Goal: Task Accomplishment & Management: Use online tool/utility

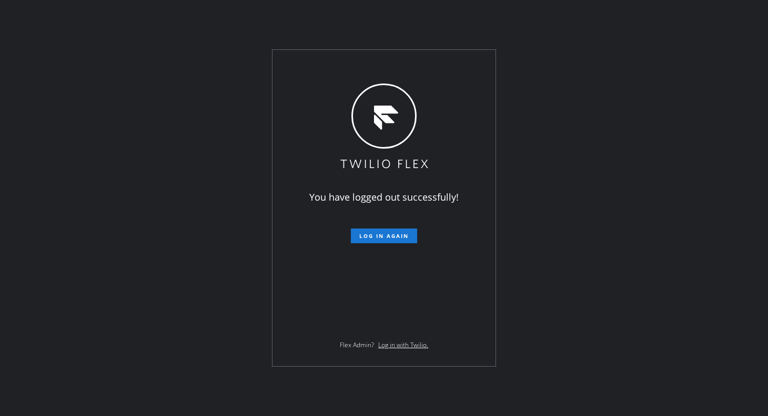
click at [183, 359] on div "You have logged out successfully! Log in again Flex Admin? Log in with Twilio." at bounding box center [384, 208] width 768 height 416
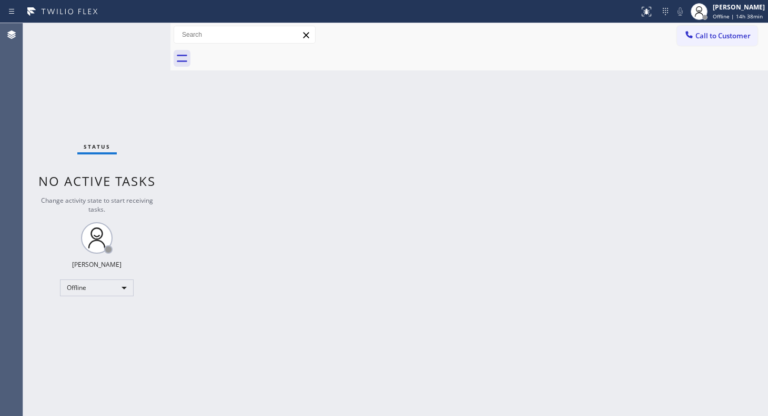
click at [79, 54] on div "Status No active tasks Change activity state to start receiving tasks. JENIZA A…" at bounding box center [96, 219] width 147 height 393
click at [288, 276] on div "Back to Dashboard Change Sender ID Customers Technicians Select a contact Outbo…" at bounding box center [468, 219] width 597 height 393
click at [94, 112] on div "Status No active tasks Change activity state to start receiving tasks. JENIZA A…" at bounding box center [96, 219] width 147 height 393
click at [110, 284] on div "Offline" at bounding box center [97, 288] width 74 height 17
click at [101, 314] on li "Available" at bounding box center [96, 315] width 72 height 13
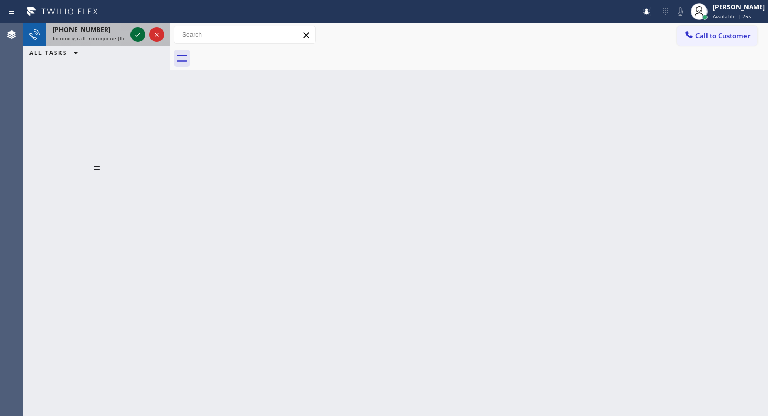
click at [142, 34] on icon at bounding box center [137, 34] width 13 height 13
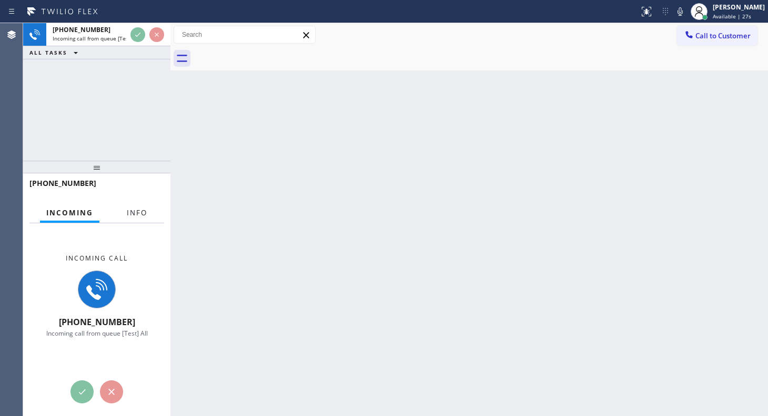
click at [143, 209] on span "Info" at bounding box center [137, 212] width 21 height 9
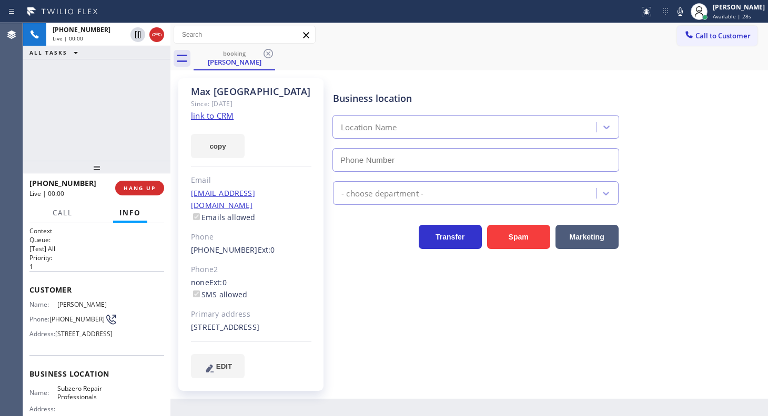
type input "[PHONE_NUMBER]"
click at [209, 111] on link "link to CRM" at bounding box center [212, 115] width 43 height 11
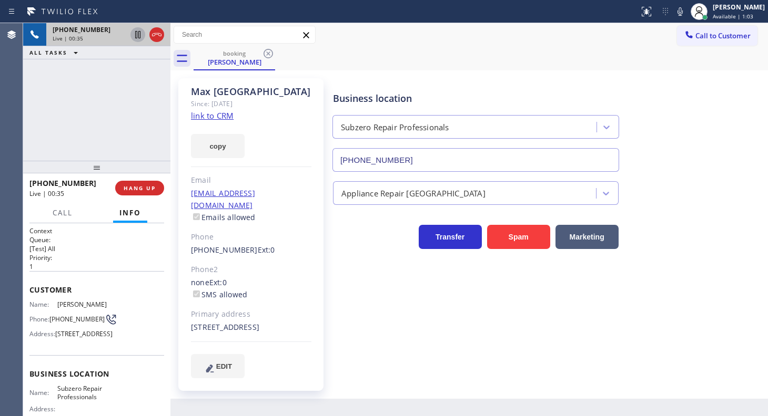
click at [133, 34] on icon at bounding box center [137, 34] width 13 height 13
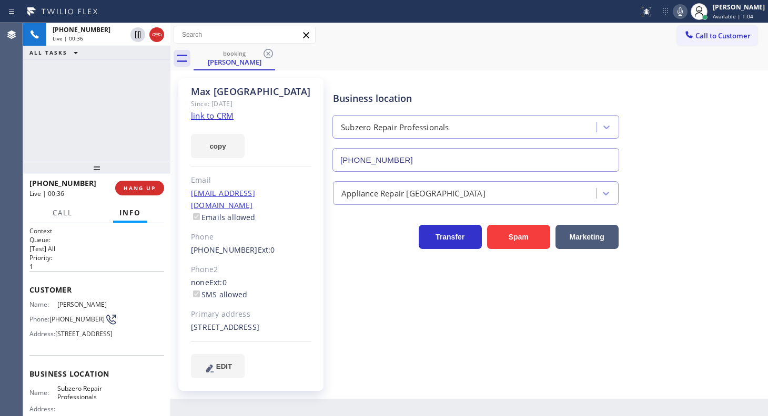
click at [686, 8] on icon at bounding box center [680, 11] width 13 height 13
click at [66, 62] on div "[PHONE_NUMBER] Live | 01:09 ALL TASKS ALL TASKS ACTIVE TASKS TASKS IN WRAP UP" at bounding box center [96, 92] width 147 height 138
click at [678, 9] on icon at bounding box center [680, 11] width 13 height 13
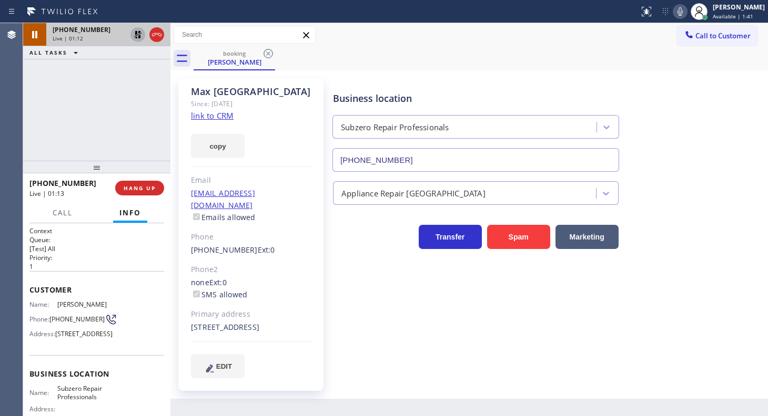
click at [139, 34] on icon at bounding box center [137, 34] width 13 height 13
drag, startPoint x: 40, startPoint y: 82, endPoint x: 42, endPoint y: 73, distance: 9.1
click at [40, 79] on div "[PHONE_NUMBER] Live | 02:13 ALL TASKS ALL TASKS ACTIVE TASKS TASKS IN WRAP UP" at bounding box center [96, 92] width 147 height 138
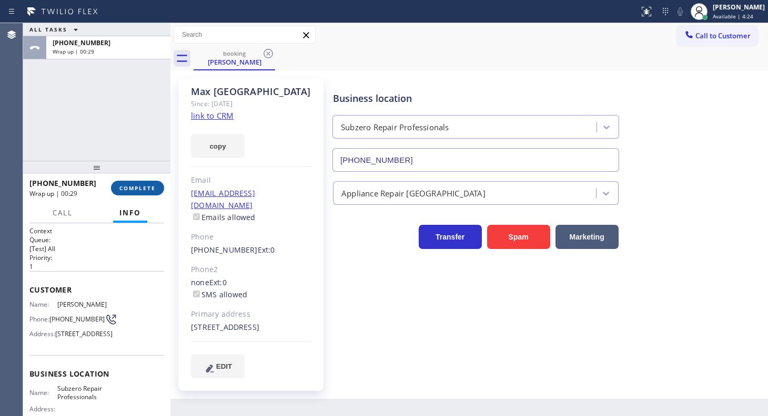
click at [147, 186] on span "COMPLETE" at bounding box center [137, 188] width 36 height 7
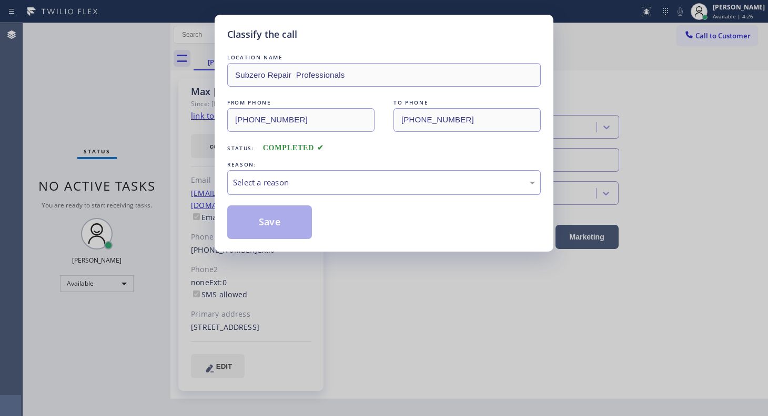
click at [258, 180] on div "Select a reason" at bounding box center [384, 183] width 302 height 12
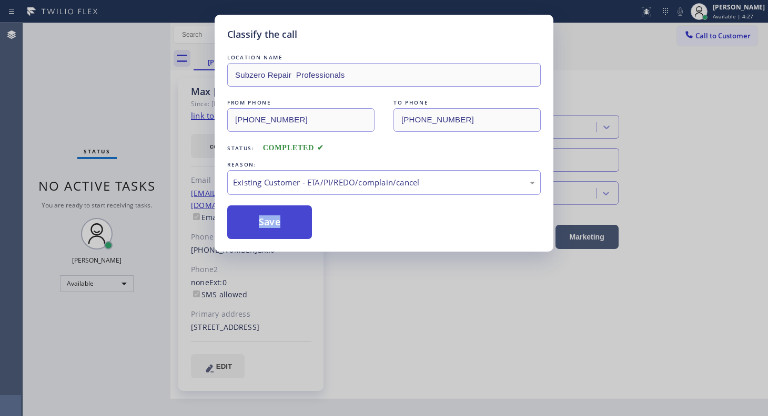
click at [256, 215] on button "Save" at bounding box center [269, 223] width 85 height 34
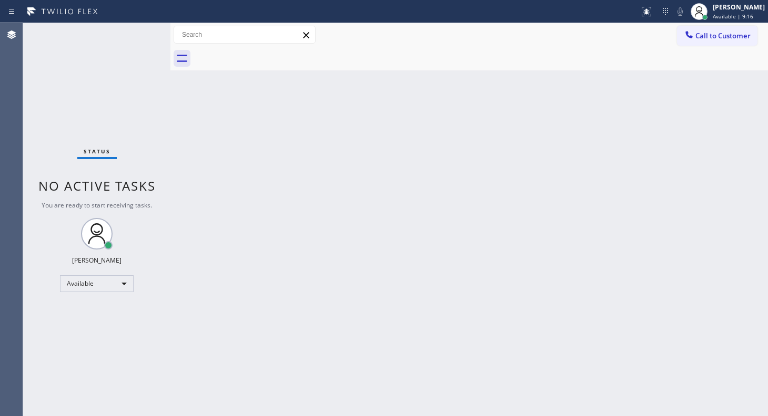
click at [40, 101] on div "Status No active tasks You are ready to start receiving tasks. JENIZA ALCAYDE A…" at bounding box center [96, 219] width 147 height 393
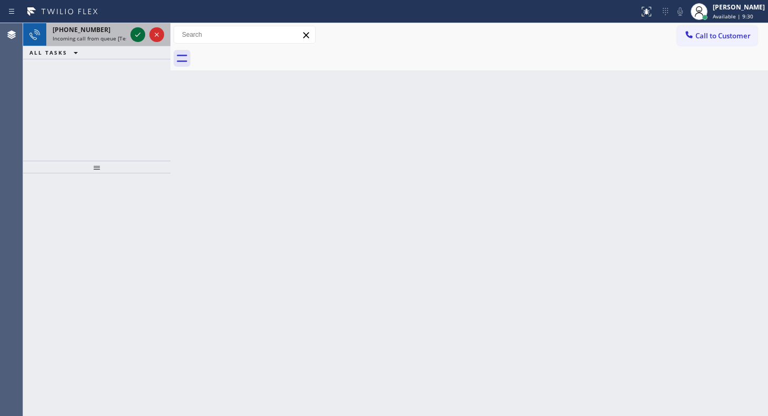
click at [144, 34] on icon at bounding box center [137, 34] width 13 height 13
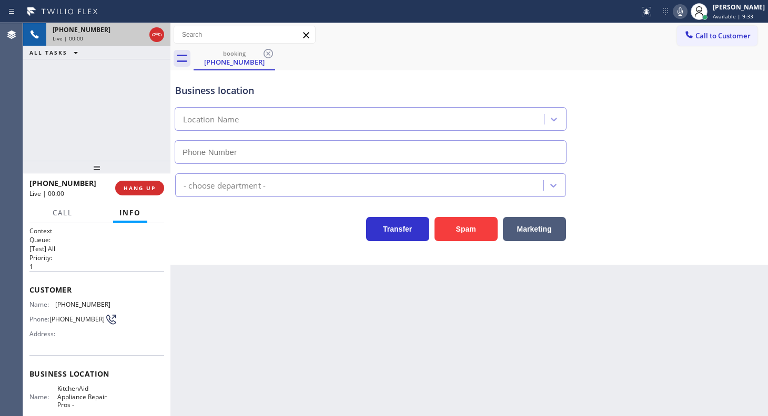
type input "[PHONE_NUMBER]"
drag, startPoint x: 60, startPoint y: 301, endPoint x: 120, endPoint y: 302, distance: 60.5
click at [120, 302] on div "Name: [PHONE_NUMBER] Phone: [PHONE_NUMBER] Address:" at bounding box center [96, 322] width 135 height 42
copy div "[PHONE_NUMBER]"
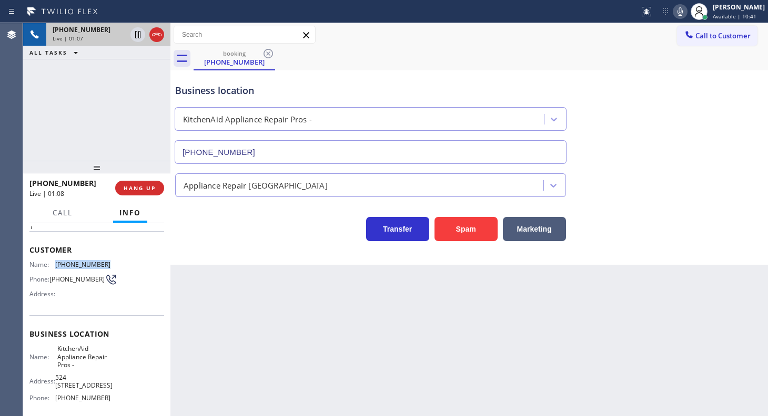
scroll to position [95, 0]
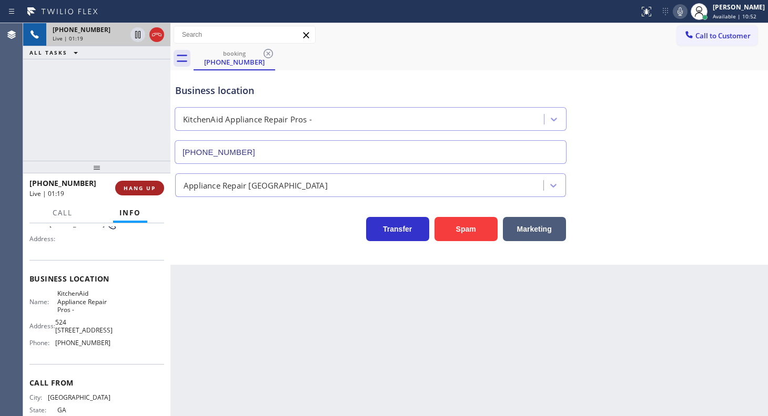
click at [148, 192] on button "HANG UP" at bounding box center [139, 188] width 49 height 15
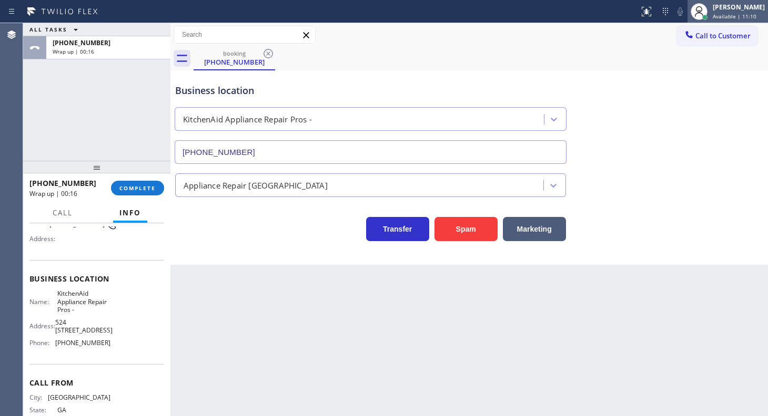
click at [730, 10] on div "[PERSON_NAME]" at bounding box center [739, 7] width 52 height 9
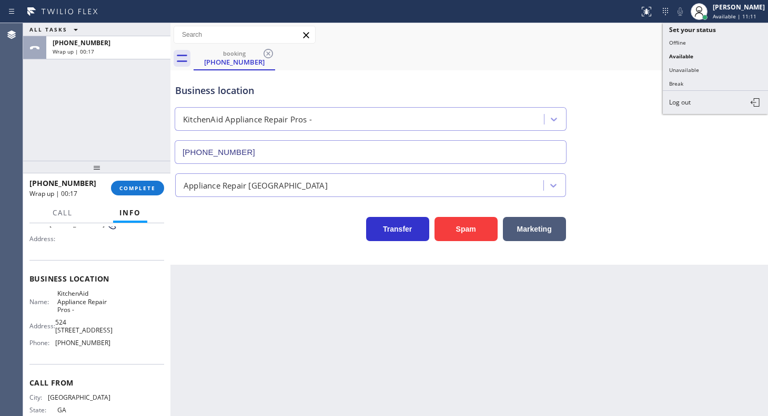
drag, startPoint x: 704, startPoint y: 68, endPoint x: 696, endPoint y: 64, distance: 8.8
click at [700, 65] on button "Unavailable" at bounding box center [715, 70] width 105 height 14
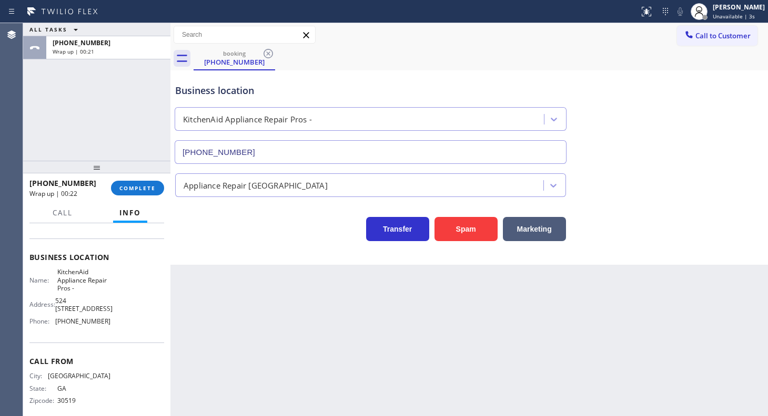
scroll to position [128, 0]
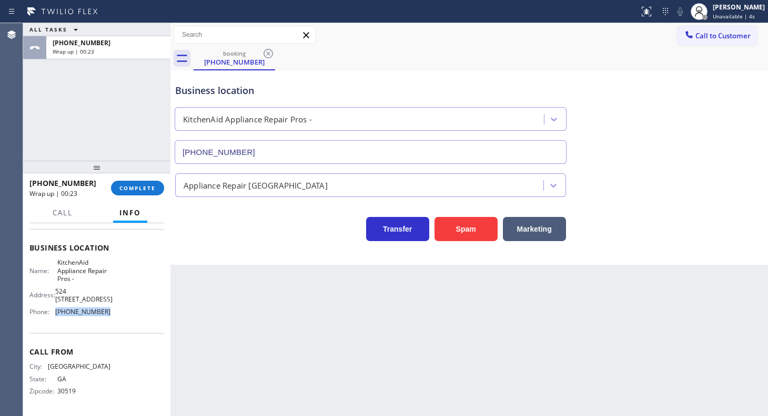
drag, startPoint x: 55, startPoint y: 310, endPoint x: 126, endPoint y: 316, distance: 71.8
click at [126, 316] on div "Name: KitchenAid Appliance Repair Pros - Address: [STREET_ADDRESS], Phone: [PHO…" at bounding box center [96, 290] width 135 height 62
copy div "[PHONE_NUMBER]"
click at [683, 36] on div at bounding box center [689, 35] width 13 height 13
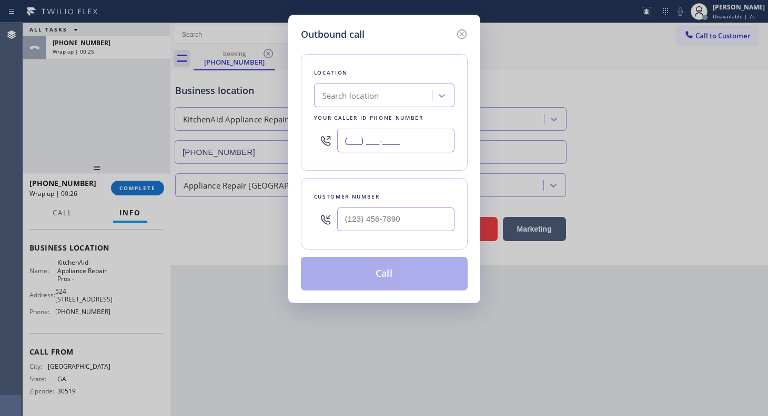
click at [359, 142] on input "(___) ___-____" at bounding box center [395, 141] width 117 height 24
paste input "855) 213-9318"
type input "[PHONE_NUMBER]"
click at [381, 218] on input "(___) ___-____" at bounding box center [395, 220] width 117 height 24
type input "(770) 823-____"
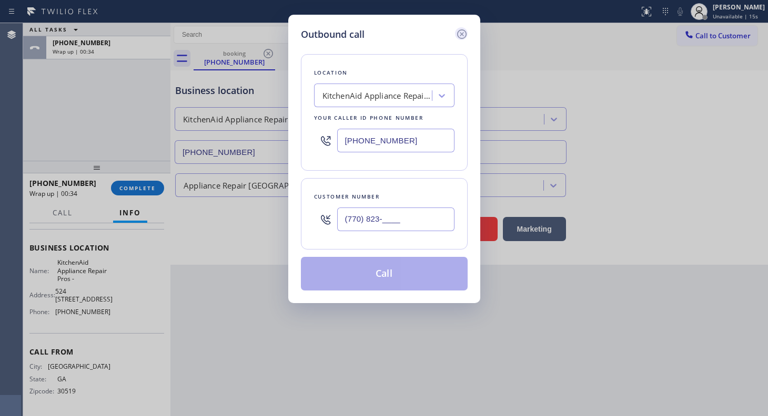
click at [462, 33] on icon at bounding box center [461, 34] width 13 height 13
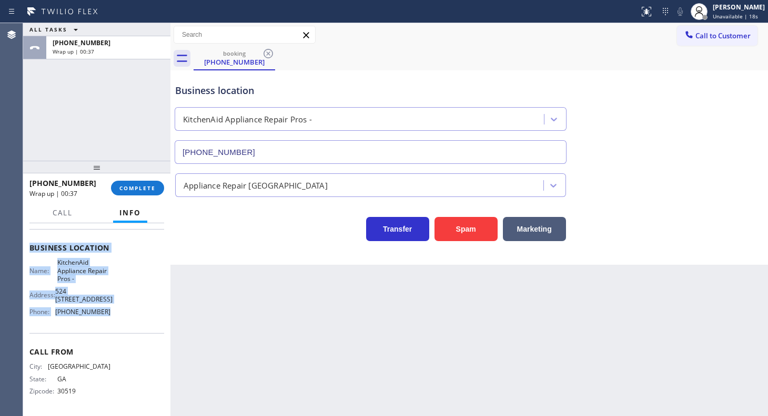
drag, startPoint x: 28, startPoint y: 252, endPoint x: 110, endPoint y: 312, distance: 102.3
click at [110, 312] on div "Context Queue: [Test] All Priority: 1 Customer Name: [PHONE_NUMBER] Phone: [PHO…" at bounding box center [96, 319] width 147 height 192
copy div "Customer Name: [PHONE_NUMBER] Phone: [PHONE_NUMBER] Address: Business location …"
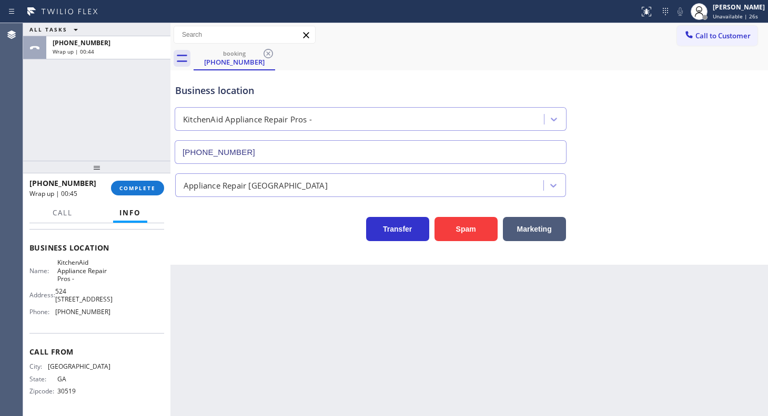
drag, startPoint x: 93, startPoint y: 87, endPoint x: 96, endPoint y: 114, distance: 27.5
click at [96, 114] on div "ALL TASKS ALL TASKS ACTIVE TASKS TASKS IN WRAP UP [PHONE_NUMBER] Wrap up | 00:44" at bounding box center [96, 92] width 147 height 138
click at [136, 188] on span "COMPLETE" at bounding box center [137, 188] width 36 height 7
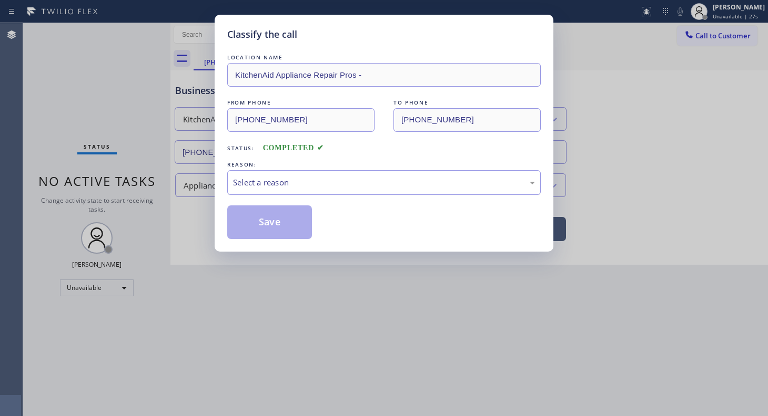
click at [289, 174] on div "Select a reason" at bounding box center [383, 182] width 313 height 25
click at [256, 221] on button "Save" at bounding box center [269, 223] width 85 height 34
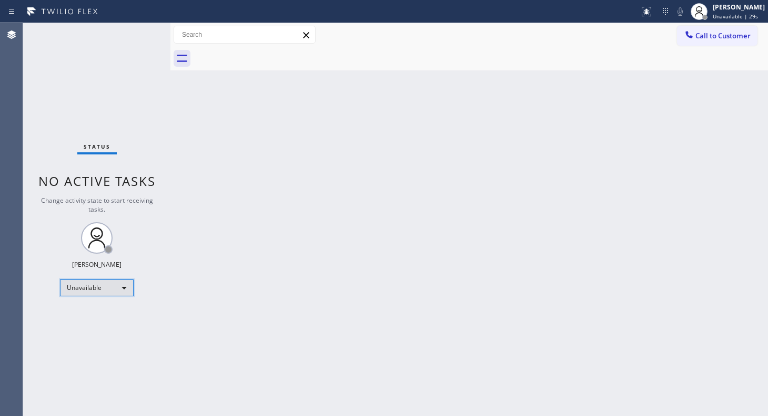
click at [73, 292] on div "Unavailable" at bounding box center [97, 288] width 74 height 17
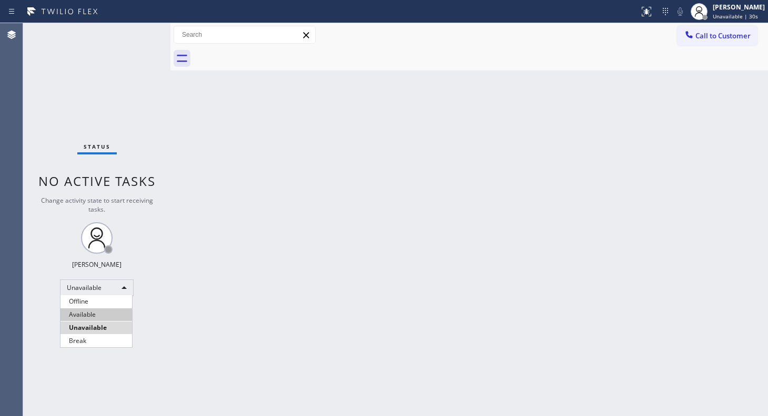
click at [76, 316] on li "Available" at bounding box center [96, 315] width 72 height 13
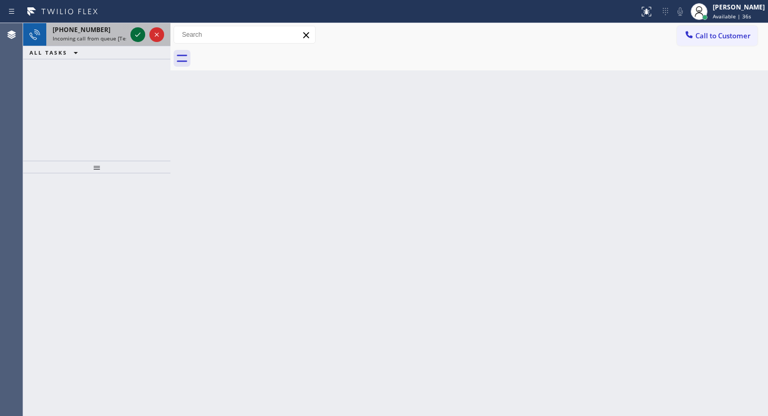
click at [142, 34] on icon at bounding box center [137, 34] width 13 height 13
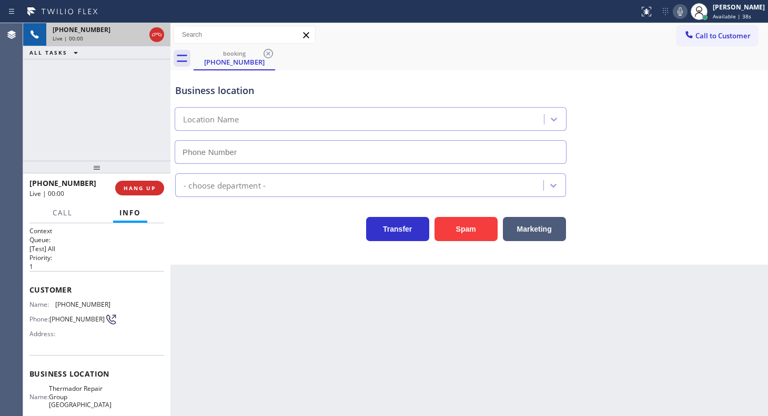
type input "[PHONE_NUMBER]"
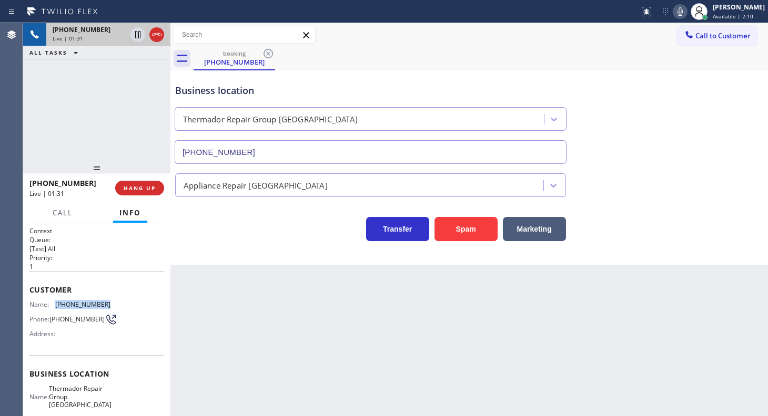
drag, startPoint x: 54, startPoint y: 306, endPoint x: 114, endPoint y: 300, distance: 59.7
click at [114, 301] on div "Name: [PHONE_NUMBER] Phone: [PHONE_NUMBER] Address:" at bounding box center [96, 322] width 135 height 42
copy div "[PHONE_NUMBER]"
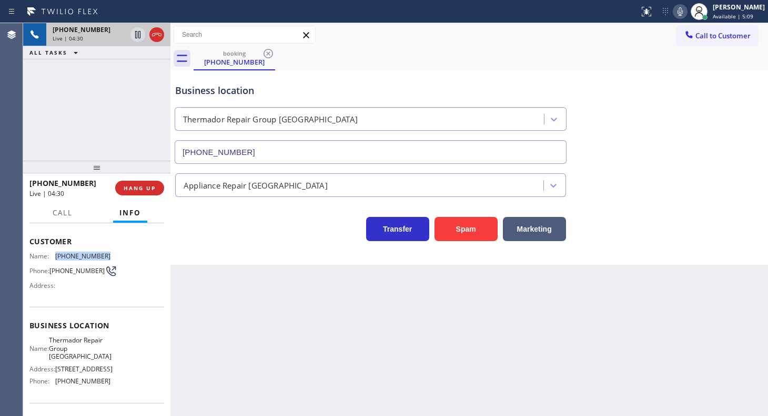
scroll to position [120, 0]
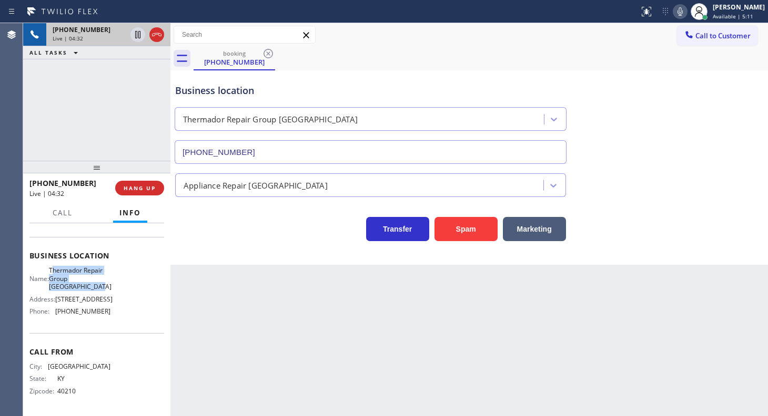
drag, startPoint x: 58, startPoint y: 273, endPoint x: 105, endPoint y: 289, distance: 49.4
click at [105, 289] on span "Thermador Repair Group [GEOGRAPHIC_DATA]" at bounding box center [80, 279] width 63 height 24
drag, startPoint x: 50, startPoint y: 268, endPoint x: 121, endPoint y: 286, distance: 73.8
click at [121, 286] on div "Name: Thermador Repair Group [GEOGRAPHIC_DATA] Address: [STREET_ADDRESS] Phone:…" at bounding box center [96, 293] width 135 height 53
copy span "Thermador Repair Group [GEOGRAPHIC_DATA]"
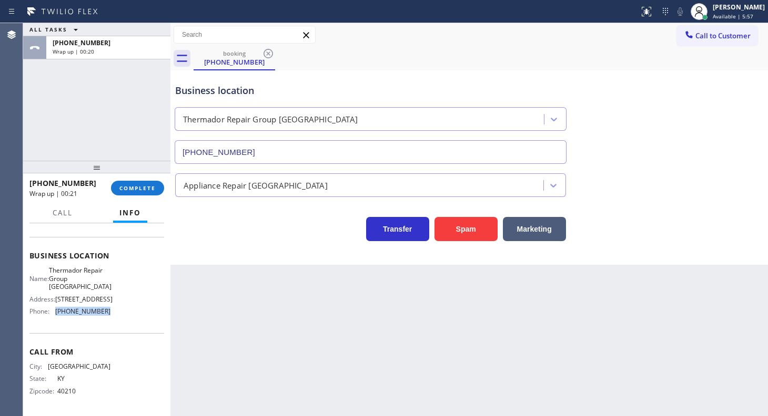
drag, startPoint x: 53, startPoint y: 310, endPoint x: 159, endPoint y: 310, distance: 106.8
click at [159, 310] on div "Context Queue: [Test] All Priority: 1 Customer Name: [PHONE_NUMBER] Phone: [PHO…" at bounding box center [96, 320] width 135 height 186
copy div "[PHONE_NUMBER]"
click at [134, 185] on span "COMPLETE" at bounding box center [137, 188] width 36 height 7
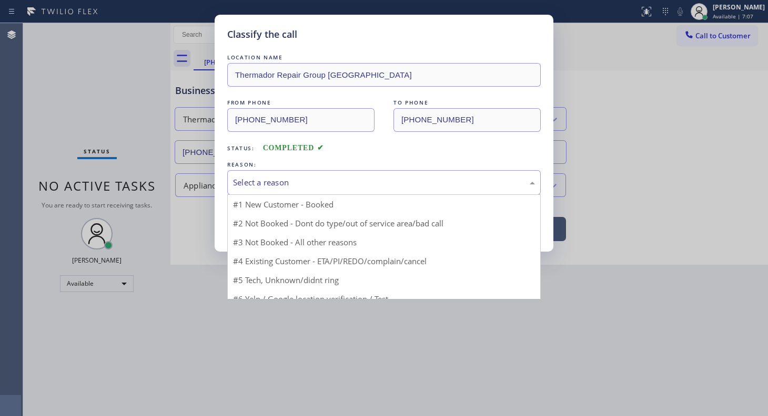
click at [246, 179] on div "Select a reason" at bounding box center [384, 183] width 302 height 12
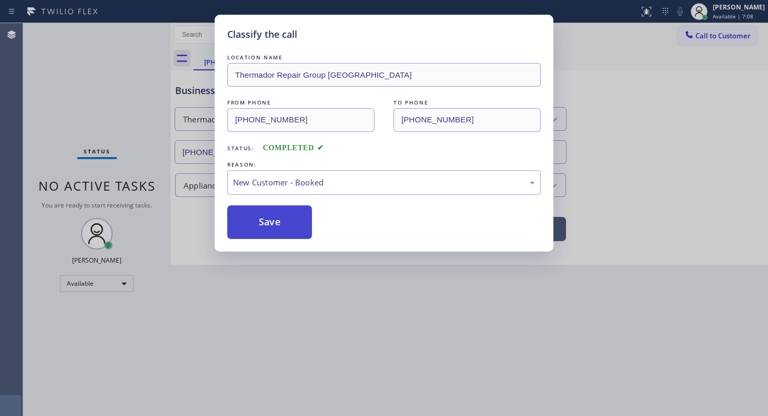
click at [247, 209] on button "Save" at bounding box center [269, 223] width 85 height 34
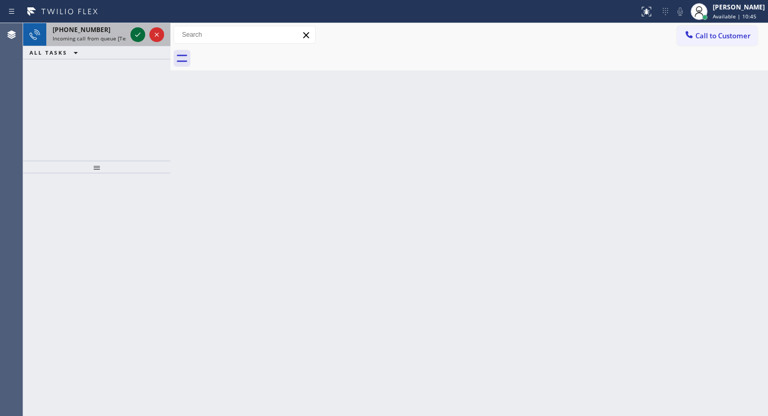
click at [134, 36] on icon at bounding box center [137, 34] width 13 height 13
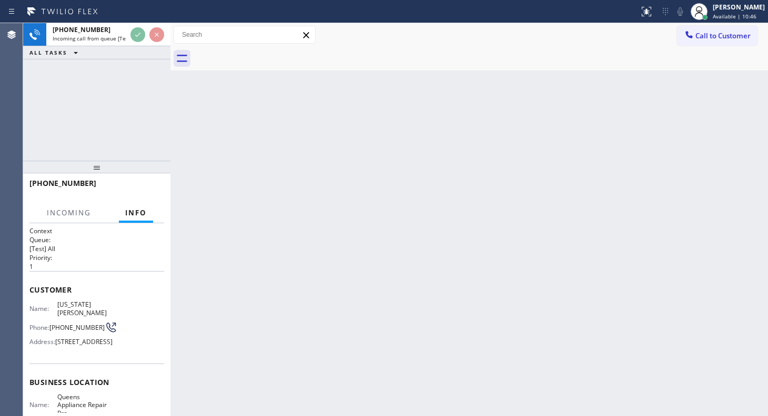
click at [179, 80] on div "[PHONE_NUMBER] Incoming call from queue [Test] All ALL TASKS ALL TASKS ACTIVE T…" at bounding box center [395, 219] width 745 height 393
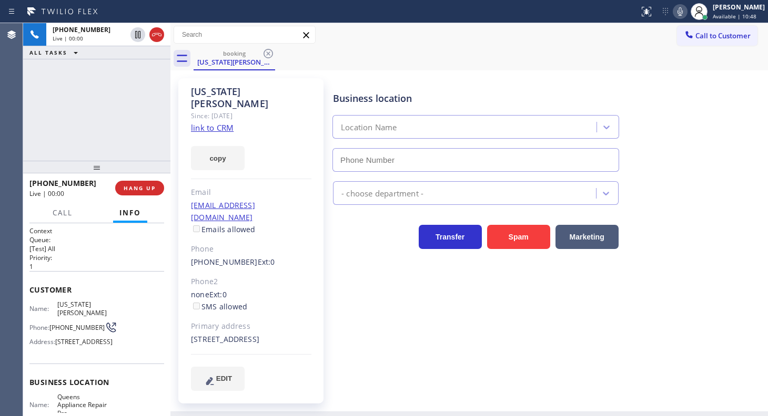
type input "[PHONE_NUMBER]"
click at [219, 123] on link "link to CRM" at bounding box center [212, 128] width 43 height 11
click at [680, 11] on icon at bounding box center [680, 11] width 13 height 13
click at [682, 14] on icon at bounding box center [679, 11] width 5 height 8
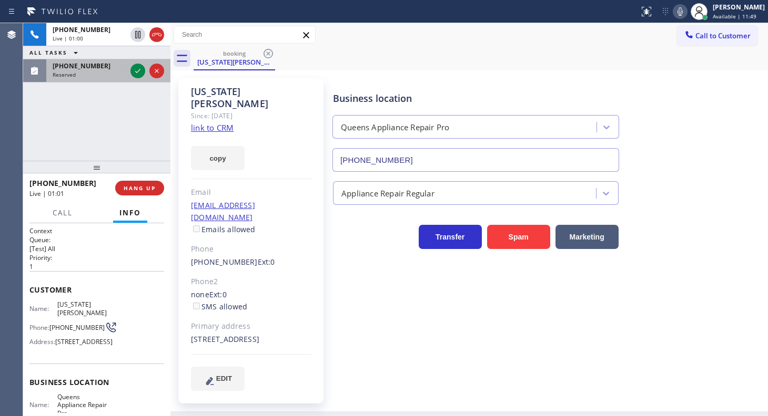
drag, startPoint x: 93, startPoint y: 111, endPoint x: 134, endPoint y: 78, distance: 52.7
click at [96, 105] on div "[PHONE_NUMBER] Live | 01:00 ALL TASKS ALL TASKS ACTIVE TASKS TASKS IN WRAP UP […" at bounding box center [96, 92] width 147 height 138
click at [137, 70] on icon at bounding box center [137, 71] width 13 height 13
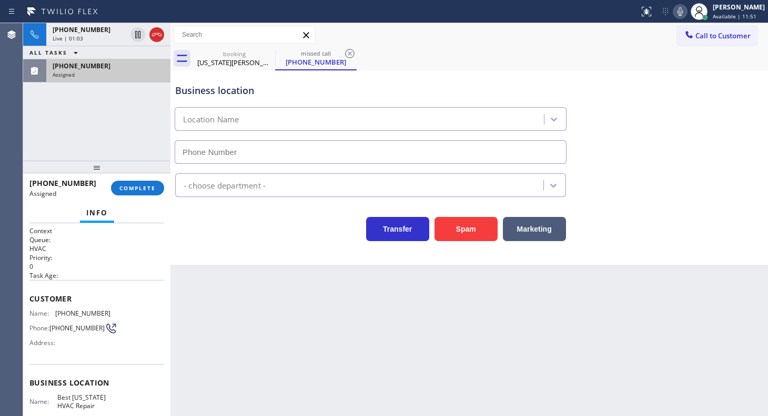
type input "[PHONE_NUMBER]"
click at [105, 59] on div "ALL TASKS ALL TASKS ACTIVE TASKS TASKS IN WRAP UP" at bounding box center [96, 52] width 147 height 13
click at [105, 67] on div "[PHONE_NUMBER]" at bounding box center [108, 66] width 111 height 9
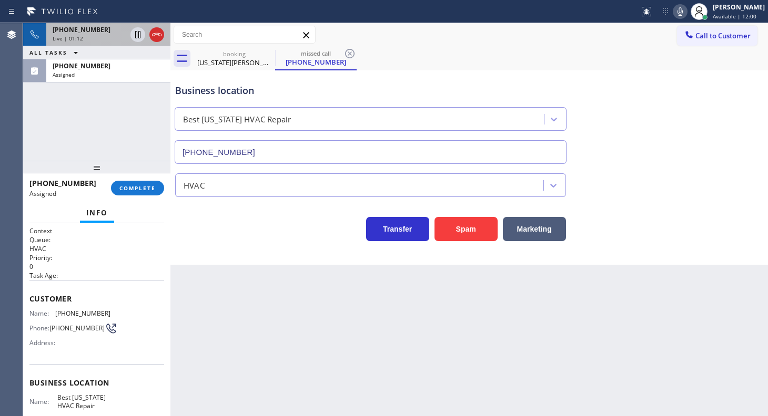
drag, startPoint x: 134, startPoint y: 184, endPoint x: 72, endPoint y: 23, distance: 172.7
click at [133, 176] on div "[PHONE_NUMBER] Live | 01:12 ALL TASKS ALL TASKS ACTIVE TASKS TASKS IN WRAP UP […" at bounding box center [96, 219] width 147 height 393
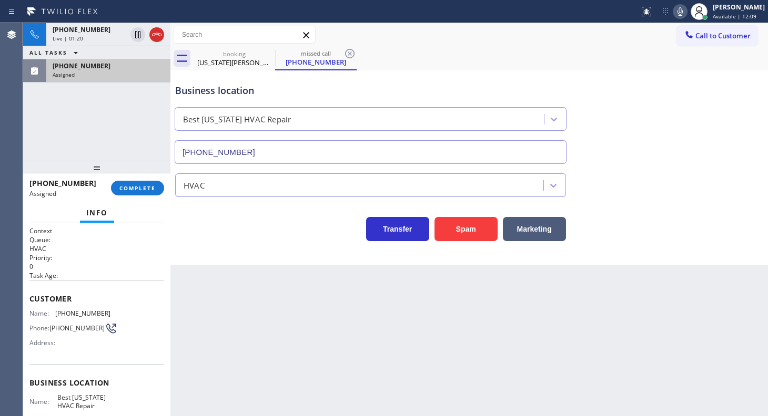
click at [118, 79] on div "[PHONE_NUMBER] Assigned" at bounding box center [106, 70] width 120 height 23
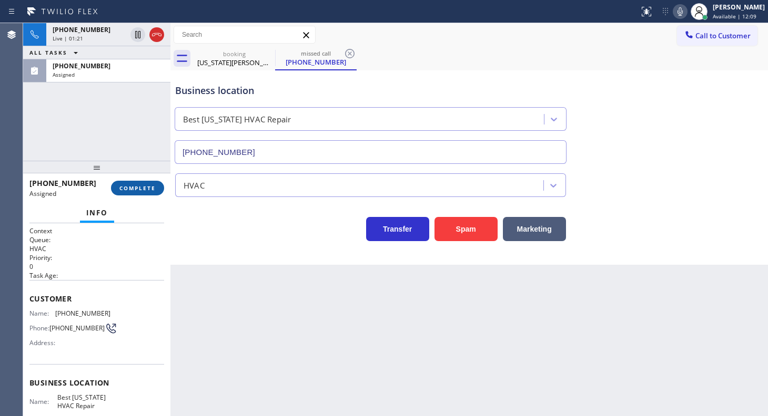
click at [146, 194] on button "COMPLETE" at bounding box center [137, 188] width 53 height 15
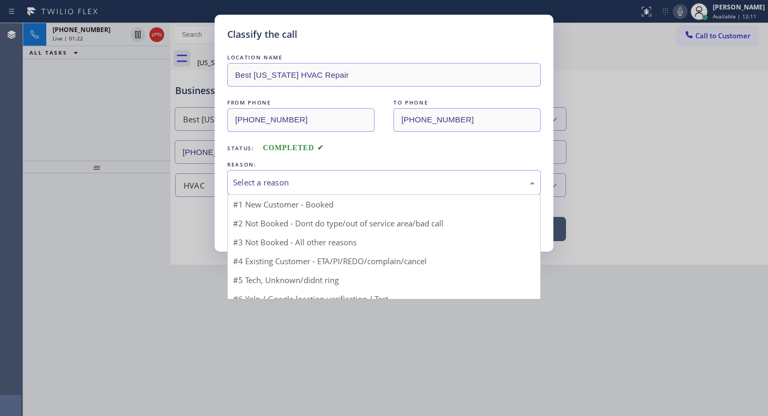
click at [235, 178] on div "Select a reason" at bounding box center [384, 183] width 302 height 12
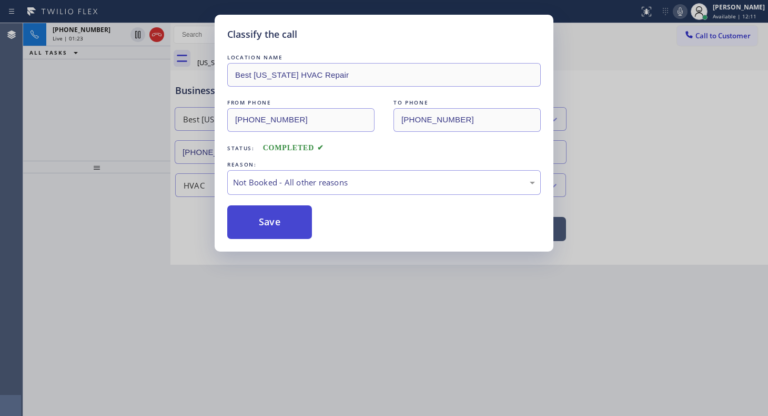
click at [247, 223] on button "Save" at bounding box center [269, 223] width 85 height 34
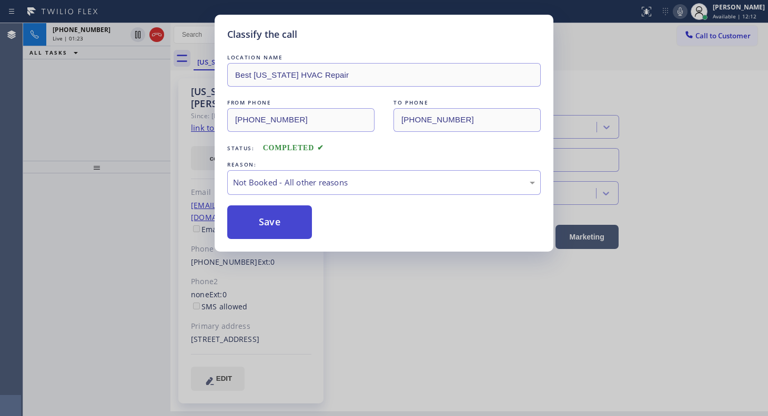
click at [247, 223] on button "Save" at bounding box center [269, 223] width 85 height 34
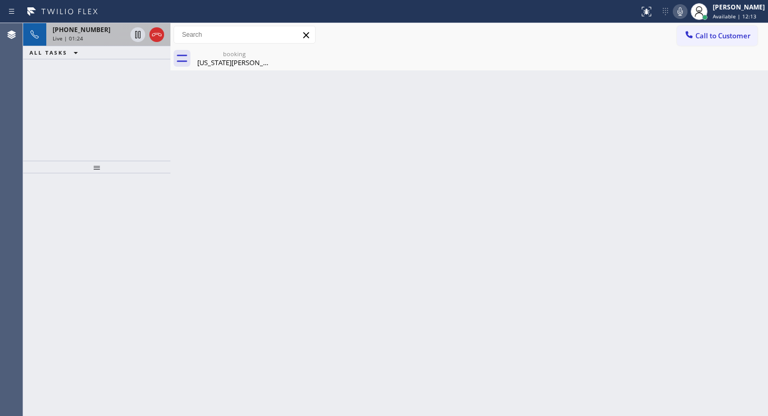
click at [72, 29] on span "[PHONE_NUMBER]" at bounding box center [82, 29] width 58 height 9
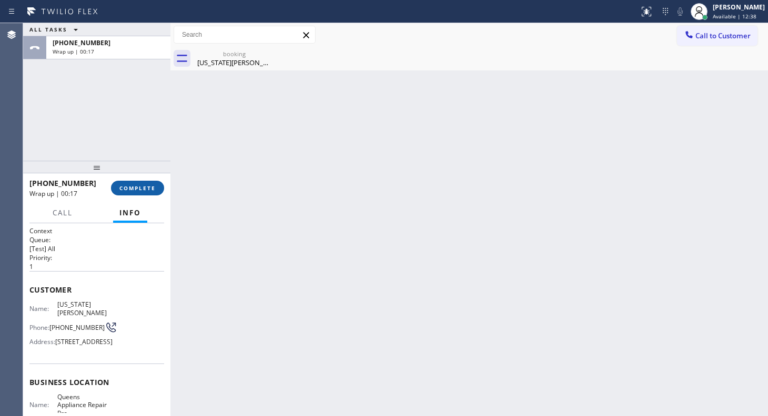
click at [140, 186] on span "COMPLETE" at bounding box center [137, 188] width 36 height 7
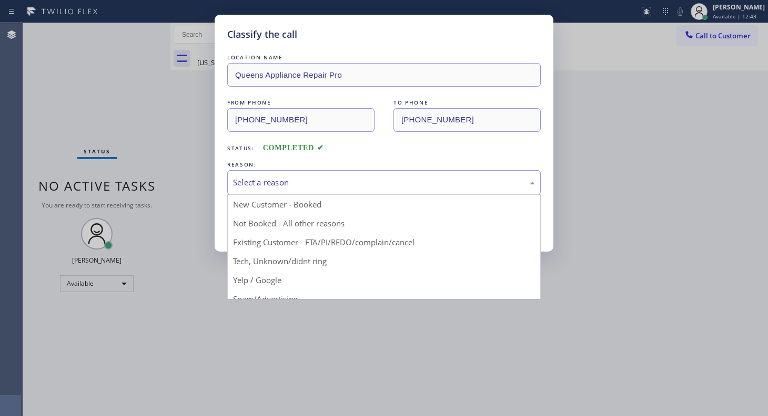
click at [256, 185] on div "Select a reason" at bounding box center [384, 183] width 302 height 12
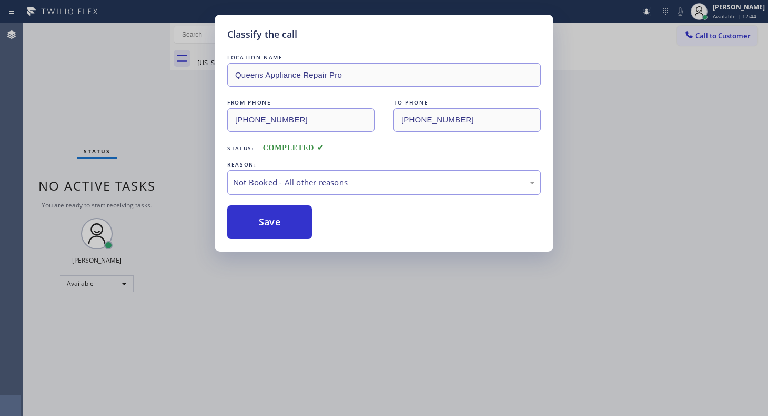
click at [247, 221] on button "Save" at bounding box center [269, 223] width 85 height 34
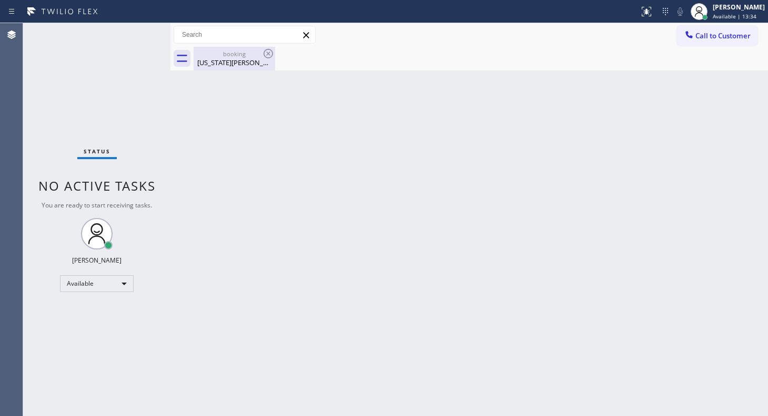
click at [259, 64] on div "[US_STATE][PERSON_NAME]" at bounding box center [234, 62] width 79 height 9
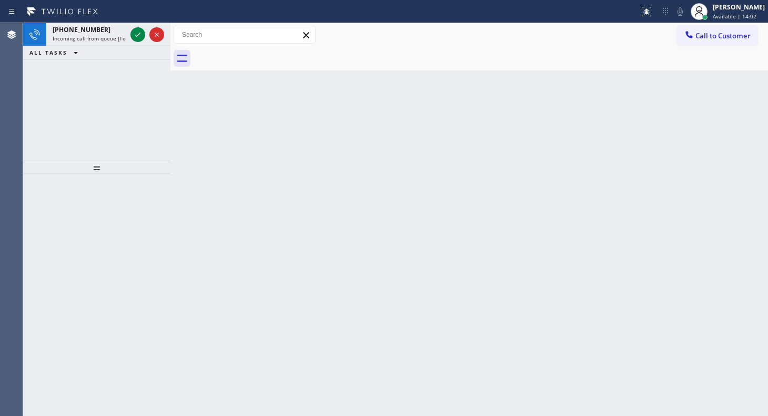
click at [73, 70] on div "[PHONE_NUMBER] Incoming call from queue [Test] All ALL TASKS ALL TASKS ACTIVE T…" at bounding box center [96, 92] width 147 height 138
click at [138, 32] on icon at bounding box center [137, 34] width 13 height 13
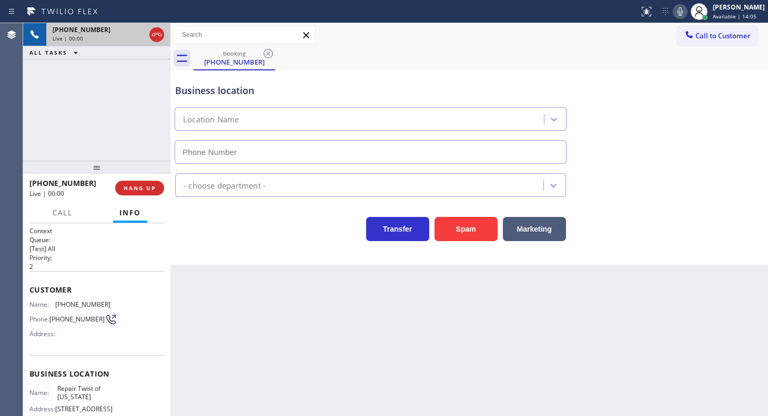
type input "[PHONE_NUMBER]"
drag, startPoint x: 147, startPoint y: 180, endPoint x: 146, endPoint y: 189, distance: 9.1
click at [146, 186] on button "HANG UP" at bounding box center [139, 188] width 49 height 15
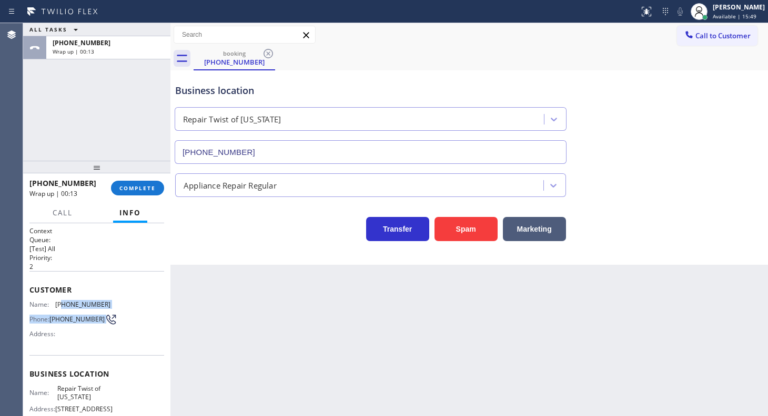
drag, startPoint x: 72, startPoint y: 301, endPoint x: 124, endPoint y: 310, distance: 53.3
click at [124, 310] on div "Name: [PHONE_NUMBER] Phone: [PHONE_NUMBER] Address:" at bounding box center [96, 322] width 135 height 42
click at [50, 295] on div "Customer Name: [PHONE_NUMBER] Phone: [PHONE_NUMBER] Address:" at bounding box center [96, 313] width 135 height 84
drag, startPoint x: 50, startPoint y: 298, endPoint x: 118, endPoint y: 301, distance: 67.4
click at [118, 301] on div "Customer Name: [PHONE_NUMBER] Phone: [PHONE_NUMBER] Address:" at bounding box center [96, 313] width 135 height 84
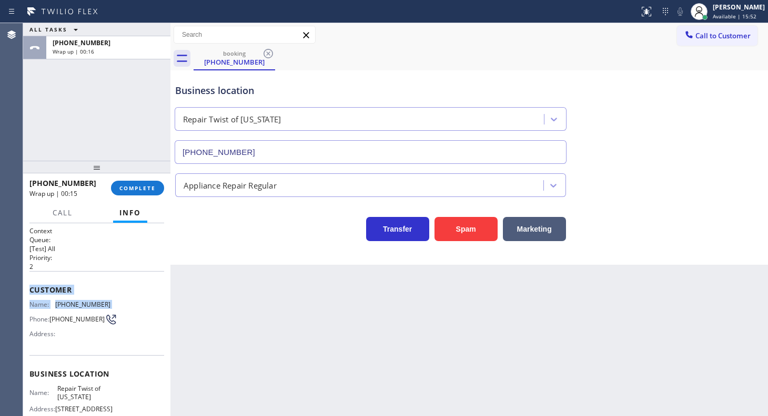
click at [84, 278] on div "Customer Name: [PHONE_NUMBER] Phone: [PHONE_NUMBER] Address:" at bounding box center [96, 313] width 135 height 84
drag, startPoint x: 52, startPoint y: 304, endPoint x: 114, endPoint y: 308, distance: 62.1
click at [114, 308] on div "Name: [PHONE_NUMBER] Phone: [PHONE_NUMBER] Address:" at bounding box center [96, 322] width 135 height 42
copy div "[PHONE_NUMBER]"
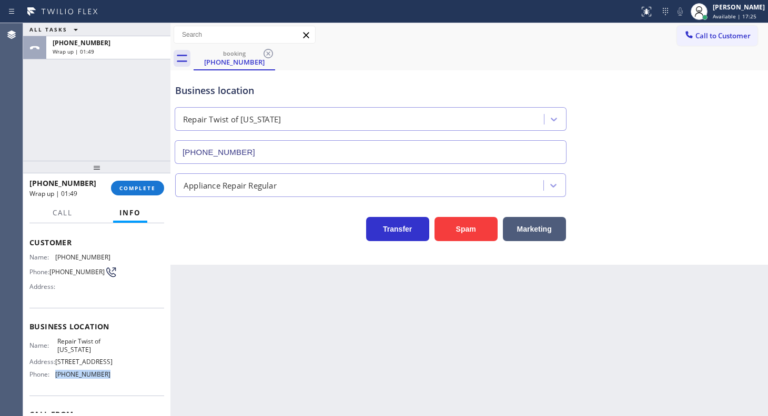
drag, startPoint x: 54, startPoint y: 395, endPoint x: 125, endPoint y: 399, distance: 71.6
click at [125, 383] on div "Name: Repair Twist of [US_STATE] Address: [STREET_ADDRESS] Phone: [PHONE_NUMBER]" at bounding box center [96, 360] width 135 height 45
copy div "[PHONE_NUMBER]"
click at [127, 188] on span "COMPLETE" at bounding box center [137, 188] width 36 height 7
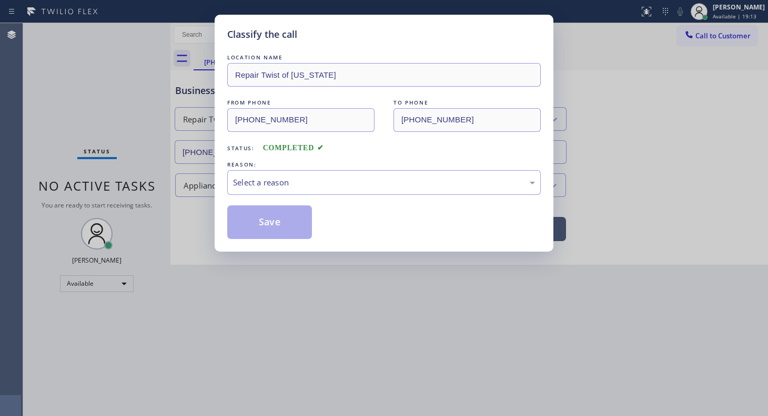
click at [271, 195] on div "LOCATION NAME Repair Twist of [US_STATE] FROM PHONE [PHONE_NUMBER] TO PHONE [PH…" at bounding box center [383, 145] width 313 height 187
click at [264, 192] on div "LOCATION NAME Repair Twist of [US_STATE] FROM PHONE [PHONE_NUMBER] TO PHONE [PH…" at bounding box center [383, 145] width 313 height 187
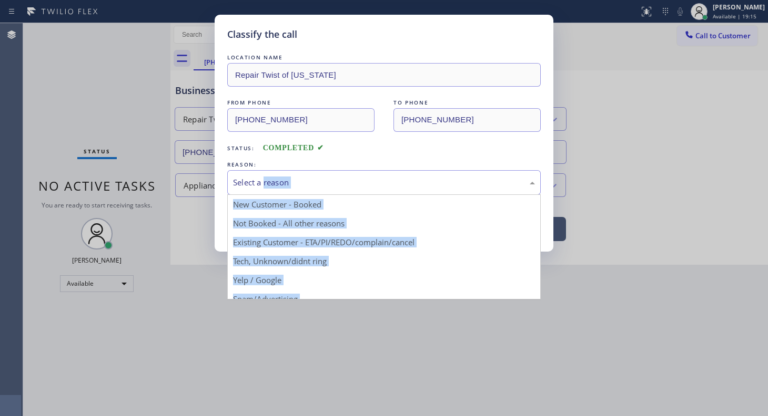
click at [250, 182] on div "Select a reason" at bounding box center [384, 183] width 302 height 12
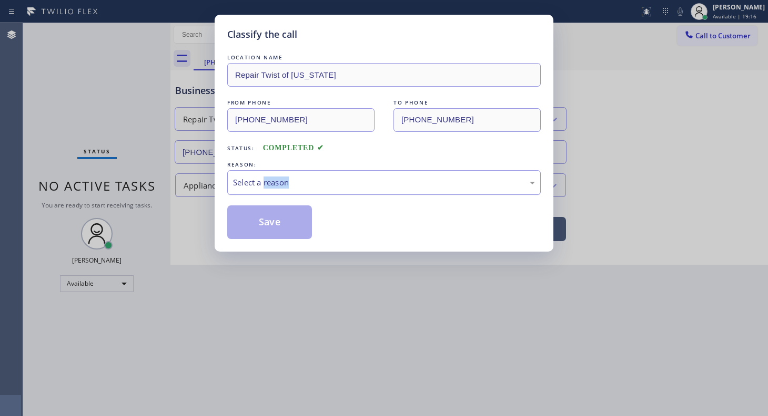
click at [380, 180] on div "Select a reason" at bounding box center [384, 183] width 302 height 12
click at [379, 179] on div "Select a reason" at bounding box center [384, 183] width 302 height 12
click at [373, 178] on div "Select a reason" at bounding box center [384, 183] width 302 height 12
click at [362, 154] on div "LOCATION NAME Repair Twist of [US_STATE] FROM PHONE [PHONE_NUMBER] TO PHONE [PH…" at bounding box center [383, 145] width 313 height 187
drag, startPoint x: 363, startPoint y: 152, endPoint x: 352, endPoint y: 153, distance: 10.5
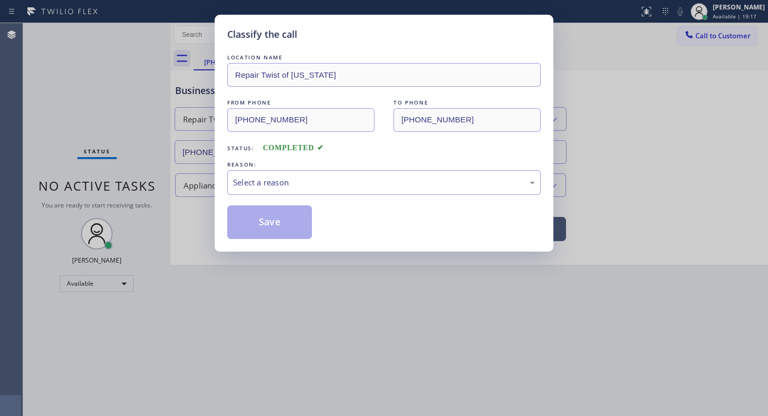
click at [361, 152] on div "Status: COMPLETED" at bounding box center [383, 145] width 313 height 17
click at [247, 196] on div "LOCATION NAME Repair Twist of [US_STATE] FROM PHONE [PHONE_NUMBER] TO PHONE [PH…" at bounding box center [383, 145] width 313 height 187
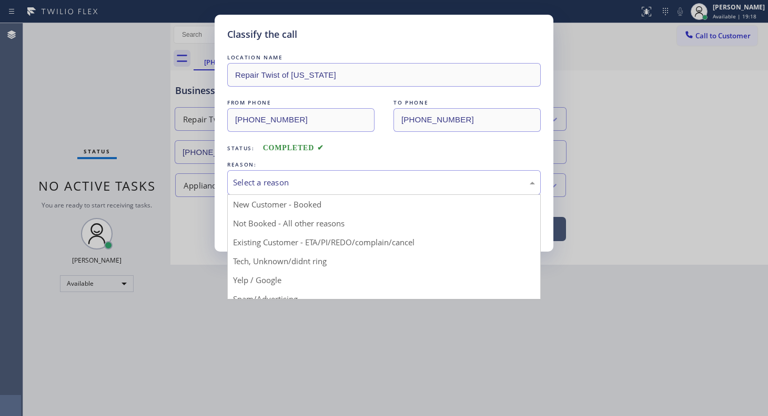
click at [247, 188] on div "Select a reason" at bounding box center [384, 183] width 302 height 12
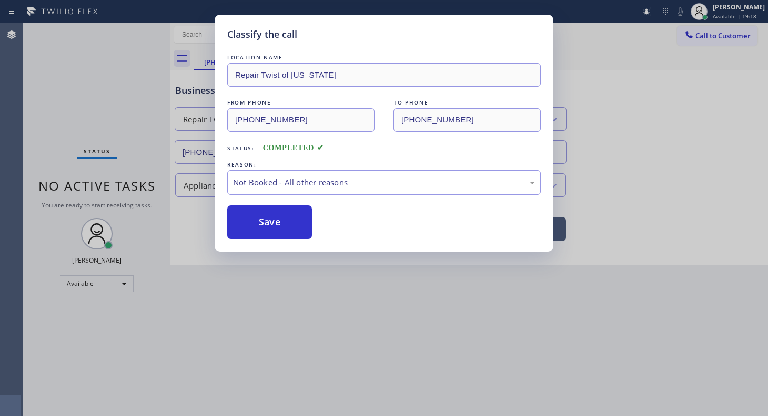
click at [257, 223] on button "Save" at bounding box center [269, 223] width 85 height 34
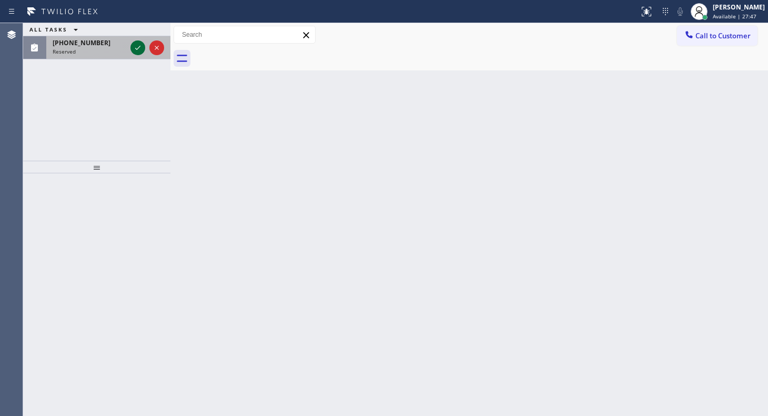
click at [136, 50] on icon at bounding box center [137, 48] width 13 height 13
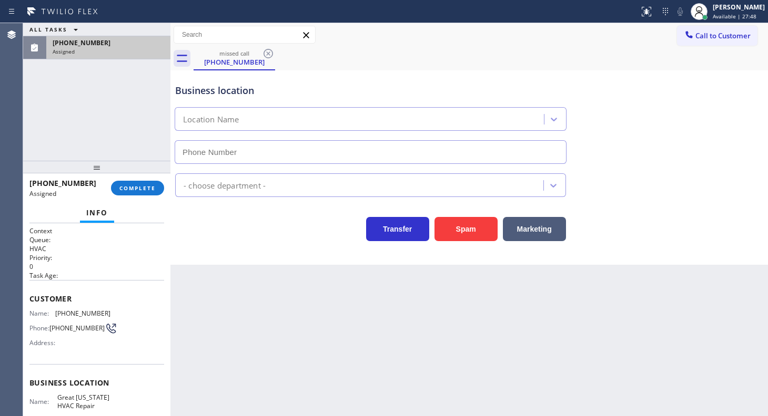
type input "[PHONE_NUMBER]"
click at [107, 126] on div "ALL TASKS ALL TASKS ACTIVE TASKS TASKS IN WRAP UP [PHONE_NUMBER] Assigned" at bounding box center [96, 92] width 147 height 138
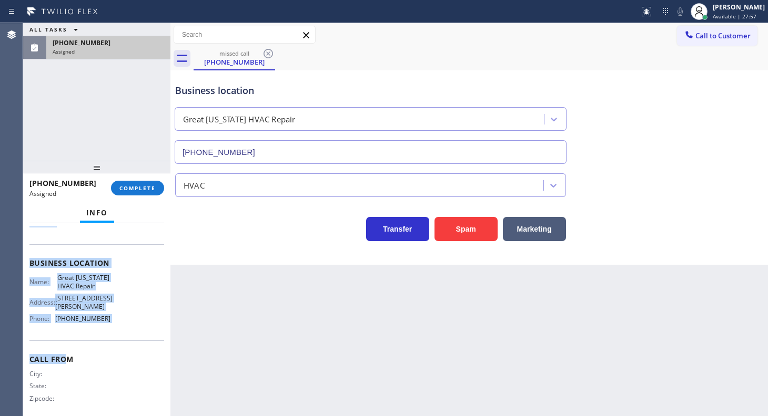
scroll to position [120, 0]
drag, startPoint x: 31, startPoint y: 291, endPoint x: 132, endPoint y: 320, distance: 105.4
click at [132, 320] on div "Context Queue: HVAC Priority: 0 Task Age: Customer Name: [PHONE_NUMBER] Phone: …" at bounding box center [96, 262] width 135 height 313
copy div "Customer Name: [PHONE_NUMBER] Phone: [PHONE_NUMBER] Address: Business location …"
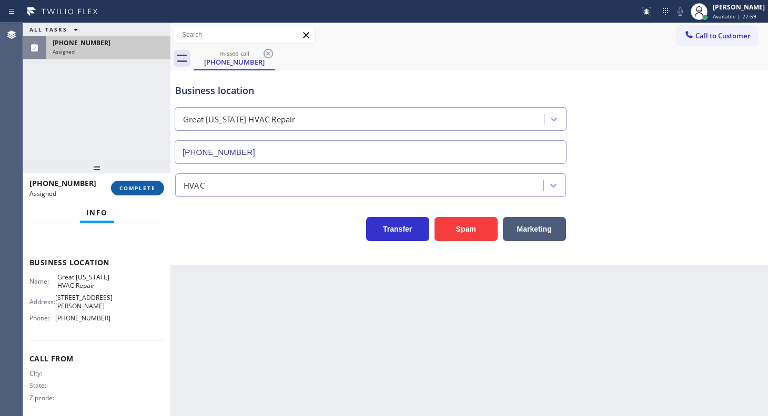
drag, startPoint x: 133, startPoint y: 178, endPoint x: 133, endPoint y: 185, distance: 6.3
click at [133, 185] on div "[PHONE_NUMBER] Assigned COMPLETE" at bounding box center [96, 188] width 135 height 27
click at [133, 185] on span "COMPLETE" at bounding box center [137, 188] width 36 height 7
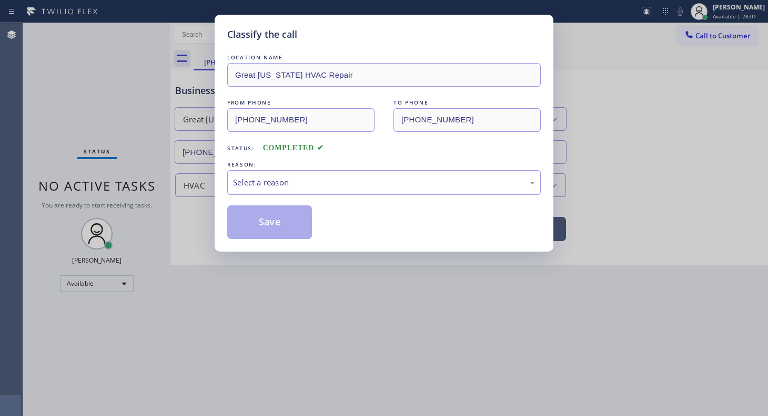
click at [267, 174] on div "Select a reason" at bounding box center [383, 182] width 313 height 25
click at [257, 226] on button "Save" at bounding box center [269, 223] width 85 height 34
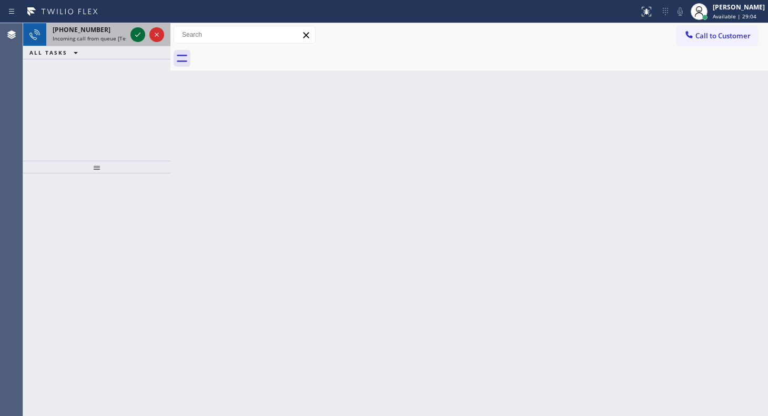
drag, startPoint x: 83, startPoint y: 74, endPoint x: 134, endPoint y: 36, distance: 63.1
click at [110, 55] on div "[PHONE_NUMBER] Incoming call from queue [Test] All ALL TASKS ALL TASKS ACTIVE T…" at bounding box center [96, 92] width 147 height 138
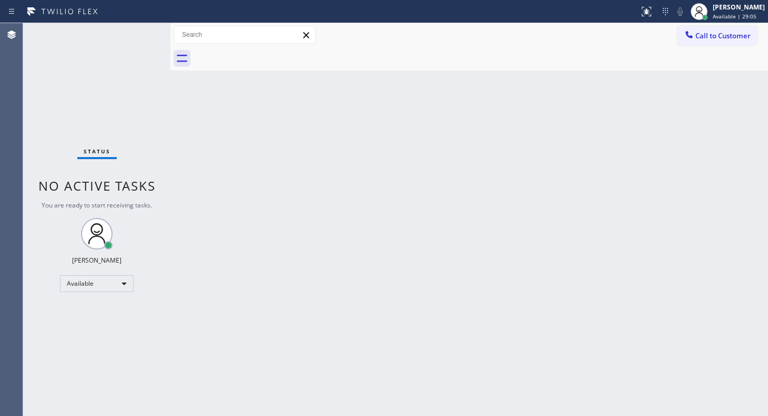
click at [139, 32] on div "Status No active tasks You are ready to start receiving tasks. JENIZA ALCAYDE A…" at bounding box center [96, 219] width 147 height 393
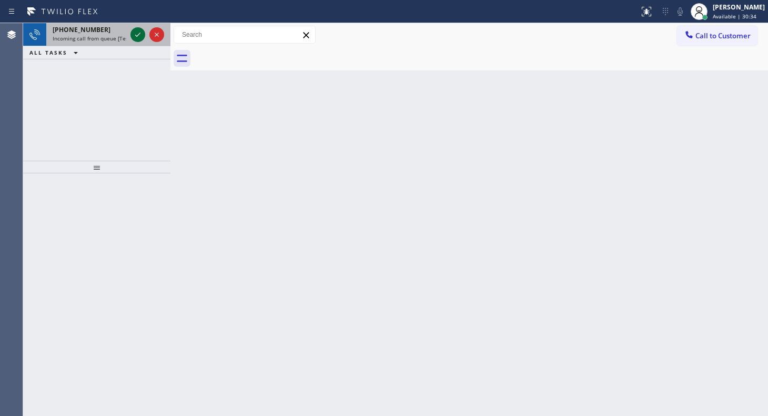
click at [136, 32] on icon at bounding box center [137, 34] width 13 height 13
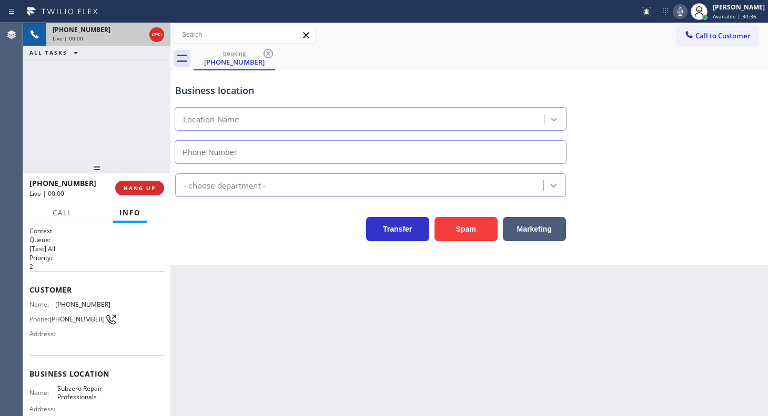
type input "[PHONE_NUMBER]"
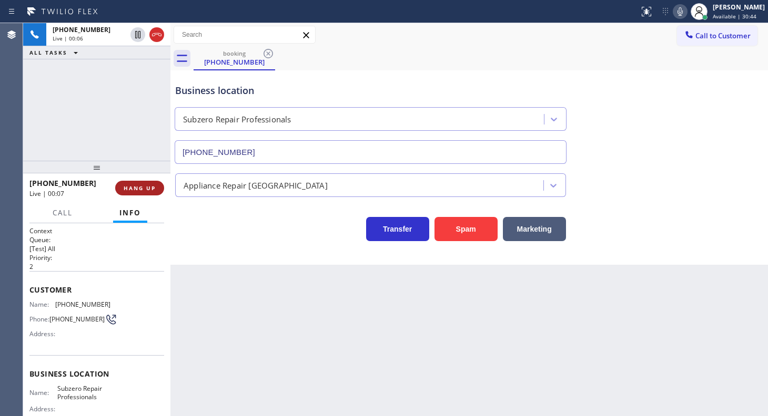
click at [129, 185] on span "HANG UP" at bounding box center [140, 188] width 32 height 7
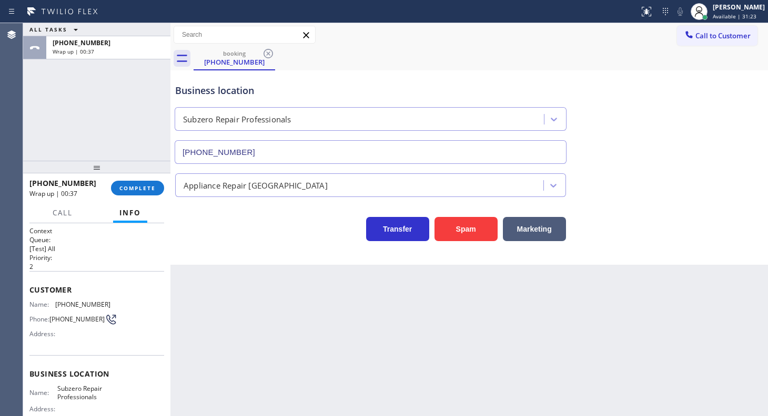
click at [152, 197] on div "[PHONE_NUMBER] Wrap up | 00:37 COMPLETE" at bounding box center [96, 188] width 135 height 27
click at [152, 183] on button "COMPLETE" at bounding box center [137, 188] width 53 height 15
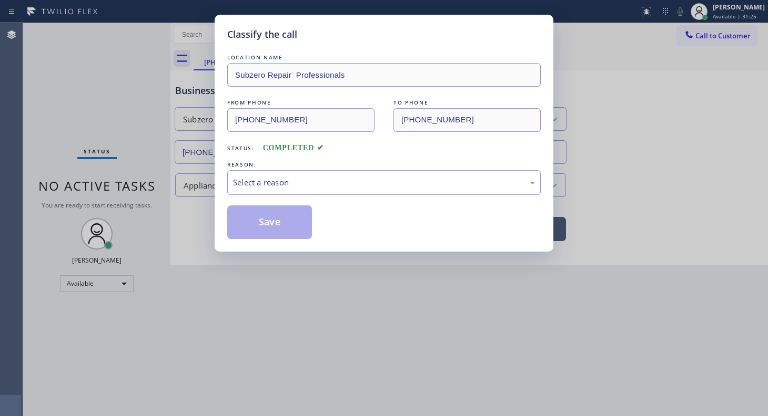
drag, startPoint x: 282, startPoint y: 181, endPoint x: 279, endPoint y: 192, distance: 12.1
click at [281, 186] on div "Select a reason" at bounding box center [384, 183] width 302 height 12
click at [257, 221] on button "Save" at bounding box center [269, 223] width 85 height 34
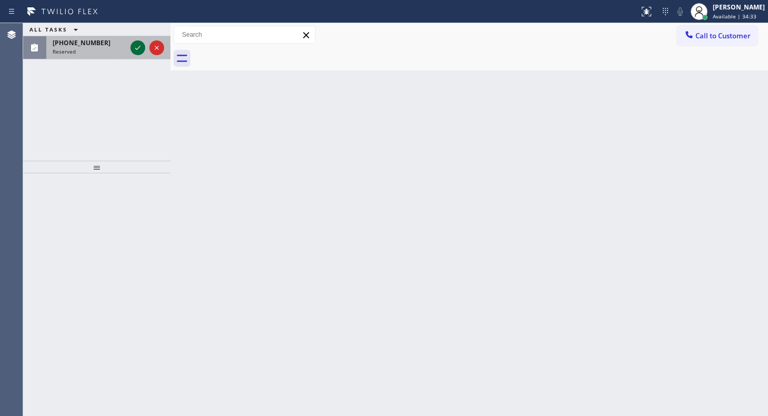
click at [133, 49] on icon at bounding box center [137, 48] width 13 height 13
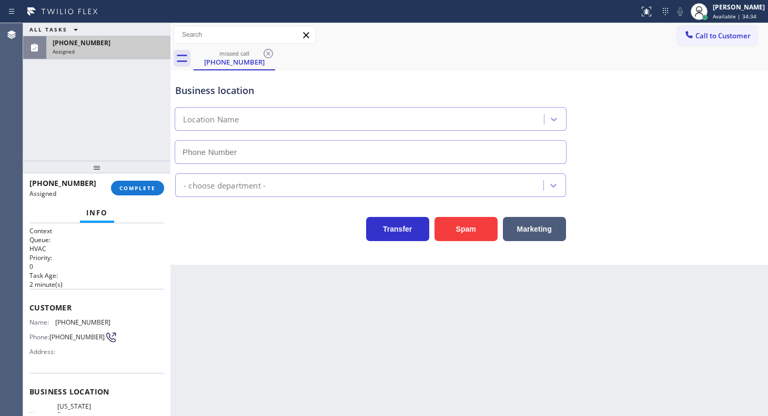
type input "[PHONE_NUMBER]"
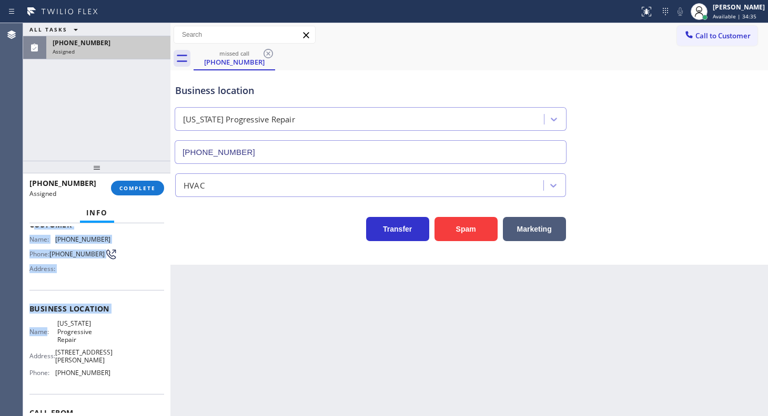
drag, startPoint x: 32, startPoint y: 297, endPoint x: 24, endPoint y: 304, distance: 10.8
click at [47, 342] on div "Context Queue: HVAC Priority: 0 Task Age: [DEMOGRAPHIC_DATA] minute(s) Customer…" at bounding box center [96, 309] width 135 height 330
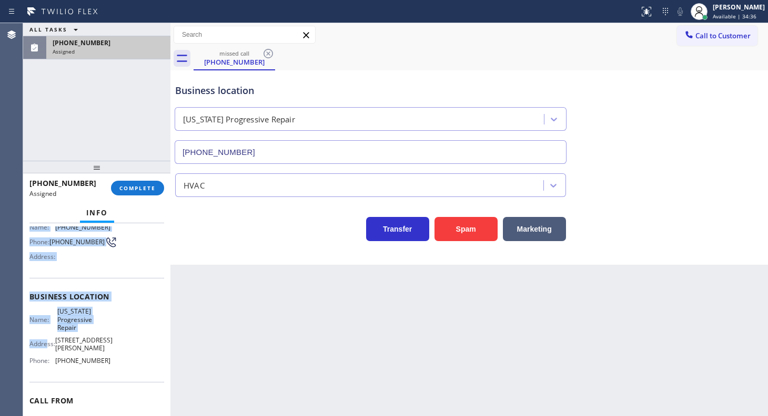
click at [61, 280] on div "Business location Name: [US_STATE] Progressive Repair Address: [STREET_ADDRESS]…" at bounding box center [96, 330] width 135 height 104
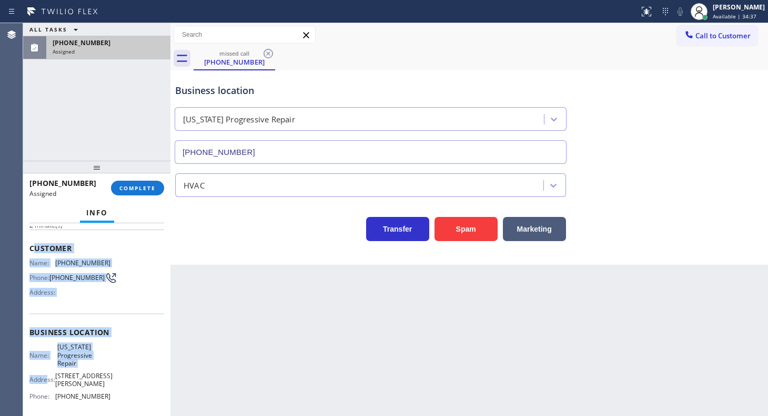
scroll to position [0, 0]
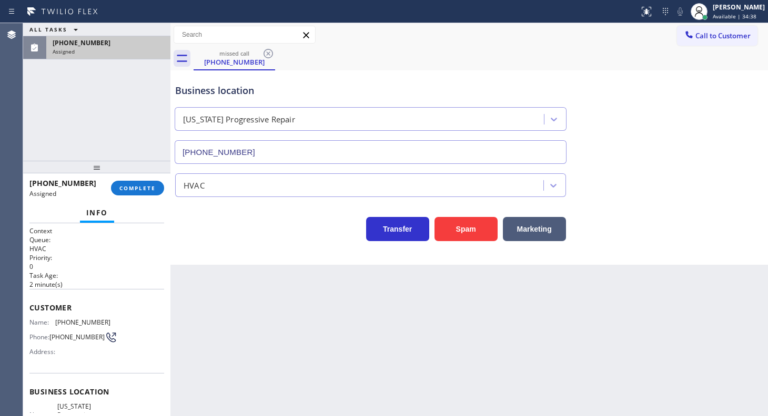
click at [134, 274] on h2 "Task Age:" at bounding box center [96, 275] width 135 height 9
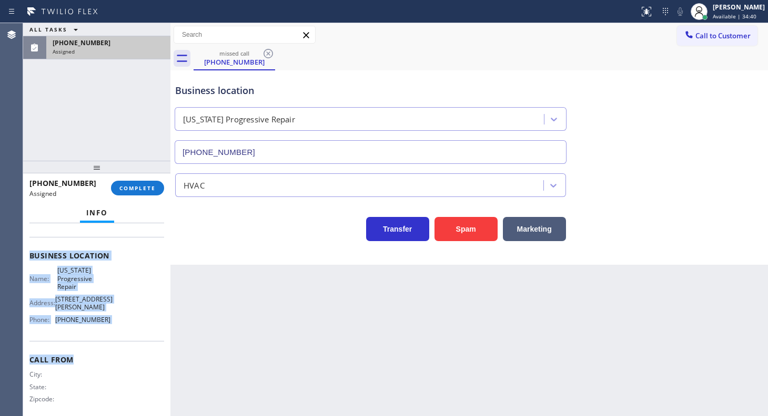
scroll to position [137, 0]
drag, startPoint x: 27, startPoint y: 299, endPoint x: 117, endPoint y: 315, distance: 91.4
click at [117, 315] on div "Context Queue: HVAC Priority: 0 Task Age: [DEMOGRAPHIC_DATA] minute(s) Customer…" at bounding box center [96, 319] width 147 height 192
copy div "Customer Name: [PHONE_NUMBER] Phone: [PHONE_NUMBER] Address: Business location …"
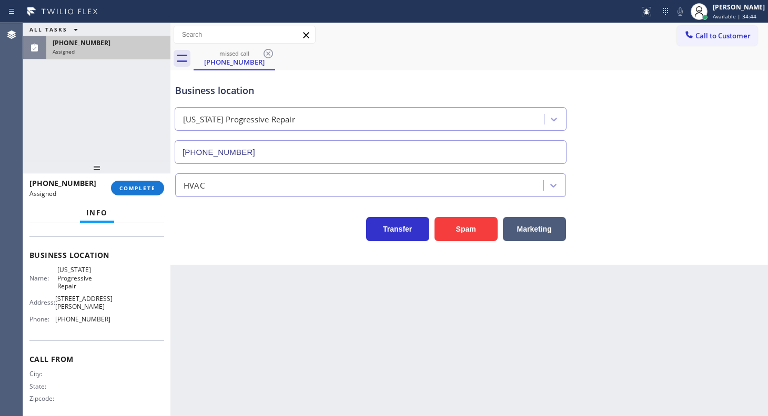
drag, startPoint x: 96, startPoint y: 108, endPoint x: 147, endPoint y: 77, distance: 59.7
click at [115, 97] on div "ALL TASKS ALL TASKS ACTIVE TASKS TASKS IN WRAP UP [PHONE_NUMBER] Assigned" at bounding box center [96, 92] width 147 height 138
click at [128, 179] on div "[PHONE_NUMBER] Assigned COMPLETE" at bounding box center [96, 188] width 135 height 27
click at [150, 189] on span "COMPLETE" at bounding box center [137, 188] width 36 height 7
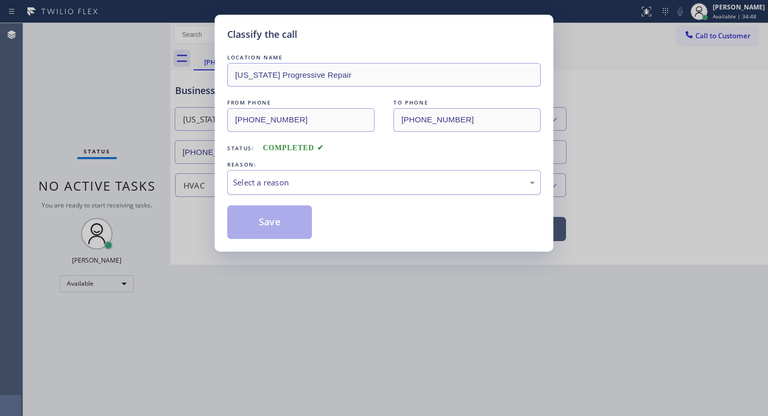
click at [236, 179] on div "Select a reason" at bounding box center [384, 183] width 302 height 12
click at [242, 215] on button "Save" at bounding box center [269, 223] width 85 height 34
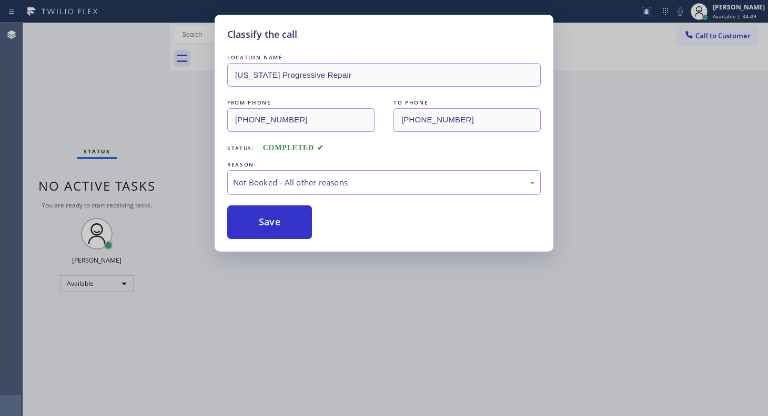
click at [242, 215] on button "Save" at bounding box center [269, 223] width 85 height 34
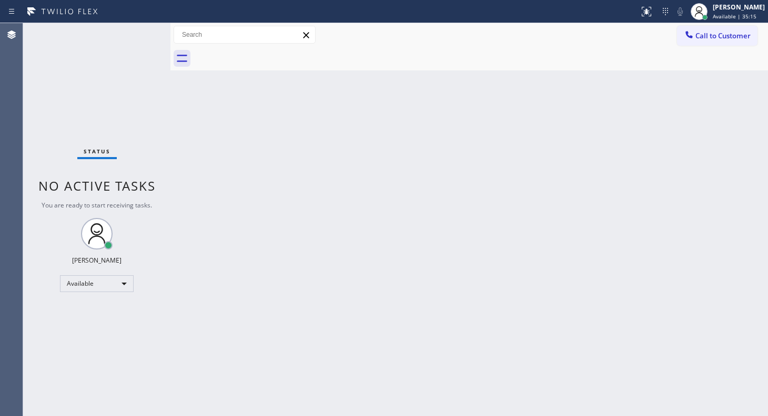
click at [67, 88] on div "Status No active tasks You are ready to start receiving tasks. JENIZA ALCAYDE A…" at bounding box center [96, 219] width 147 height 393
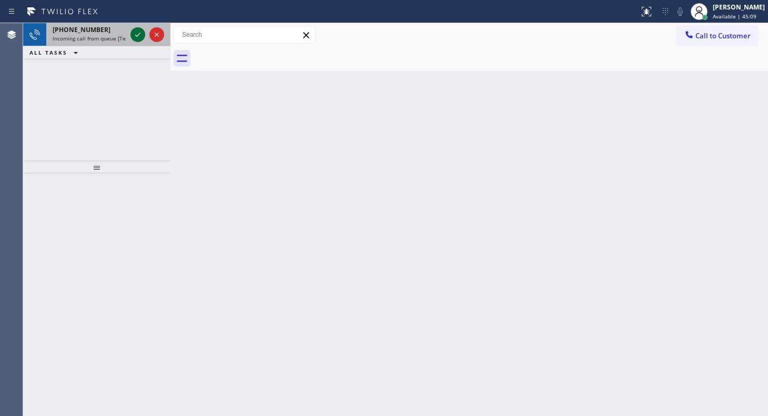
drag, startPoint x: 127, startPoint y: 31, endPoint x: 136, endPoint y: 34, distance: 9.5
click at [131, 34] on div "[PHONE_NUMBER] Incoming call from queue [Test] All" at bounding box center [96, 34] width 147 height 23
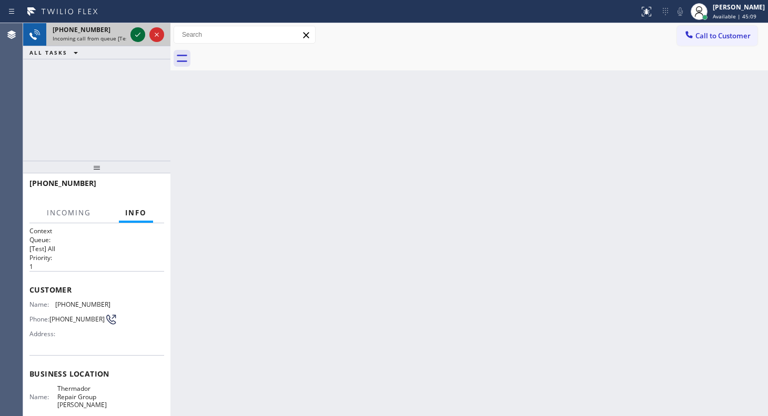
click at [136, 34] on icon at bounding box center [137, 34] width 13 height 13
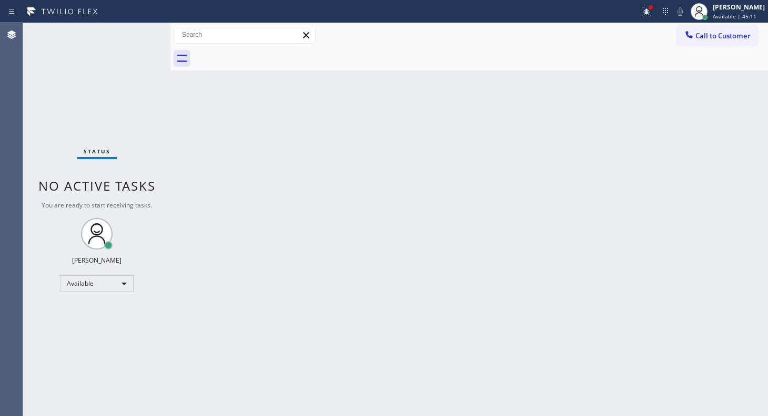
click at [137, 34] on div "Status No active tasks You are ready to start receiving tasks. JENIZA ALCAYDE A…" at bounding box center [96, 219] width 147 height 393
click at [646, 15] on icon at bounding box center [646, 11] width 13 height 13
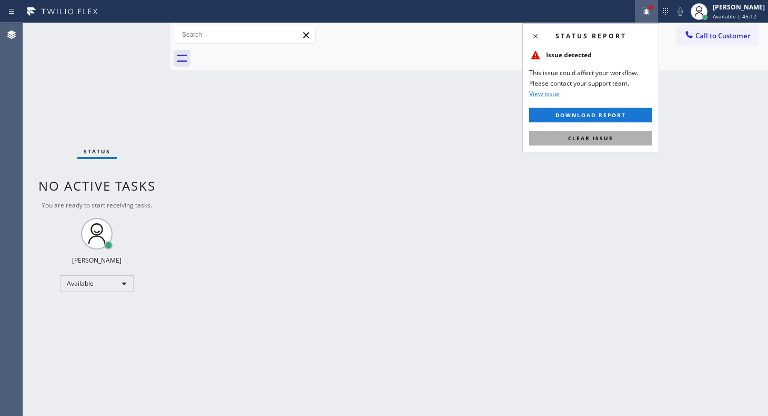
click at [622, 131] on button "Clear issue" at bounding box center [590, 138] width 123 height 15
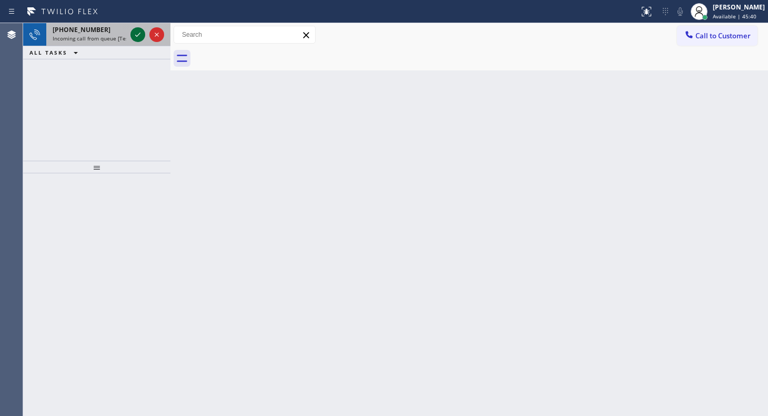
click at [141, 32] on icon at bounding box center [137, 34] width 13 height 13
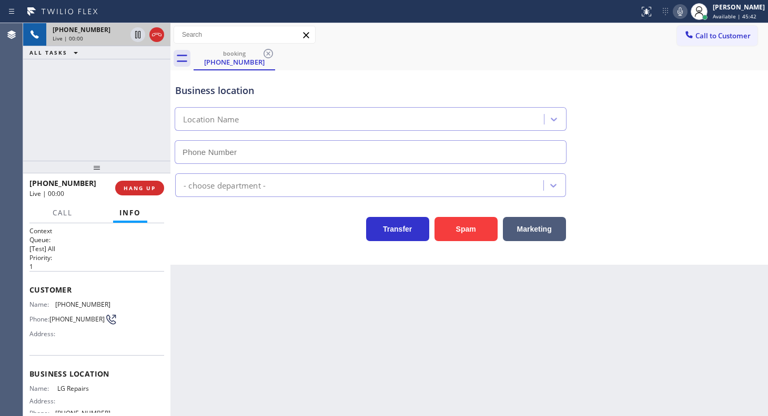
type input "[PHONE_NUMBER]"
drag, startPoint x: 55, startPoint y: 298, endPoint x: 120, endPoint y: 308, distance: 66.0
click at [120, 308] on div "Customer Name: [PHONE_NUMBER] Phone: [PHONE_NUMBER] Address:" at bounding box center [96, 313] width 135 height 84
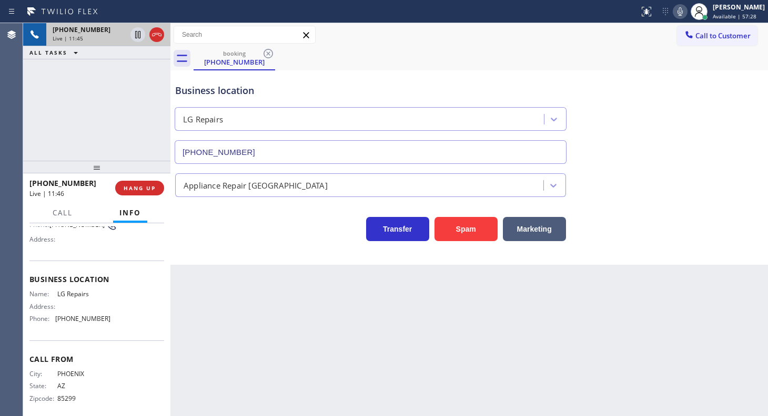
scroll to position [95, 0]
drag, startPoint x: 55, startPoint y: 318, endPoint x: 145, endPoint y: 326, distance: 90.2
click at [145, 326] on div "Name: LG Repairs Address: Phone: [PHONE_NUMBER]" at bounding box center [96, 308] width 135 height 37
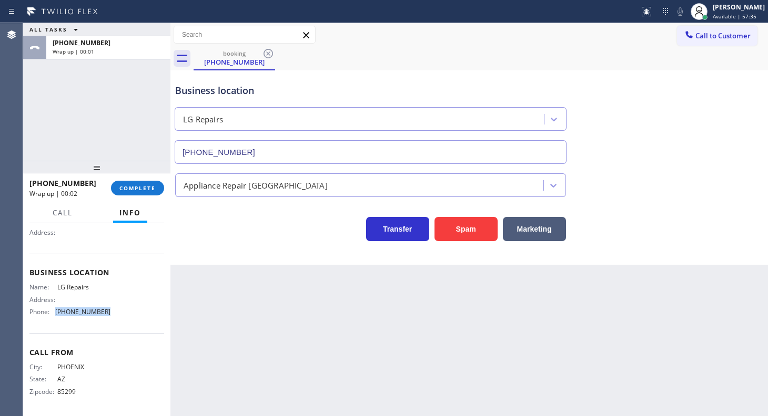
scroll to position [104, 0]
drag, startPoint x: 52, startPoint y: 286, endPoint x: 106, endPoint y: 285, distance: 54.2
click at [106, 285] on div "Name: LG Repairs Address: Phone: [PHONE_NUMBER]" at bounding box center [96, 301] width 135 height 37
click at [131, 190] on span "COMPLETE" at bounding box center [137, 188] width 36 height 7
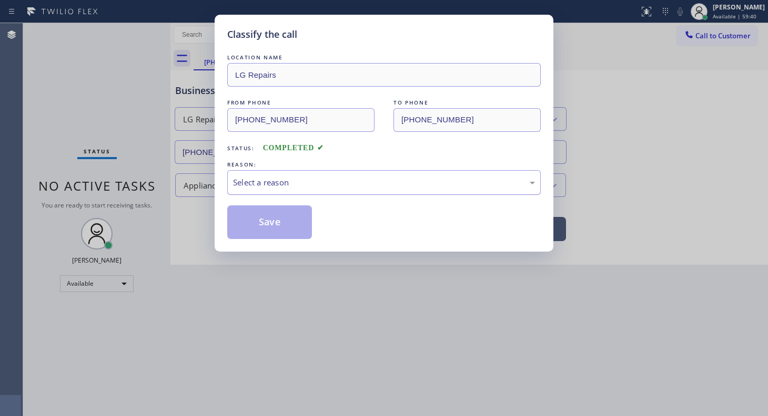
click at [266, 171] on div "Select a reason" at bounding box center [383, 182] width 313 height 25
click at [268, 208] on button "Save" at bounding box center [269, 223] width 85 height 34
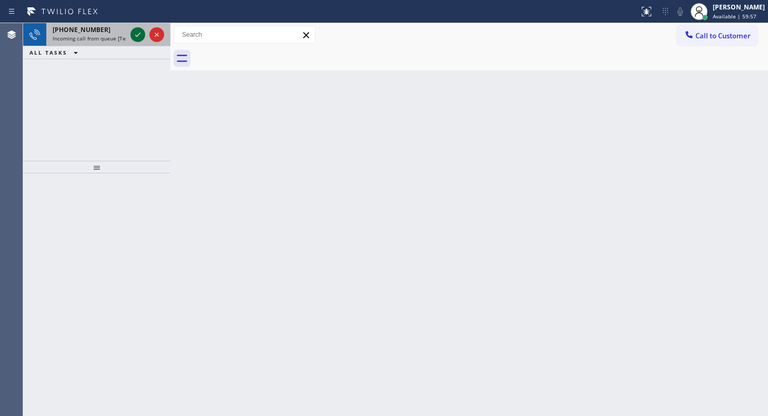
click at [138, 33] on icon at bounding box center [137, 34] width 13 height 13
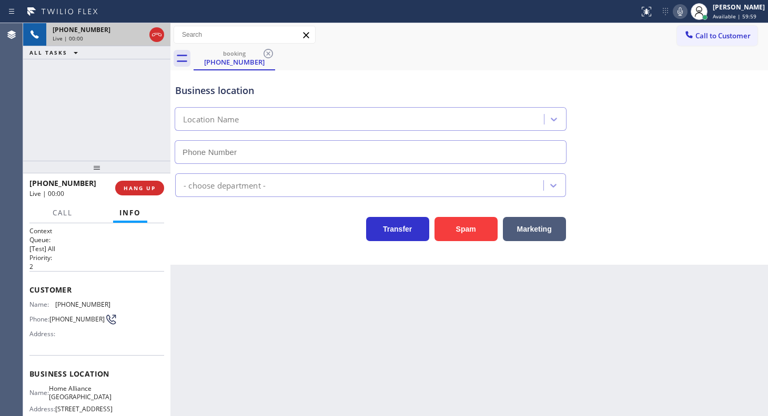
type input "[PHONE_NUMBER]"
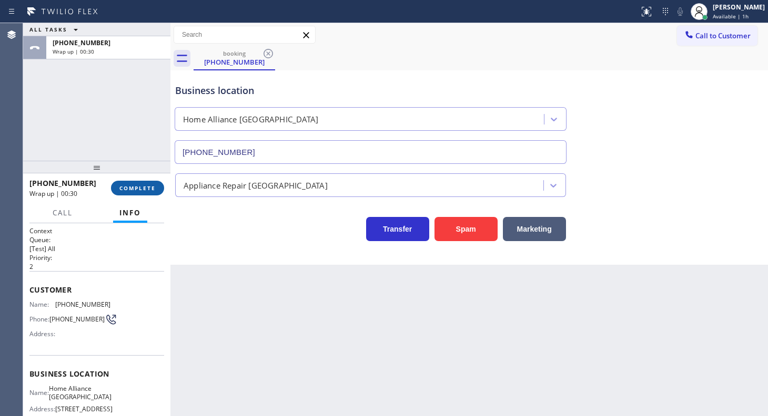
click at [141, 186] on span "COMPLETE" at bounding box center [137, 188] width 36 height 7
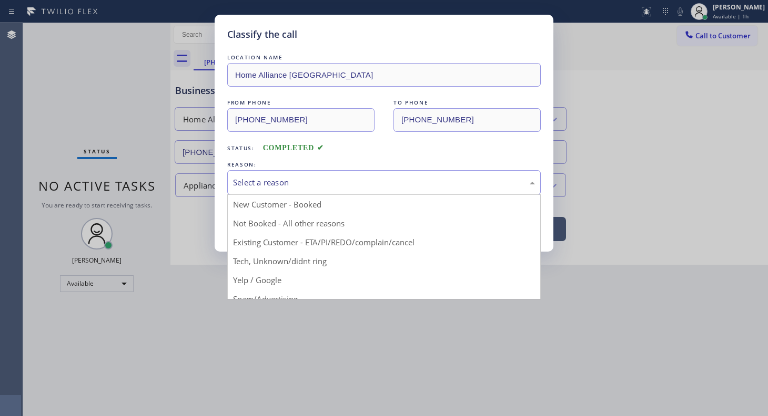
click at [239, 181] on div "Select a reason" at bounding box center [384, 183] width 302 height 12
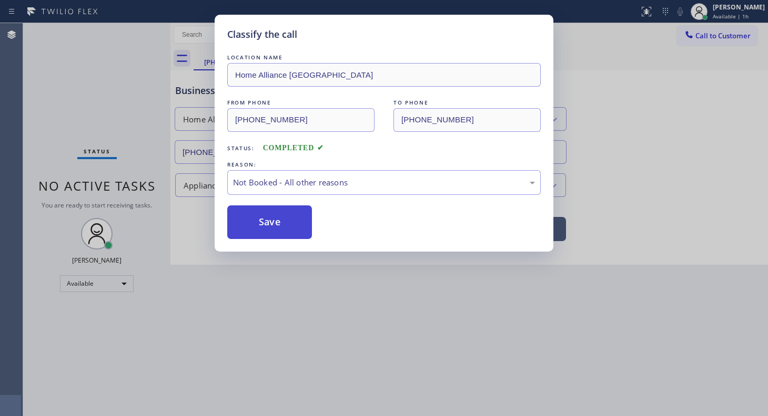
click at [249, 221] on button "Save" at bounding box center [269, 223] width 85 height 34
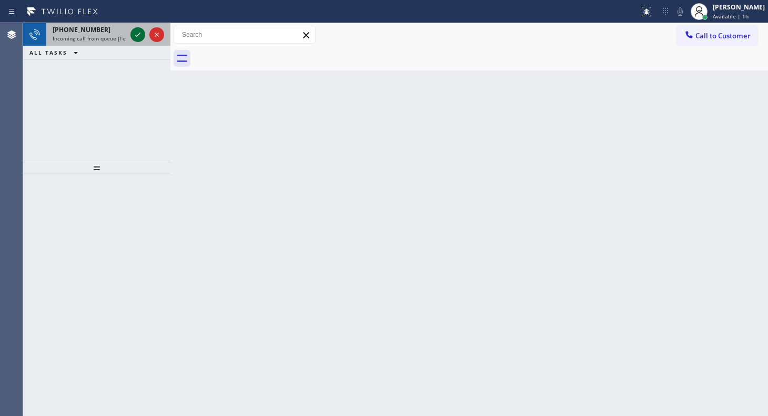
click at [137, 32] on icon at bounding box center [137, 34] width 13 height 13
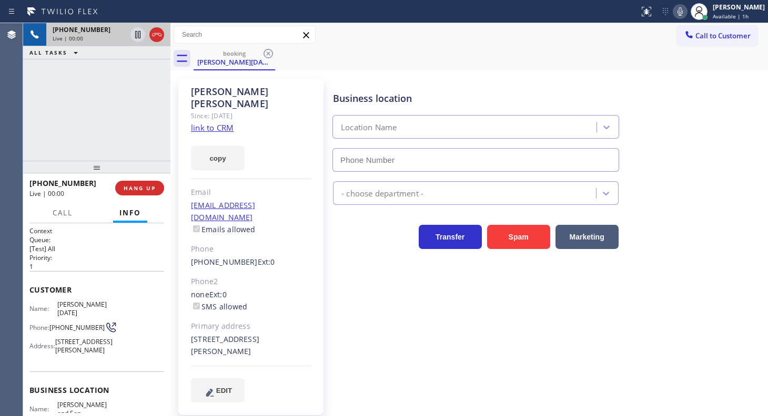
type input "[PHONE_NUMBER]"
click at [199, 123] on link "link to CRM" at bounding box center [212, 128] width 43 height 11
click at [73, 215] on span "Call" at bounding box center [63, 212] width 20 height 9
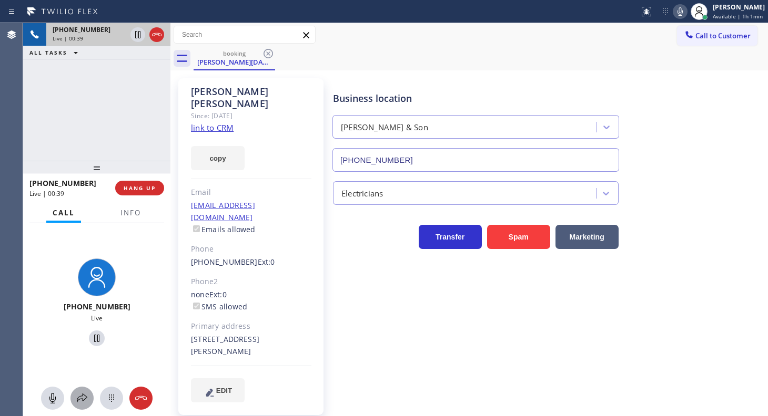
click at [84, 397] on icon at bounding box center [82, 398] width 13 height 13
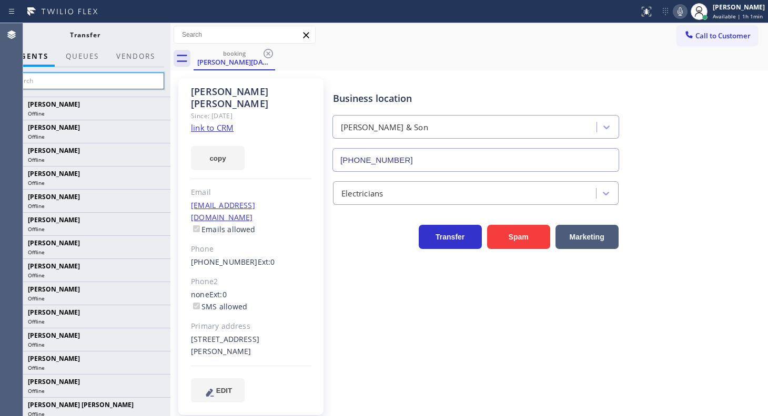
click at [100, 79] on input "text" at bounding box center [85, 81] width 158 height 17
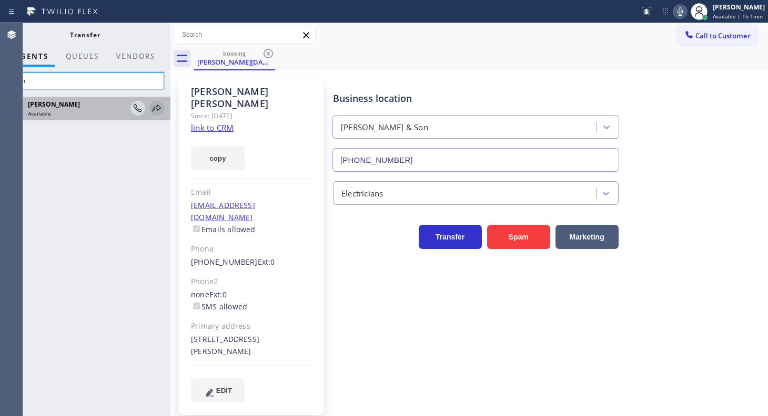
type input "esm"
click at [157, 107] on icon at bounding box center [156, 108] width 13 height 13
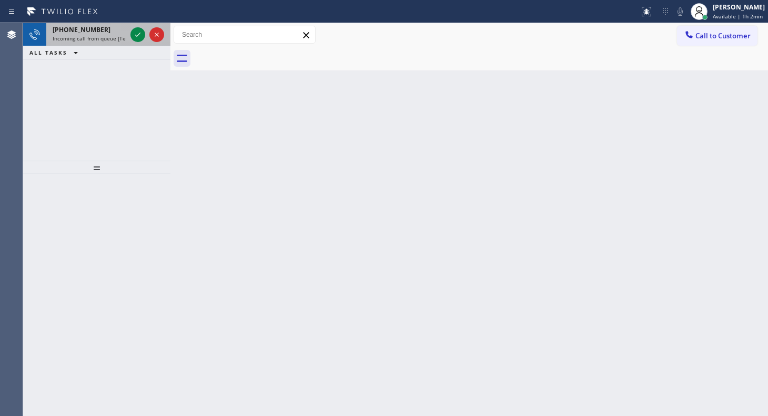
drag, startPoint x: 55, startPoint y: 71, endPoint x: 98, endPoint y: 42, distance: 51.5
click at [98, 42] on div "[PHONE_NUMBER] Incoming call from queue [Test] All ALL TASKS ALL TASKS ACTIVE T…" at bounding box center [96, 92] width 147 height 138
click at [131, 31] on div at bounding box center [137, 34] width 15 height 13
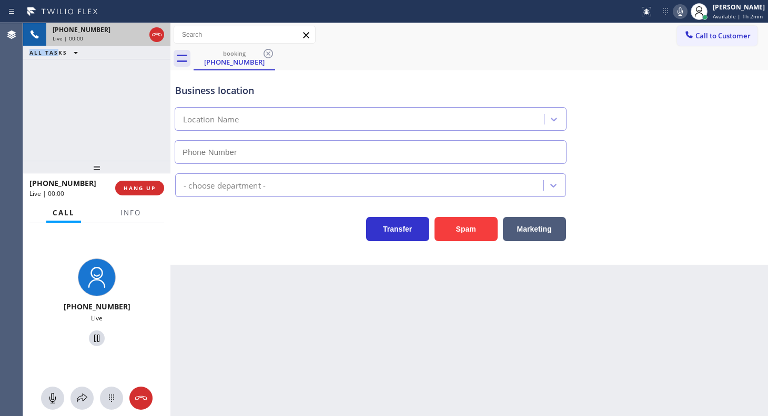
type input "[PHONE_NUMBER]"
click at [684, 12] on icon at bounding box center [680, 11] width 13 height 13
click at [137, 34] on icon at bounding box center [137, 34] width 5 height 7
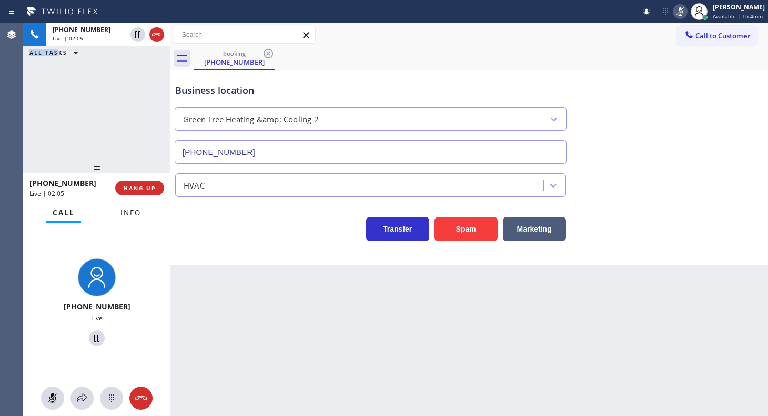
click at [123, 212] on span "Info" at bounding box center [130, 212] width 21 height 9
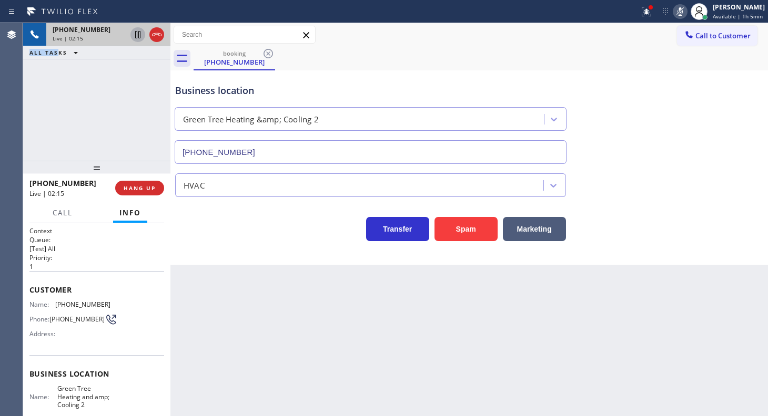
click at [134, 34] on icon at bounding box center [137, 34] width 13 height 13
drag, startPoint x: 85, startPoint y: 107, endPoint x: 85, endPoint y: 79, distance: 28.4
click at [85, 97] on div "[PHONE_NUMBER] Live | 02:29 ALL TASKS ALL TASKS ACTIVE TASKS TASKS IN WRAP UP" at bounding box center [96, 92] width 147 height 138
click at [133, 35] on icon at bounding box center [137, 34] width 13 height 13
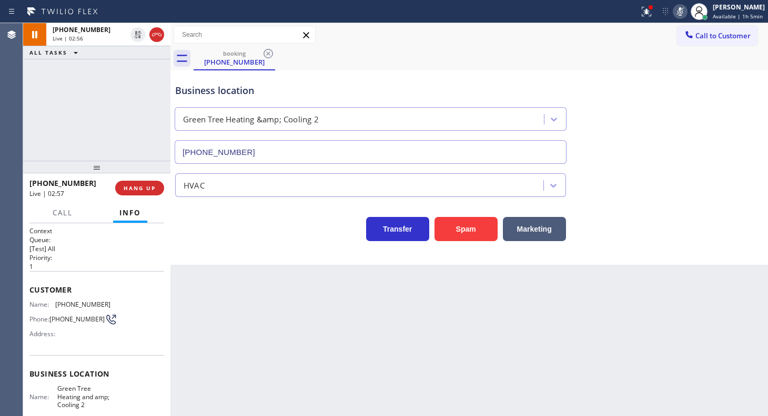
click at [681, 11] on rect at bounding box center [679, 10] width 7 height 7
click at [638, 18] on button at bounding box center [646, 11] width 23 height 23
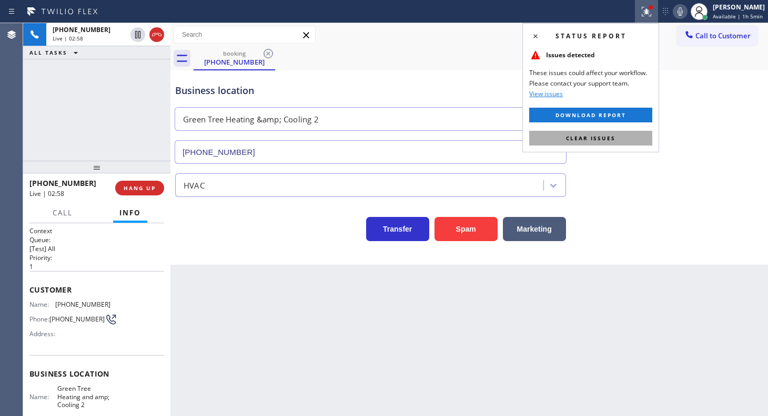
click at [628, 139] on button "Clear issues" at bounding box center [590, 138] width 123 height 15
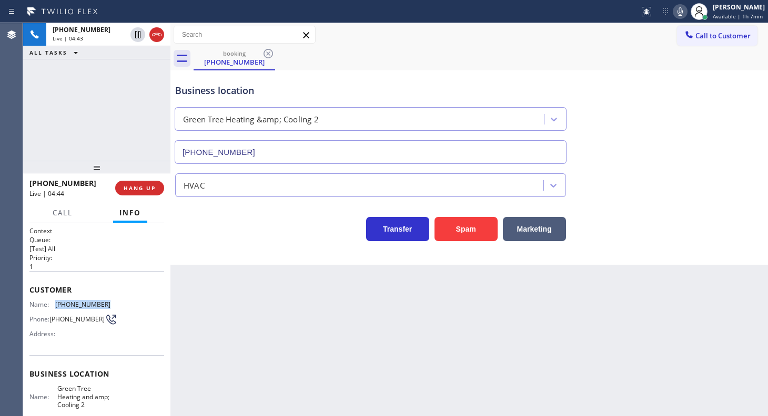
drag, startPoint x: 53, startPoint y: 303, endPoint x: 115, endPoint y: 304, distance: 61.5
click at [115, 304] on div "Name: [PHONE_NUMBER] Phone: [PHONE_NUMBER] Address:" at bounding box center [96, 322] width 135 height 42
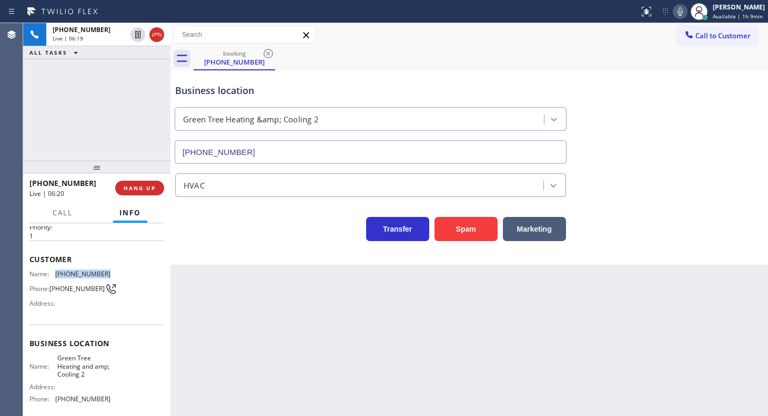
scroll to position [120, 0]
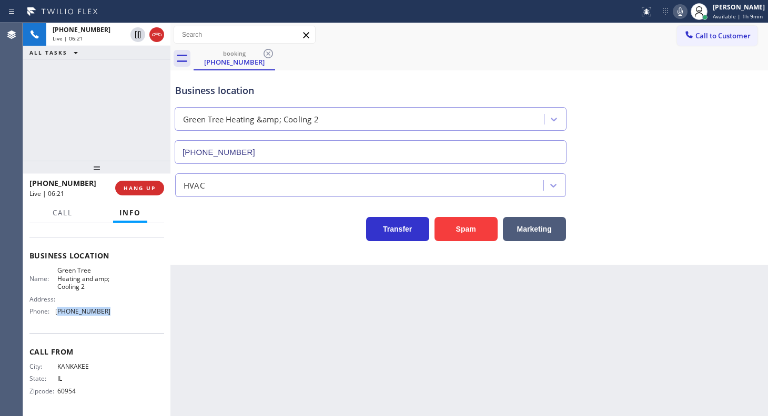
drag, startPoint x: 60, startPoint y: 310, endPoint x: 119, endPoint y: 310, distance: 59.4
click at [119, 310] on div "Name: Green Tree Heating and amp; Cooling 2 Address: Phone: [PHONE_NUMBER]" at bounding box center [96, 293] width 135 height 53
click at [128, 189] on span "HANG UP" at bounding box center [140, 188] width 32 height 7
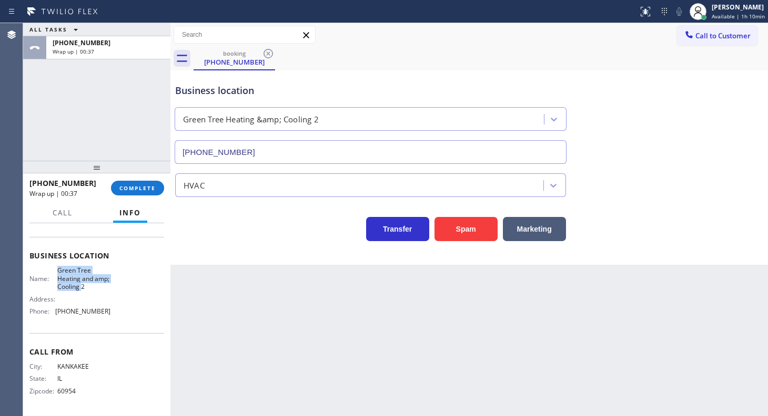
drag, startPoint x: 53, startPoint y: 272, endPoint x: 96, endPoint y: 289, distance: 46.5
click at [96, 289] on div "Name: Green Tree Heating and amp; Cooling 2" at bounding box center [69, 279] width 81 height 24
click at [129, 181] on button "COMPLETE" at bounding box center [137, 188] width 53 height 15
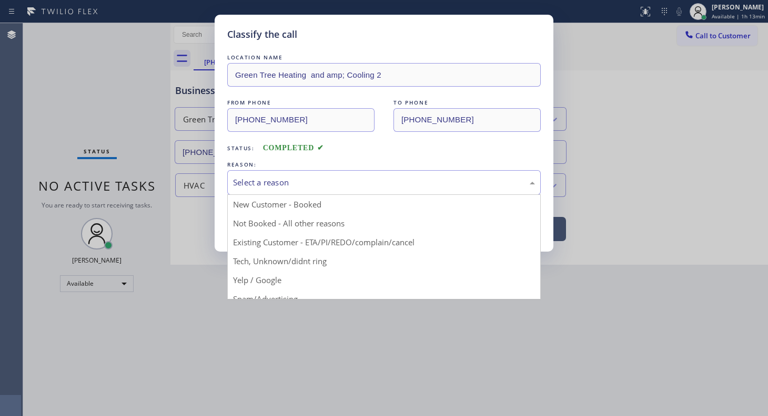
click at [246, 180] on div "Select a reason" at bounding box center [384, 183] width 302 height 12
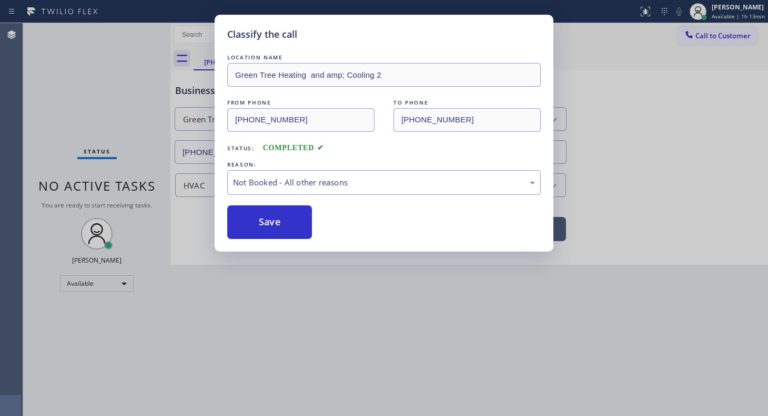
click at [256, 220] on button "Save" at bounding box center [269, 223] width 85 height 34
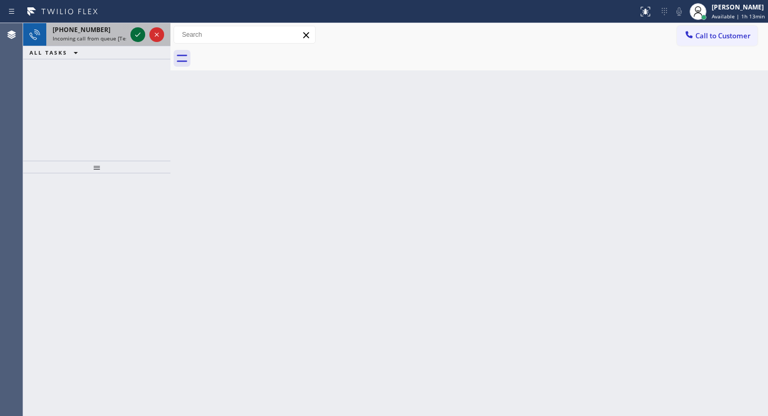
click at [137, 37] on icon at bounding box center [137, 34] width 13 height 13
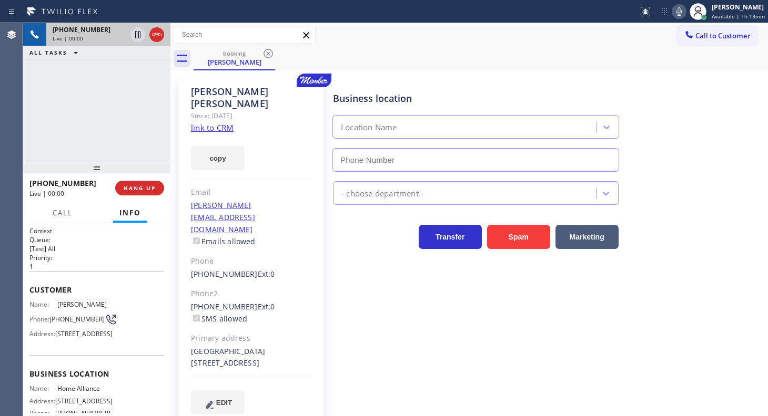
type input "[PHONE_NUMBER]"
click at [219, 123] on link "link to CRM" at bounding box center [212, 128] width 43 height 11
click at [679, 12] on icon at bounding box center [679, 11] width 13 height 13
click at [131, 190] on span "HANG UP" at bounding box center [140, 188] width 32 height 7
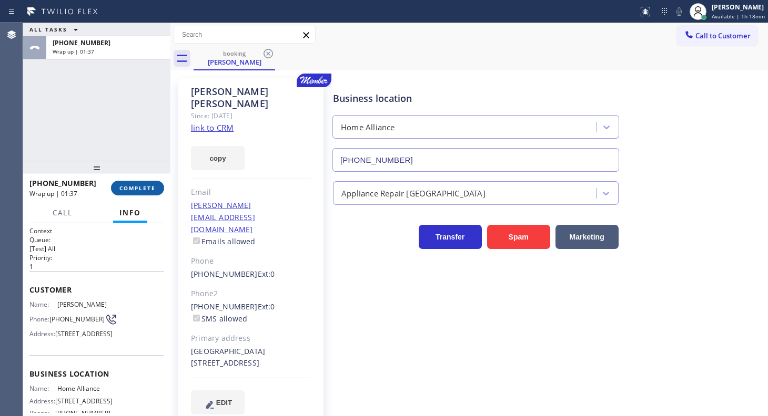
click at [138, 194] on div "[PHONE_NUMBER] Wrap up | 01:37 COMPLETE" at bounding box center [96, 188] width 135 height 27
click at [138, 186] on span "COMPLETE" at bounding box center [137, 188] width 36 height 7
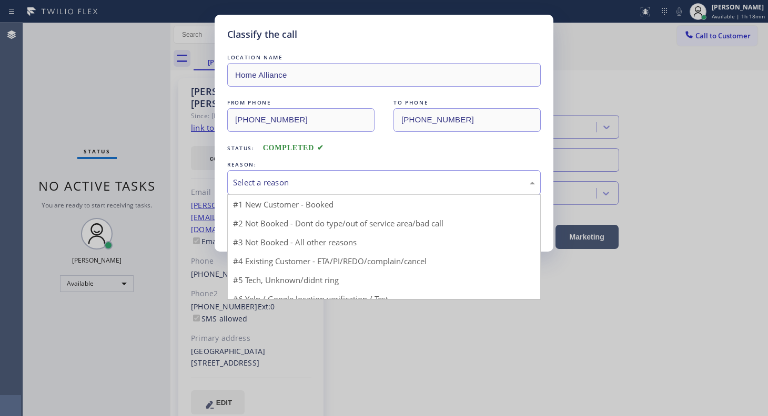
click at [265, 184] on div "Select a reason" at bounding box center [384, 183] width 302 height 12
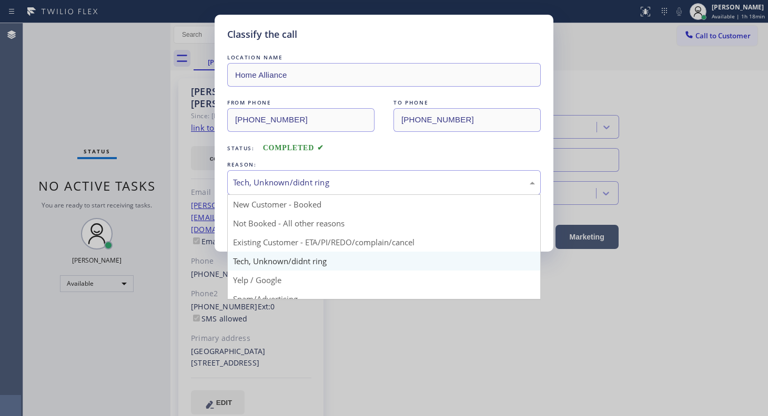
click at [266, 175] on div "Tech, Unknown/didnt ring" at bounding box center [383, 182] width 313 height 25
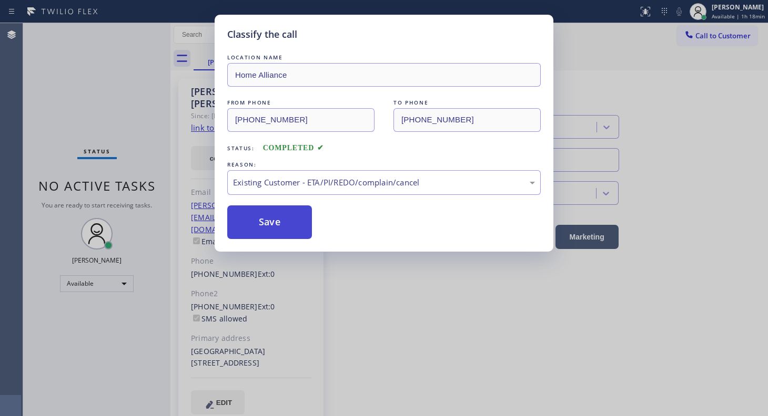
drag, startPoint x: 260, startPoint y: 239, endPoint x: 268, endPoint y: 215, distance: 25.1
click at [268, 215] on button "Save" at bounding box center [269, 223] width 85 height 34
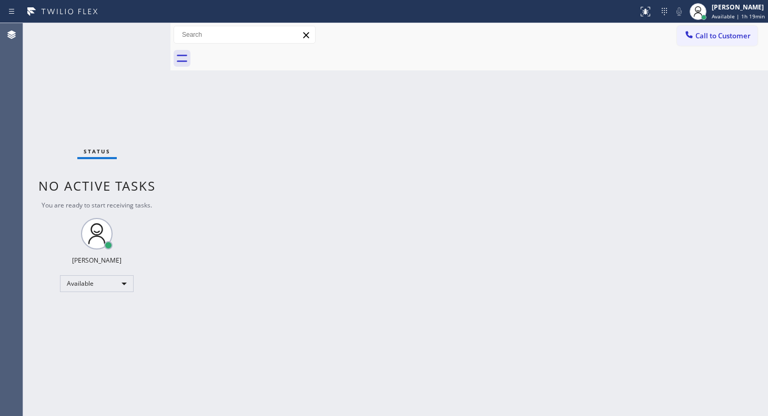
click at [342, 271] on div "Back to Dashboard Change Sender ID Customers Technicians Select a contact Outbo…" at bounding box center [468, 219] width 597 height 393
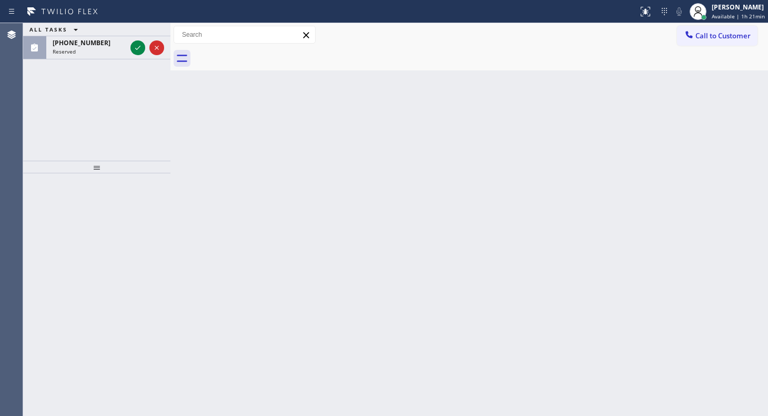
click at [137, 74] on div "ALL TASKS ALL TASKS ACTIVE TASKS TASKS IN WRAP UP [PHONE_NUMBER] Reserved" at bounding box center [96, 92] width 147 height 138
click at [137, 50] on icon at bounding box center [137, 48] width 13 height 13
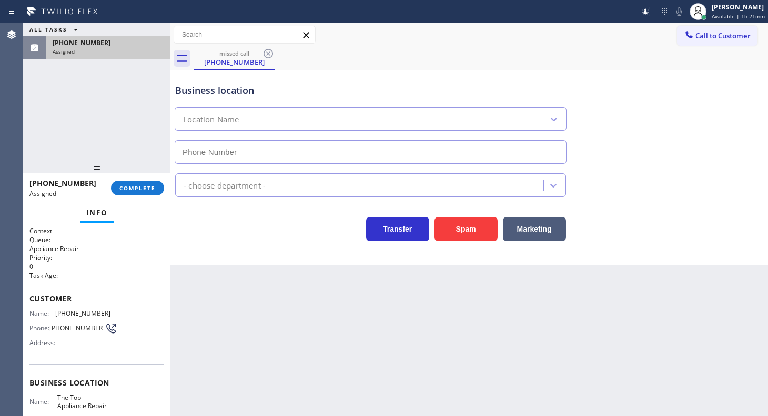
type input "[PHONE_NUMBER]"
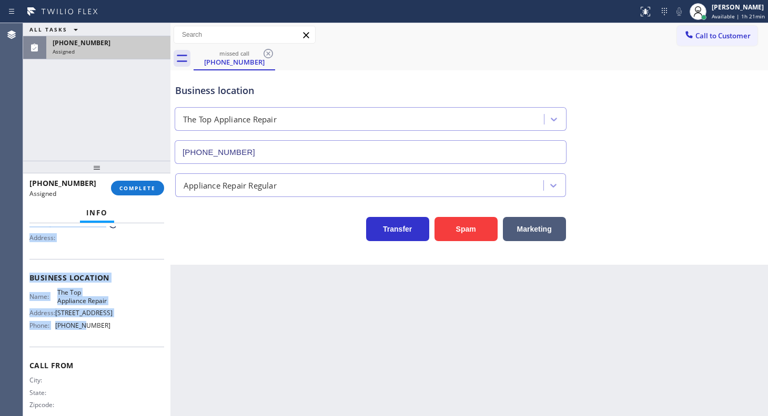
scroll to position [128, 0]
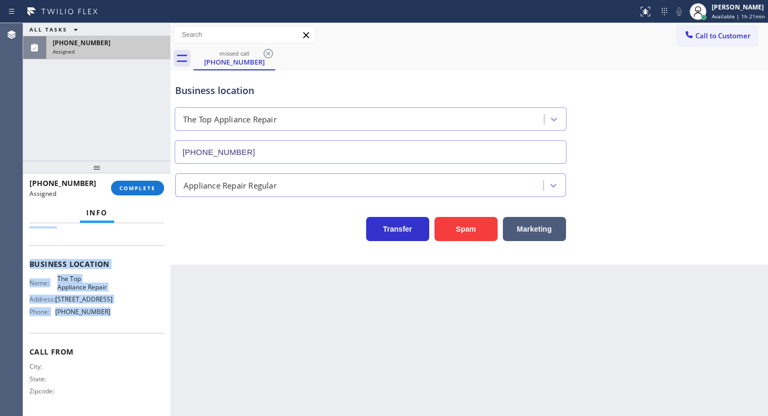
drag, startPoint x: 28, startPoint y: 293, endPoint x: 128, endPoint y: 318, distance: 102.5
click at [128, 318] on div "Context Queue: Appliance Repair Priority: 0 Task Age: Customer Name: [PHONE_NUM…" at bounding box center [96, 319] width 147 height 192
click at [144, 190] on button "COMPLETE" at bounding box center [137, 188] width 53 height 15
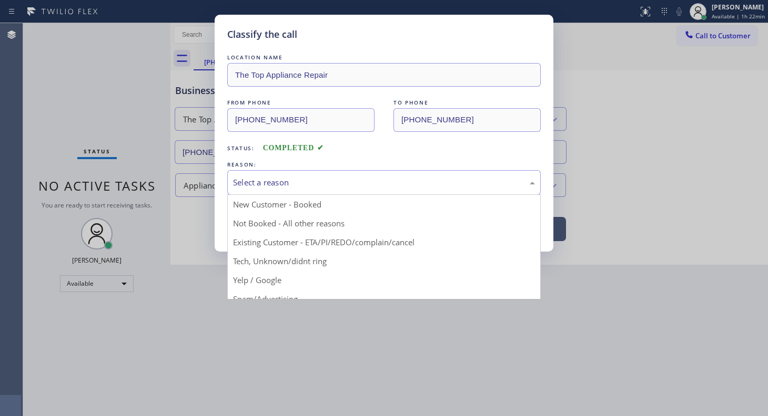
click at [257, 180] on div "Select a reason" at bounding box center [384, 183] width 302 height 12
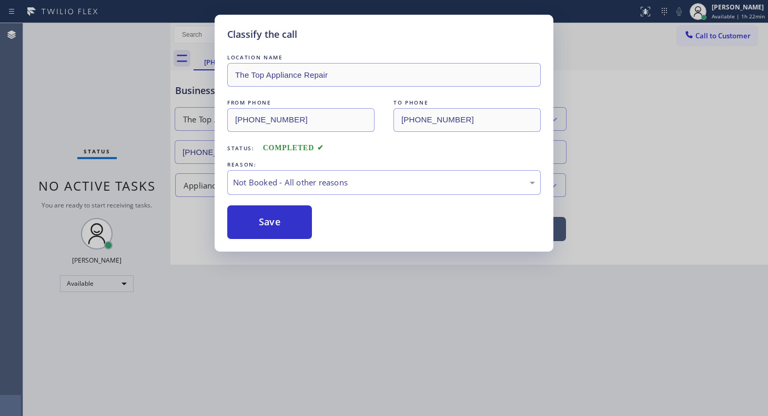
click at [252, 221] on button "Save" at bounding box center [269, 223] width 85 height 34
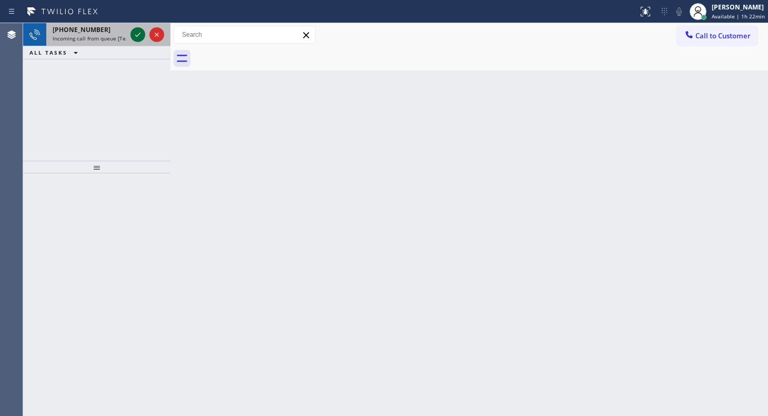
click at [138, 37] on icon at bounding box center [137, 34] width 13 height 13
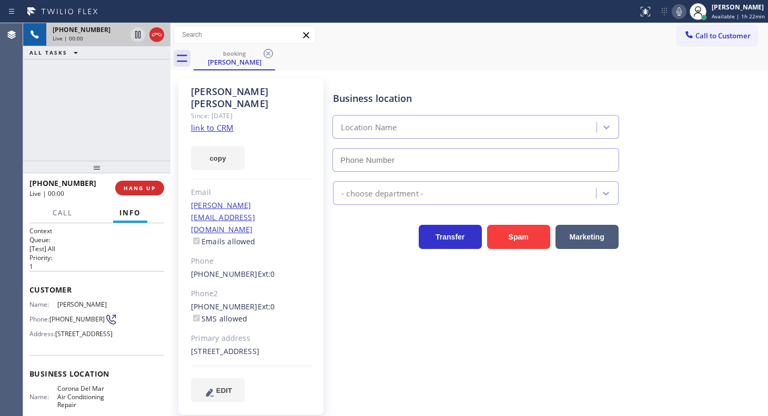
type input "[PHONE_NUMBER]"
click at [223, 123] on link "link to CRM" at bounding box center [212, 128] width 43 height 11
click at [684, 12] on icon at bounding box center [679, 11] width 13 height 13
drag, startPoint x: 73, startPoint y: 100, endPoint x: 80, endPoint y: 100, distance: 7.9
click at [73, 100] on div "[PHONE_NUMBER] Live | 03:41 ALL TASKS ALL TASKS ACTIVE TASKS TASKS IN WRAP UP" at bounding box center [96, 92] width 147 height 138
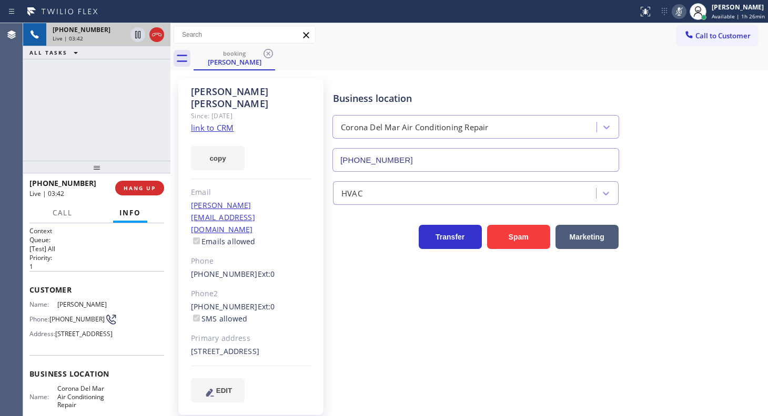
click at [680, 12] on icon at bounding box center [679, 11] width 13 height 13
click at [39, 127] on div "[PHONE_NUMBER] Live | 04:11 ALL TASKS ALL TASKS ACTIVE TASKS TASKS IN WRAP UP" at bounding box center [96, 92] width 147 height 138
drag, startPoint x: 56, startPoint y: 316, endPoint x: 68, endPoint y: 320, distance: 13.0
click at [68, 320] on div "Phone: [PHONE_NUMBER]" at bounding box center [69, 319] width 81 height 13
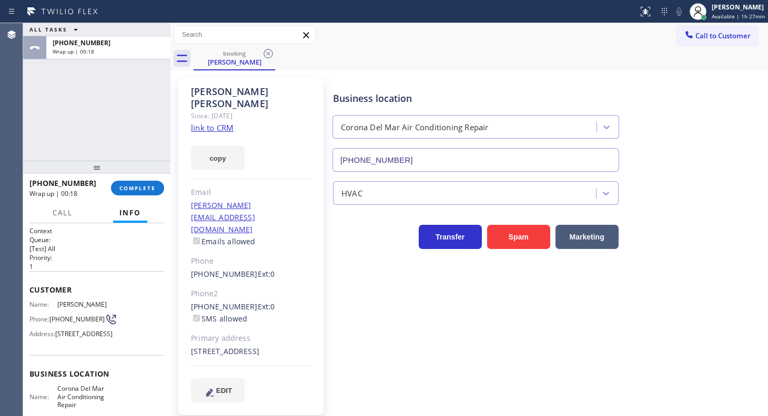
drag, startPoint x: 60, startPoint y: 126, endPoint x: 90, endPoint y: 172, distance: 55.0
click at [62, 134] on div "ALL TASKS ALL TASKS ACTIVE TASKS TASKS IN WRAP UP [PHONE_NUMBER] Wrap up | 00:18" at bounding box center [96, 92] width 147 height 138
click at [138, 196] on div "[PHONE_NUMBER] Wrap up | 00:18 COMPLETE" at bounding box center [96, 188] width 135 height 27
click at [150, 193] on button "COMPLETE" at bounding box center [137, 188] width 53 height 15
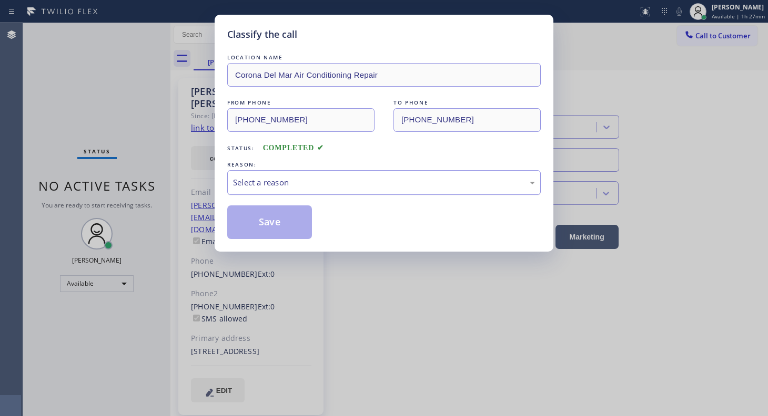
click at [242, 182] on div "Select a reason" at bounding box center [384, 183] width 302 height 12
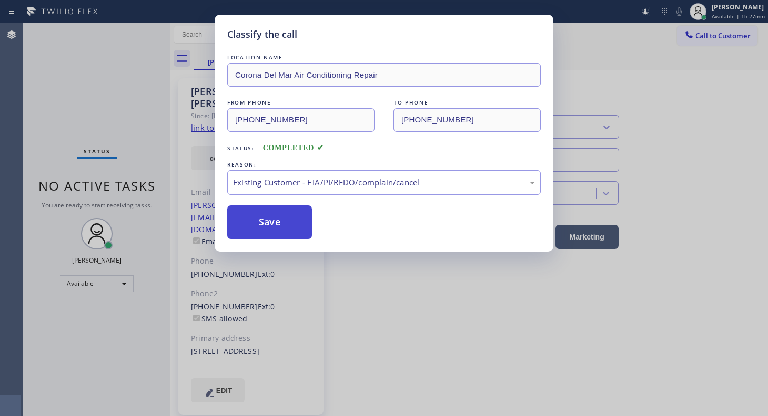
click at [248, 222] on button "Save" at bounding box center [269, 223] width 85 height 34
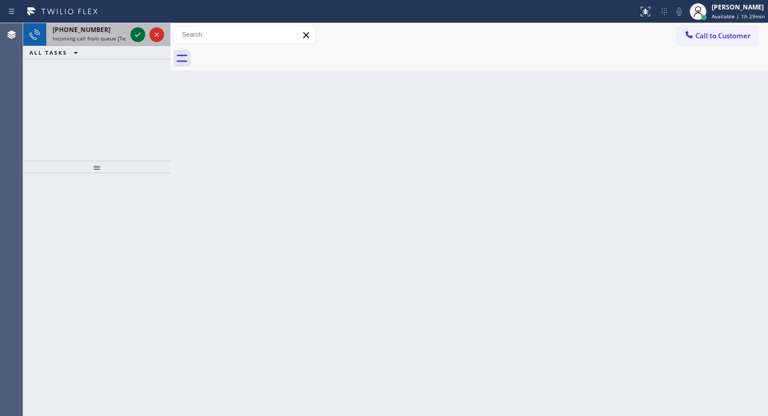
click at [135, 32] on icon at bounding box center [137, 34] width 13 height 13
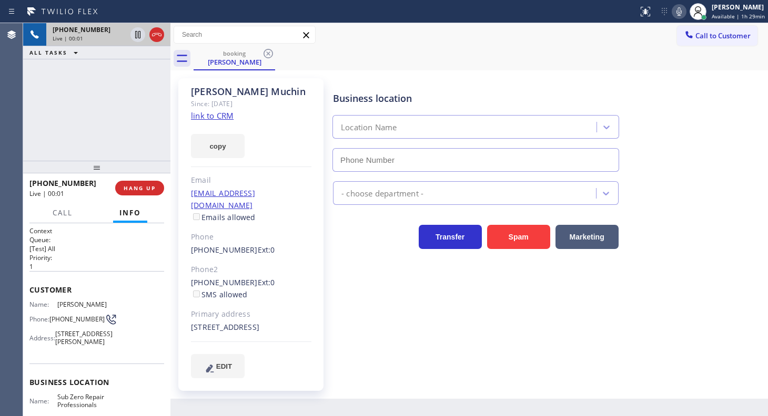
type input "[PHONE_NUMBER]"
click at [208, 115] on link "link to CRM" at bounding box center [212, 115] width 43 height 11
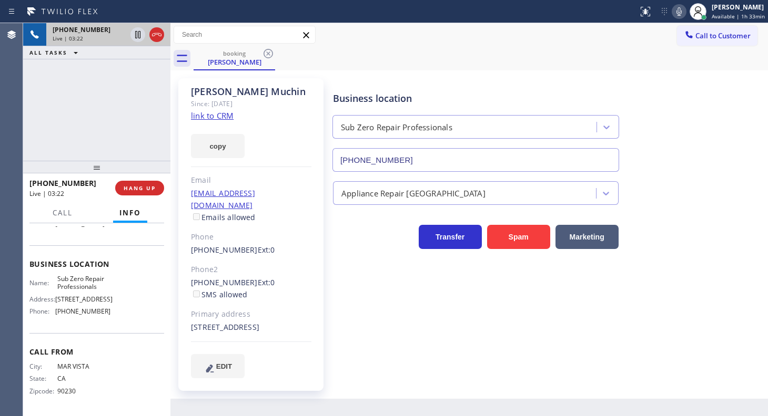
scroll to position [143, 0]
drag, startPoint x: 53, startPoint y: 311, endPoint x: 114, endPoint y: 316, distance: 61.7
click at [114, 316] on div "Name: Sub Zero Repair Professionals Address: [STREET_ADDRESS] Phone: [PHONE_NUM…" at bounding box center [96, 297] width 135 height 45
drag, startPoint x: 52, startPoint y: 271, endPoint x: 121, endPoint y: 279, distance: 69.9
click at [121, 279] on div "Name: Sub Zero Repair Professionals Address: [STREET_ADDRESS] Phone: [PHONE_NUM…" at bounding box center [96, 297] width 135 height 45
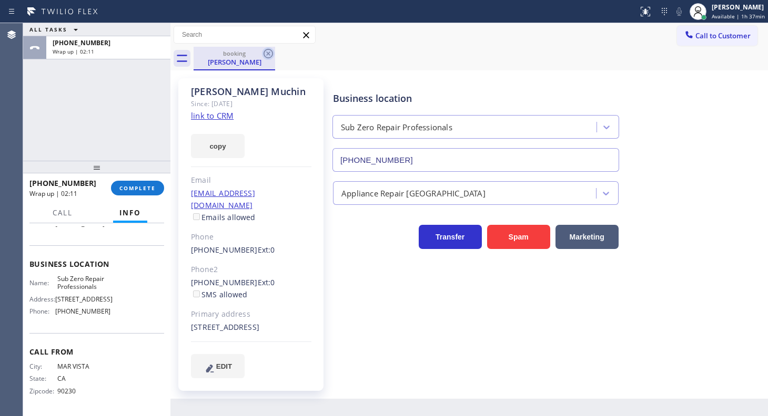
click at [269, 52] on icon at bounding box center [267, 53] width 9 height 9
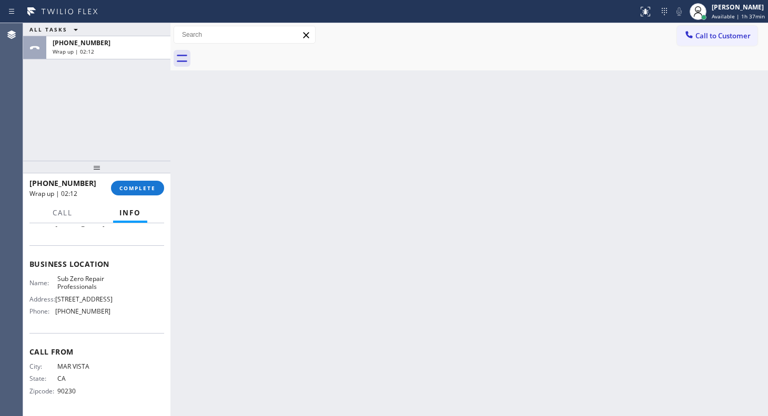
drag, startPoint x: 77, startPoint y: 104, endPoint x: 79, endPoint y: 91, distance: 13.2
click at [79, 95] on div "ALL TASKS ALL TASKS ACTIVE TASKS TASKS IN WRAP UP [PHONE_NUMBER] Wrap up | 02:12" at bounding box center [96, 92] width 147 height 138
click at [87, 53] on span "Wrap up | 02:13" at bounding box center [74, 51] width 42 height 7
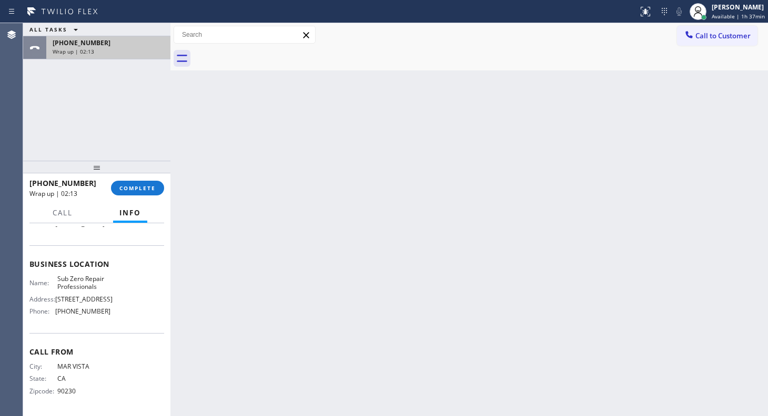
click at [87, 53] on span "Wrap up | 02:13" at bounding box center [74, 51] width 42 height 7
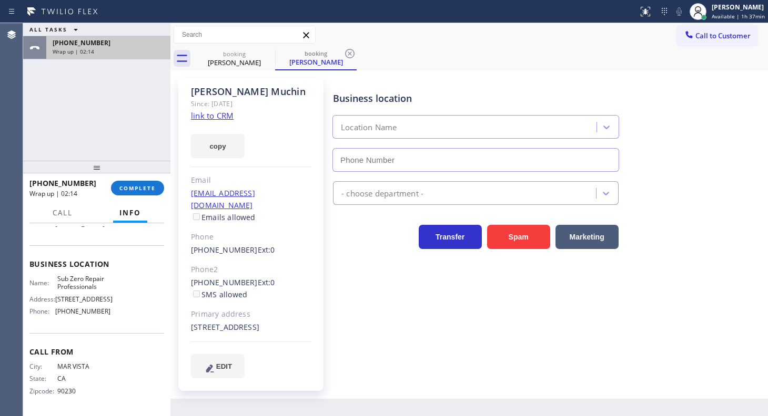
click at [87, 53] on span "Wrap up | 02:14" at bounding box center [74, 51] width 42 height 7
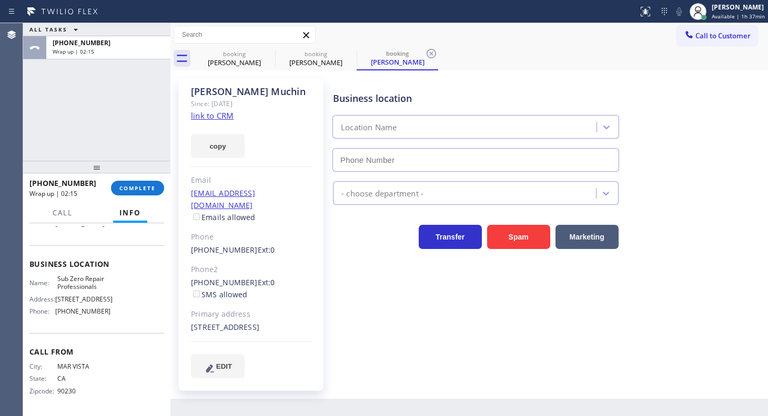
click at [200, 114] on link "link to CRM" at bounding box center [212, 115] width 43 height 11
type input "[PHONE_NUMBER]"
click at [136, 191] on button "COMPLETE" at bounding box center [137, 188] width 53 height 15
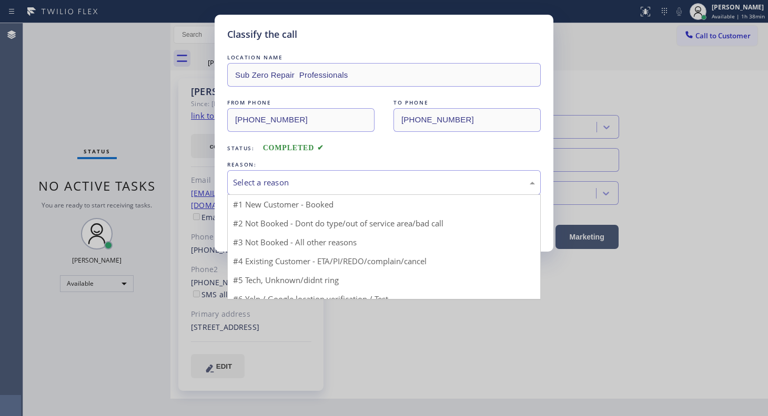
click at [245, 174] on div "Select a reason" at bounding box center [383, 182] width 313 height 25
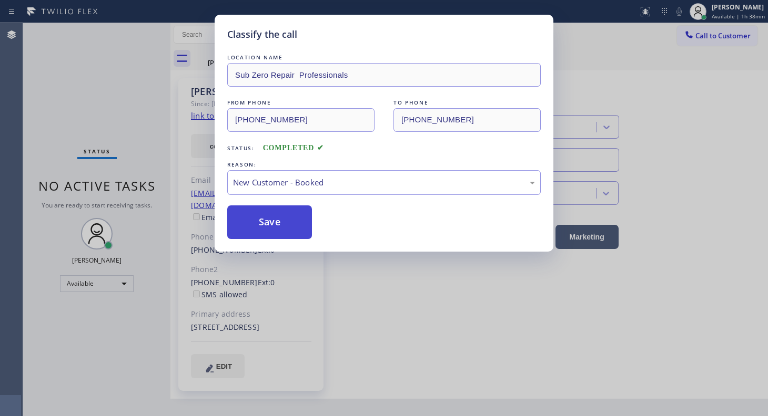
click at [248, 216] on button "Save" at bounding box center [269, 223] width 85 height 34
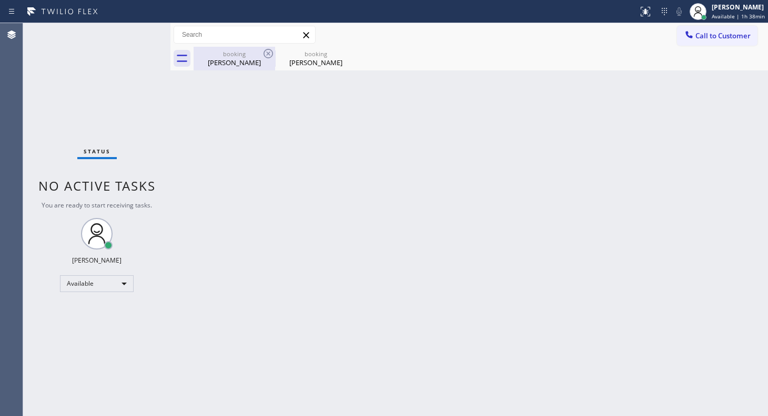
click at [235, 65] on div "[PERSON_NAME]" at bounding box center [234, 62] width 79 height 9
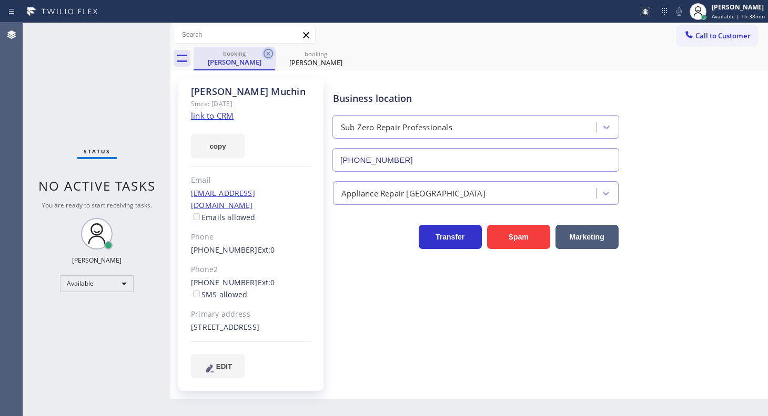
click at [269, 55] on icon at bounding box center [268, 53] width 13 height 13
click at [265, 52] on icon at bounding box center [268, 53] width 13 height 13
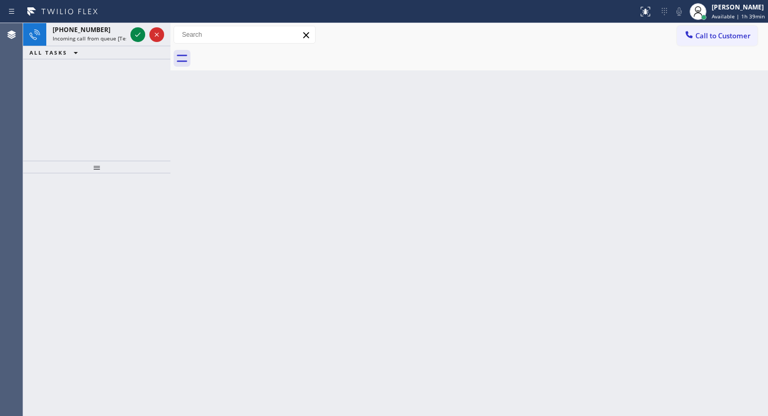
drag, startPoint x: 106, startPoint y: 101, endPoint x: 107, endPoint y: 93, distance: 8.0
click at [107, 95] on div "[PHONE_NUMBER] Incoming call from queue [Test] All ALL TASKS ALL TASKS ACTIVE T…" at bounding box center [96, 92] width 147 height 138
drag, startPoint x: 142, startPoint y: 24, endPoint x: 138, endPoint y: 32, distance: 8.7
click at [141, 27] on div at bounding box center [147, 34] width 38 height 23
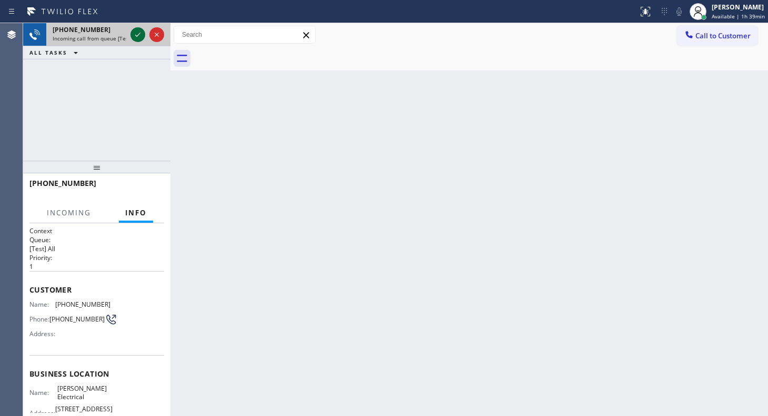
click at [138, 32] on icon at bounding box center [137, 34] width 13 height 13
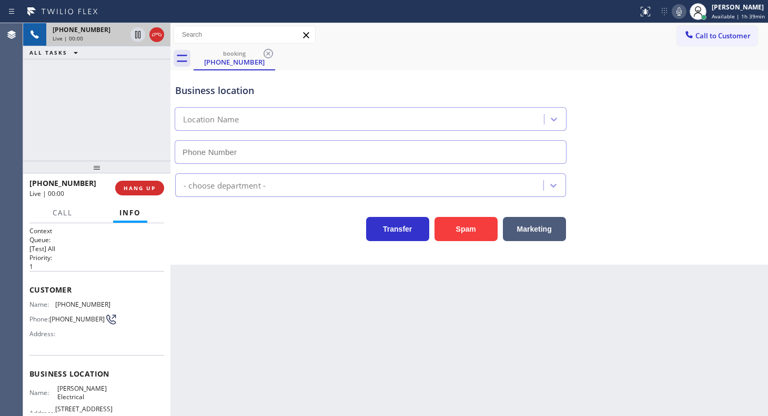
type input "[PHONE_NUMBER]"
click at [145, 185] on span "HANG UP" at bounding box center [140, 188] width 32 height 7
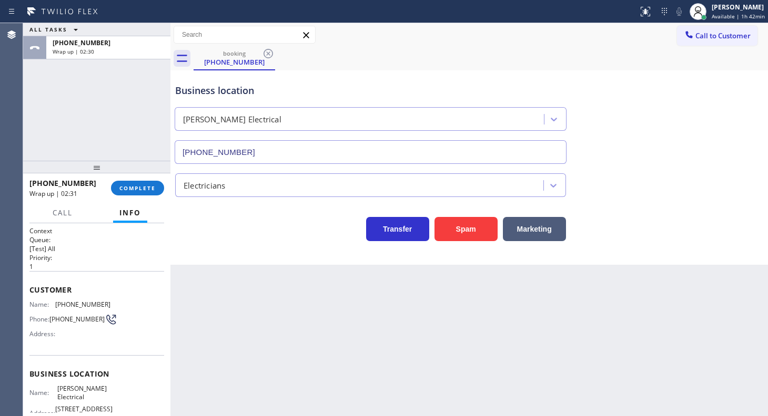
drag, startPoint x: 91, startPoint y: 99, endPoint x: 97, endPoint y: 108, distance: 11.4
click at [91, 99] on div "ALL TASKS ALL TASKS ACTIVE TASKS TASKS IN WRAP UP [PHONE_NUMBER] Wrap up | 02:30" at bounding box center [96, 92] width 147 height 138
click at [145, 182] on div "[PHONE_NUMBER] Wrap up | 02:31 COMPLETE" at bounding box center [96, 188] width 135 height 27
click at [145, 184] on button "COMPLETE" at bounding box center [137, 188] width 53 height 15
click at [228, 176] on div "Classify the call LOCATION NAME Subzero Repair Professionals FROM PHONE [PHONE_…" at bounding box center [395, 219] width 745 height 393
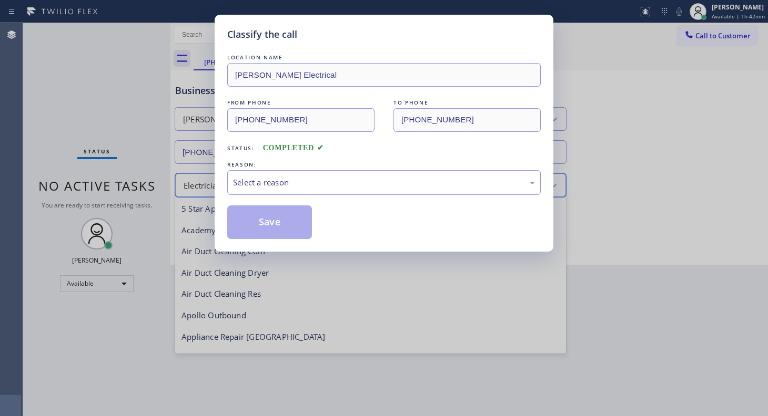
scroll to position [107, 0]
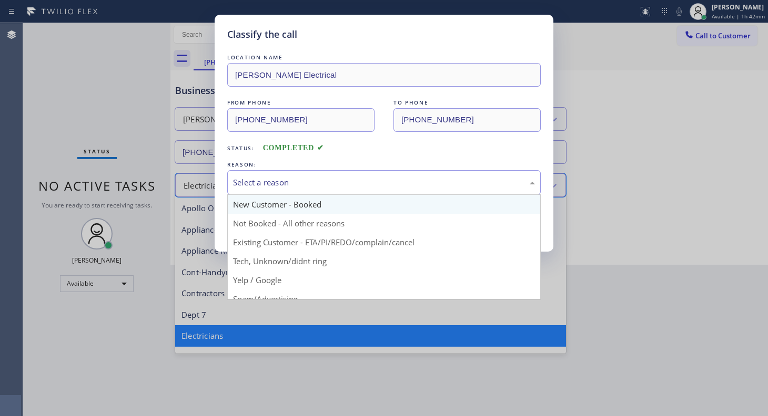
drag, startPoint x: 262, startPoint y: 176, endPoint x: 249, endPoint y: 201, distance: 28.7
click at [259, 184] on div "Select a reason" at bounding box center [384, 183] width 302 height 12
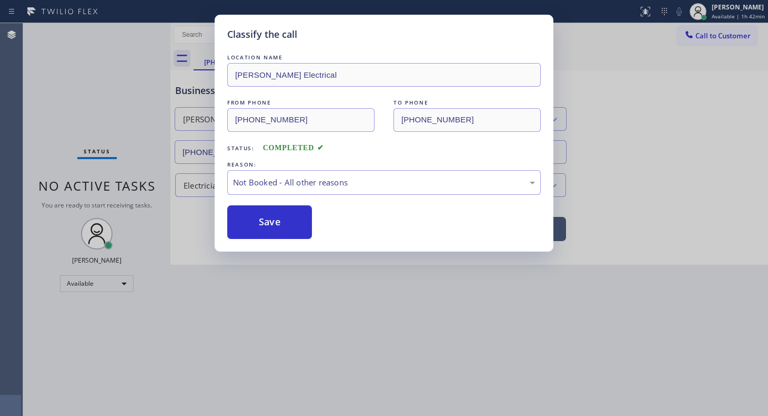
click at [245, 219] on button "Save" at bounding box center [269, 223] width 85 height 34
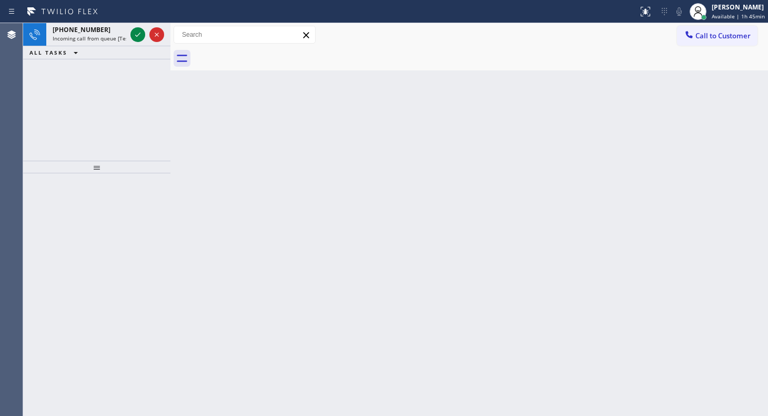
click at [82, 82] on div "[PHONE_NUMBER] Incoming call from queue [Test] All ALL TASKS ALL TASKS ACTIVE T…" at bounding box center [96, 92] width 147 height 138
click at [140, 34] on icon at bounding box center [137, 34] width 13 height 13
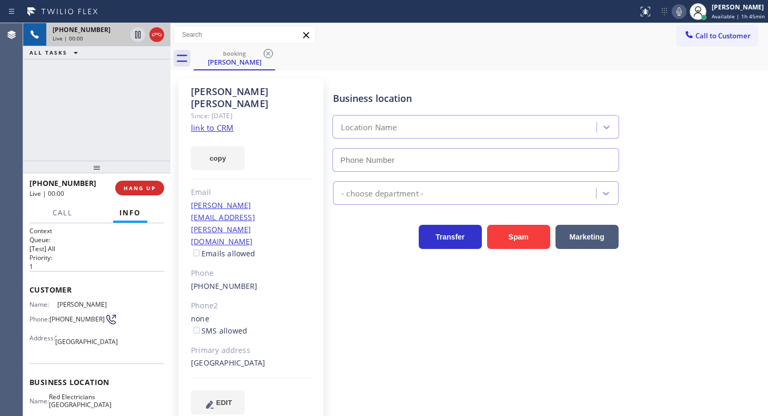
type input "[PHONE_NUMBER]"
click at [210, 123] on link "link to CRM" at bounding box center [212, 128] width 43 height 11
click at [136, 34] on icon at bounding box center [137, 34] width 13 height 13
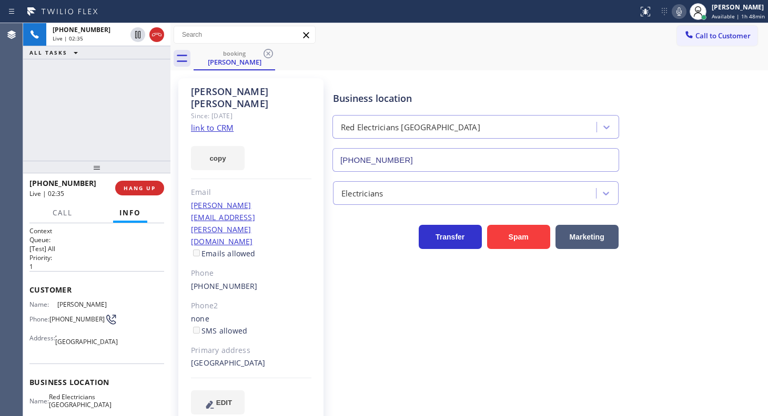
click at [680, 12] on icon at bounding box center [679, 11] width 13 height 13
click at [42, 112] on div "[PHONE_NUMBER] Live | 04:21 ALL TASKS ALL TASKS ACTIVE TASKS TASKS IN WRAP UP" at bounding box center [96, 92] width 147 height 138
click at [61, 99] on div "[PHONE_NUMBER] Live | 05:47 ALL TASKS ALL TASKS ACTIVE TASKS TASKS IN WRAP UP" at bounding box center [96, 92] width 147 height 138
click at [674, 12] on icon at bounding box center [679, 11] width 13 height 13
click at [678, 14] on icon at bounding box center [679, 11] width 13 height 13
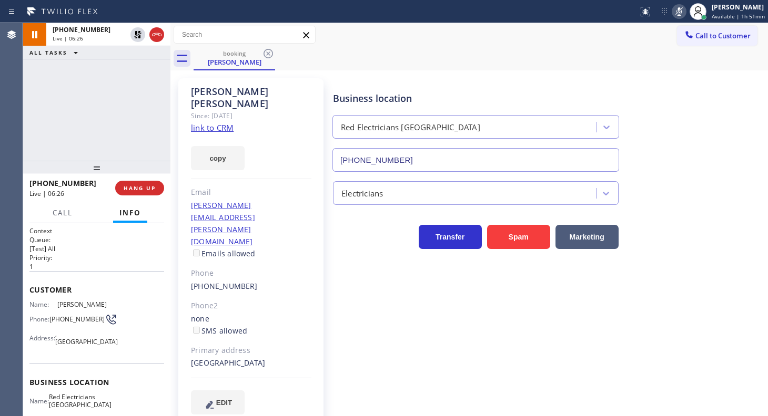
click at [680, 14] on icon at bounding box center [679, 11] width 13 height 13
click at [135, 35] on icon at bounding box center [137, 34] width 7 height 7
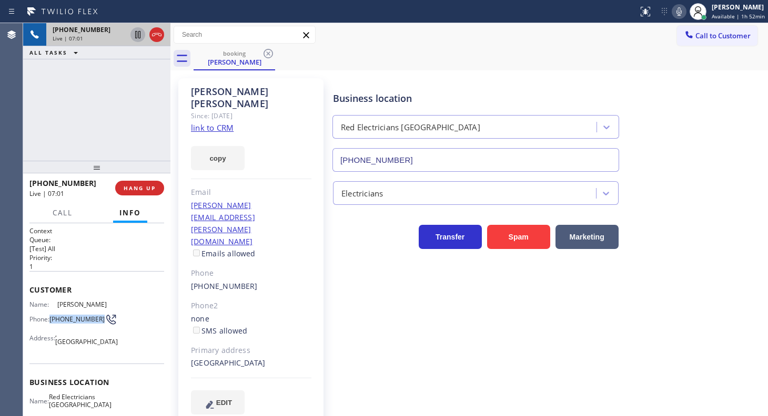
drag, startPoint x: 52, startPoint y: 316, endPoint x: 77, endPoint y: 326, distance: 26.9
click at [77, 323] on span "[PHONE_NUMBER]" at bounding box center [76, 320] width 55 height 8
drag, startPoint x: 278, startPoint y: 193, endPoint x: 182, endPoint y: 196, distance: 95.2
click at [182, 196] on div "[PERSON_NAME] Since: [DATE] link to CRM copy Email [PERSON_NAME][EMAIL_ADDRESS]…" at bounding box center [250, 252] width 145 height 349
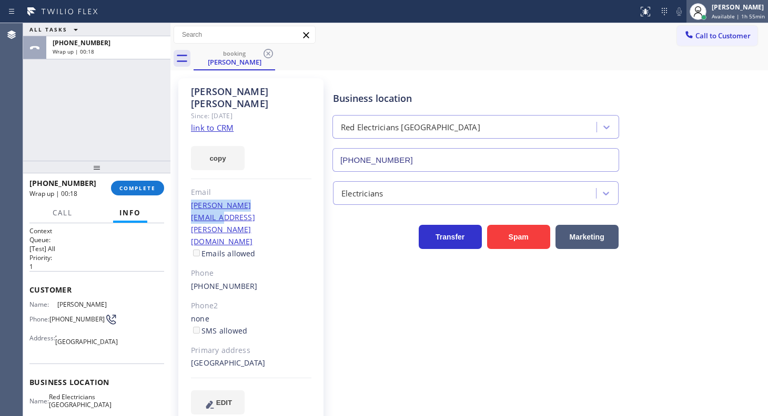
click at [720, 14] on span "Available | 1h 55min" at bounding box center [738, 16] width 53 height 7
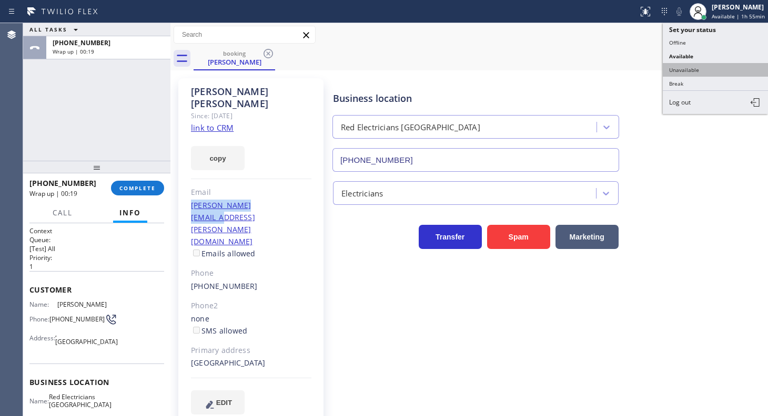
click at [694, 66] on button "Unavailable" at bounding box center [715, 70] width 105 height 14
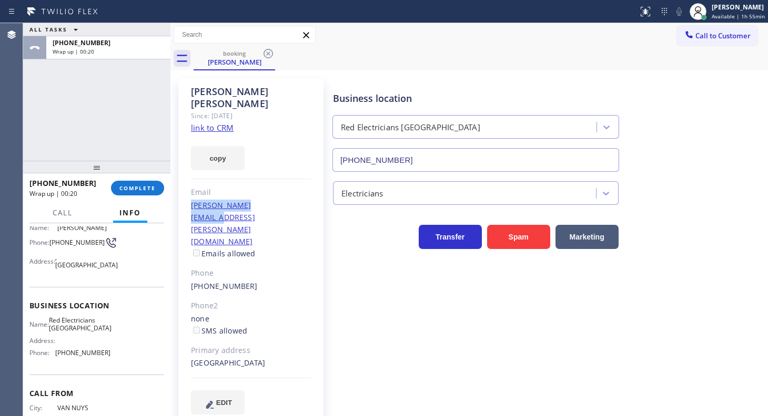
scroll to position [95, 0]
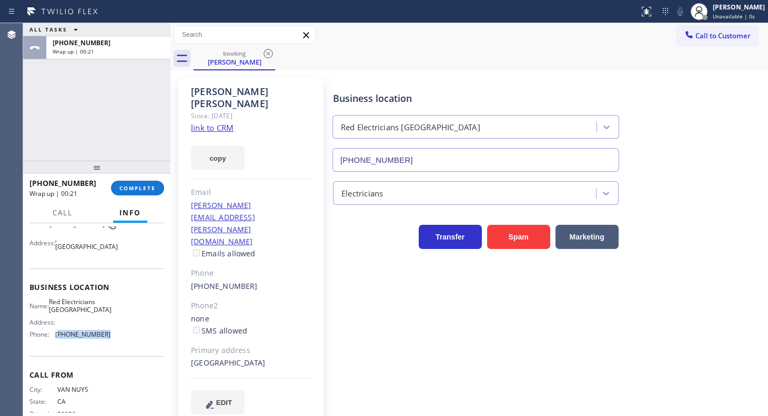
drag, startPoint x: 77, startPoint y: 337, endPoint x: 124, endPoint y: 340, distance: 46.9
click at [124, 340] on div "Name: Red Electricians [GEOGRAPHIC_DATA] Address: Phone: [PHONE_NUMBER]" at bounding box center [96, 320] width 135 height 45
click at [706, 34] on span "Call to Customer" at bounding box center [722, 35] width 55 height 9
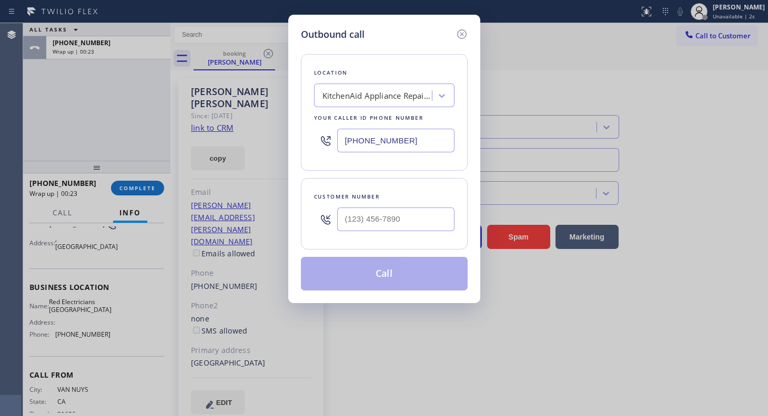
click at [393, 137] on input "[PHONE_NUMBER]" at bounding box center [395, 141] width 117 height 24
drag, startPoint x: 415, startPoint y: 138, endPoint x: 263, endPoint y: 156, distance: 153.1
click at [263, 156] on div "Outbound call Location KitchenAid Appliance Repair Pros - Your caller id phone …" at bounding box center [384, 208] width 768 height 416
paste input "760) 388-9446"
type input "[PHONE_NUMBER]"
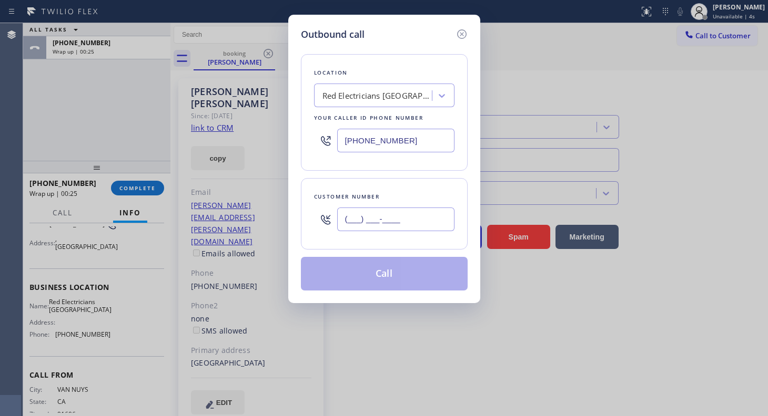
click at [373, 218] on input "(___) ___-____" at bounding box center [395, 220] width 117 height 24
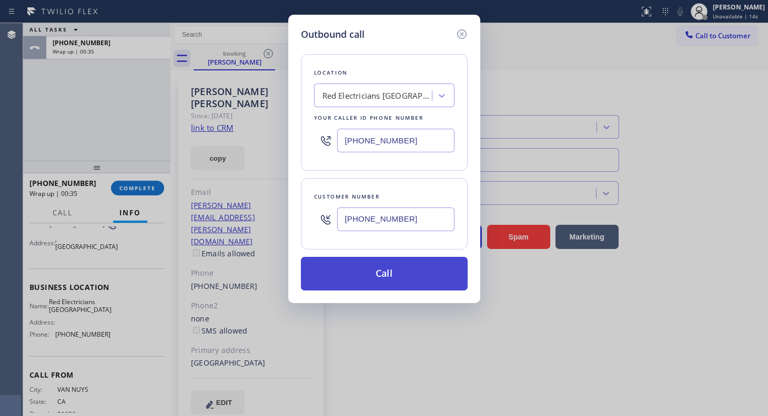
type input "[PHONE_NUMBER]"
click at [367, 272] on button "Call" at bounding box center [384, 274] width 167 height 34
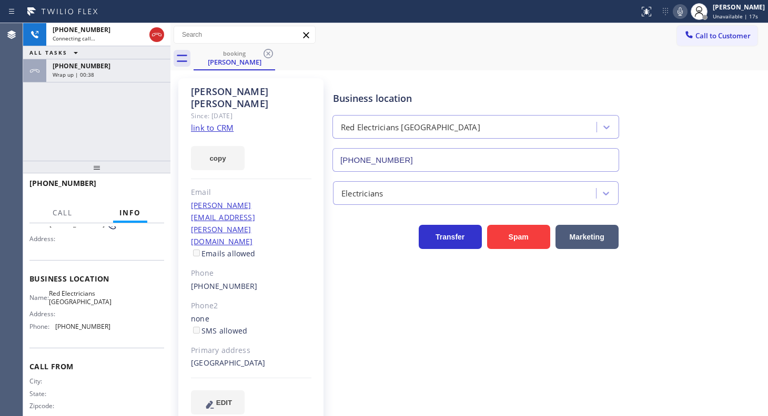
click at [120, 59] on div "[PHONE_NUMBER] Connecting call… ALL TASKS ALL TASKS ACTIVE TASKS TASKS IN WRAP …" at bounding box center [96, 52] width 147 height 59
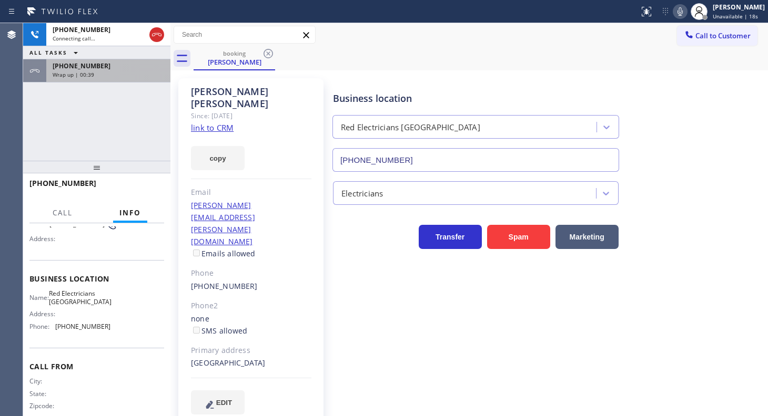
drag, startPoint x: 120, startPoint y: 63, endPoint x: 121, endPoint y: 80, distance: 17.4
click at [120, 67] on div "[PHONE_NUMBER]" at bounding box center [108, 66] width 111 height 9
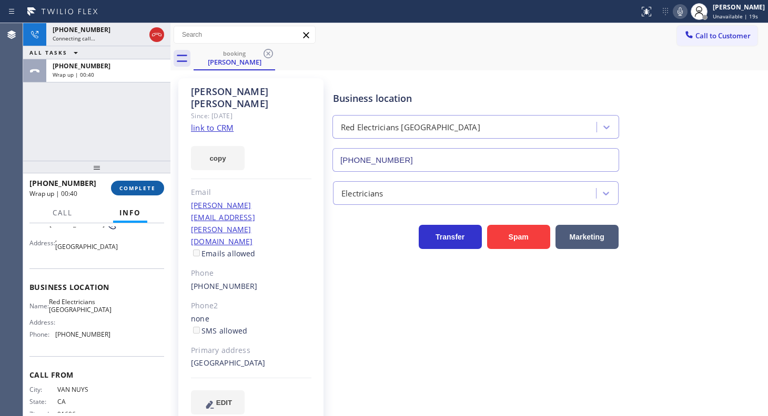
click at [147, 186] on span "COMPLETE" at bounding box center [137, 188] width 36 height 7
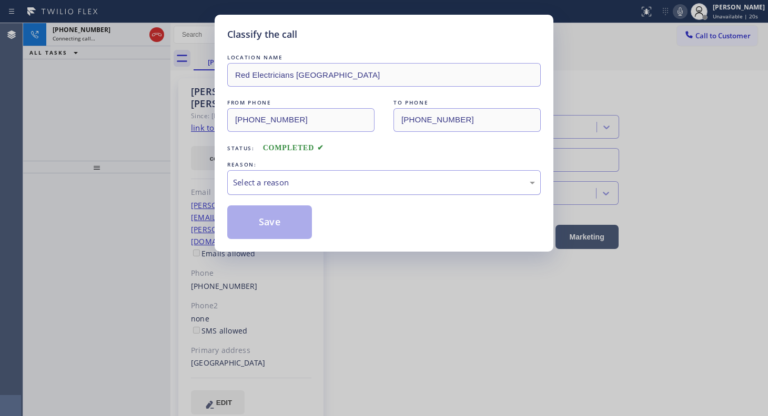
click at [230, 176] on div "Select a reason" at bounding box center [383, 182] width 313 height 25
click at [237, 227] on button "Save" at bounding box center [269, 223] width 85 height 34
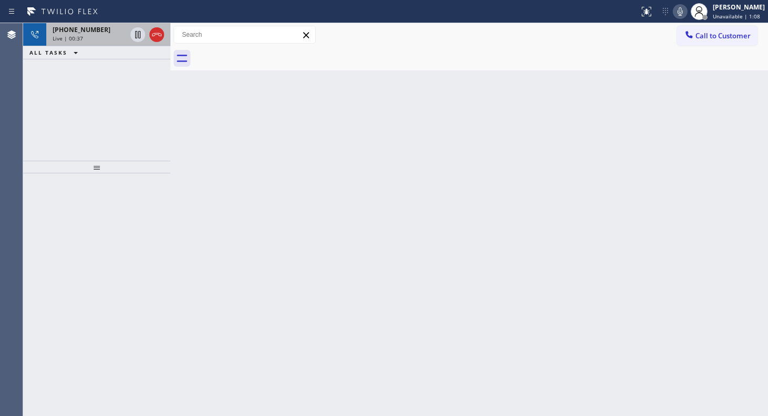
click at [80, 33] on span "[PHONE_NUMBER]" at bounding box center [82, 29] width 58 height 9
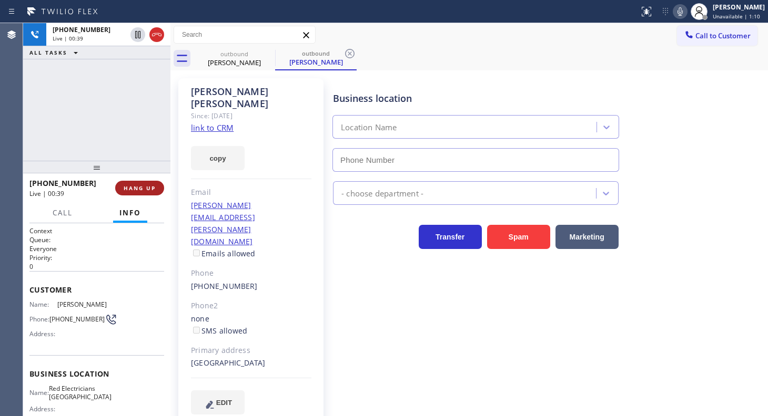
type input "[PHONE_NUMBER]"
click at [144, 192] on button "HANG UP" at bounding box center [139, 188] width 49 height 15
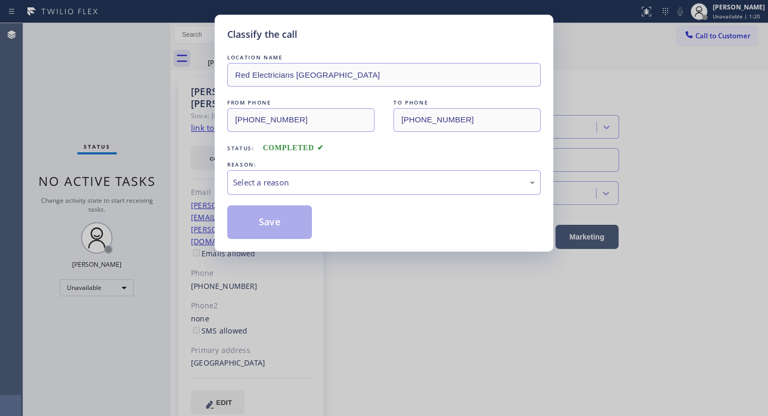
click at [194, 133] on div "Classify the call LOCATION NAME Red Electricians [GEOGRAPHIC_DATA] FROM PHONE […" at bounding box center [384, 208] width 768 height 416
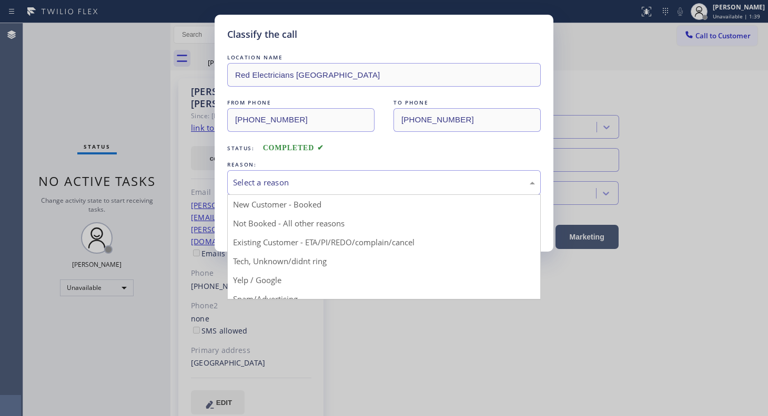
click at [272, 171] on div "Select a reason" at bounding box center [383, 182] width 313 height 25
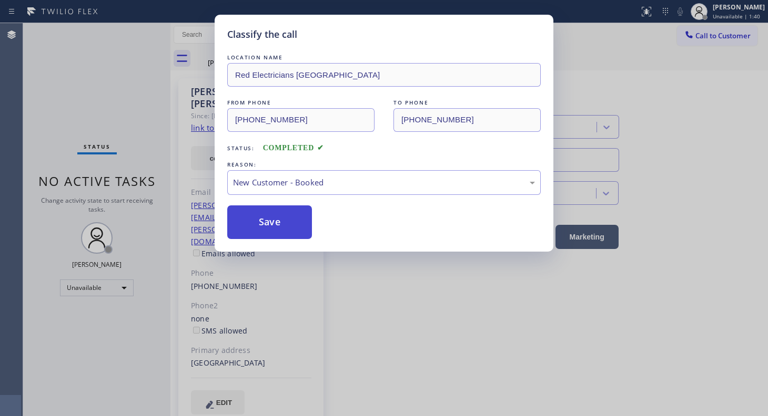
click at [262, 207] on button "Save" at bounding box center [269, 223] width 85 height 34
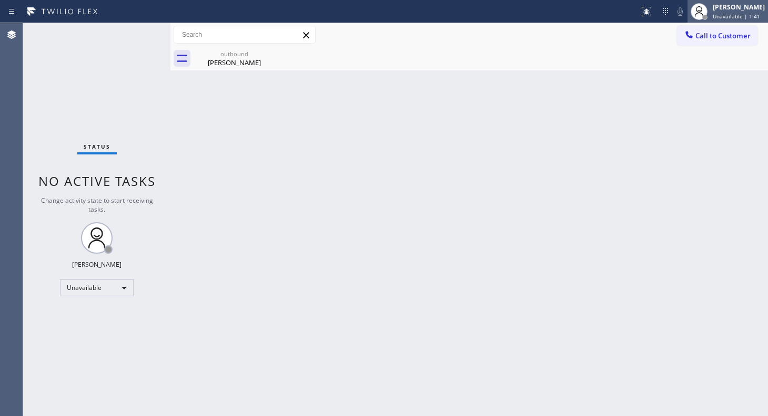
click at [714, 15] on span "Unavailable | 1:41" at bounding box center [736, 16] width 47 height 7
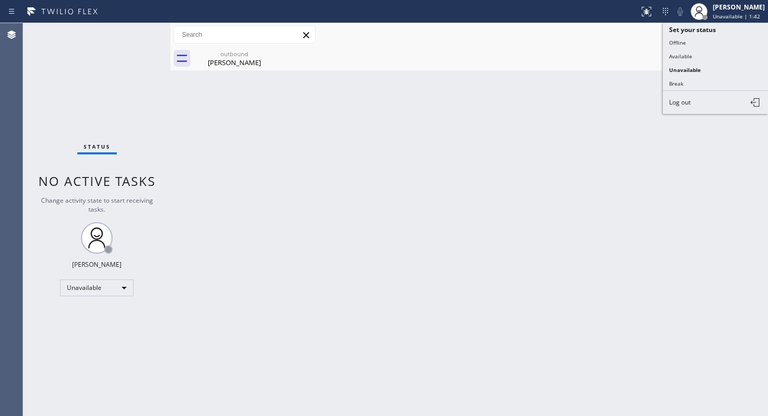
drag, startPoint x: 568, startPoint y: 89, endPoint x: 694, endPoint y: 48, distance: 132.7
click at [574, 85] on div "Back to Dashboard Change Sender ID Customers Technicians Select a contact Outbo…" at bounding box center [468, 219] width 597 height 393
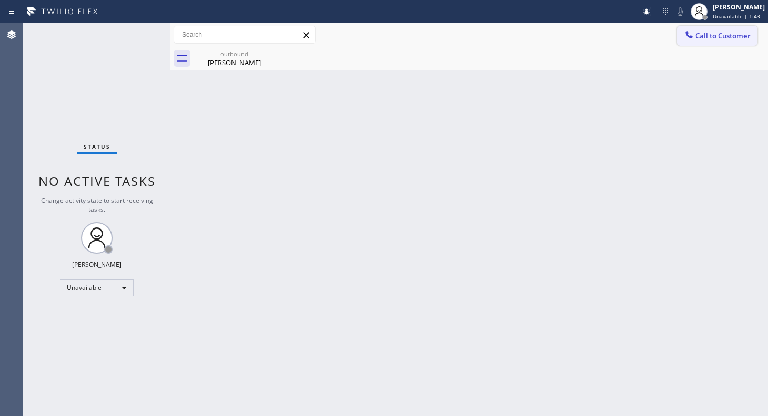
click at [730, 31] on span "Call to Customer" at bounding box center [722, 35] width 55 height 9
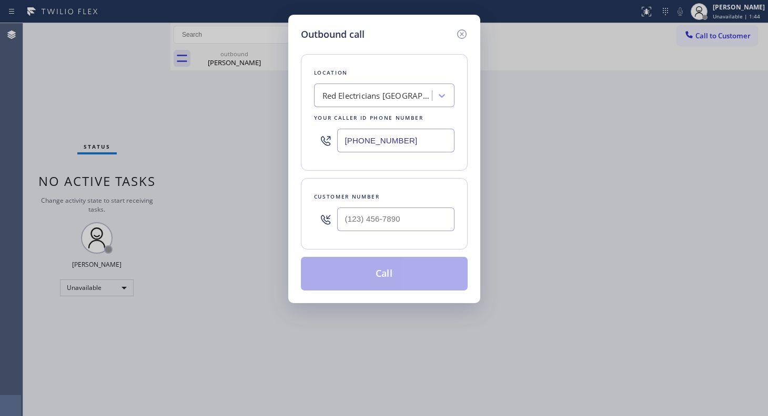
drag, startPoint x: 410, startPoint y: 141, endPoint x: 229, endPoint y: 156, distance: 182.0
click at [229, 156] on div "Outbound call Location Red Electricians [GEOGRAPHIC_DATA] Your caller id phone …" at bounding box center [384, 208] width 768 height 416
click at [460, 34] on icon at bounding box center [461, 34] width 13 height 13
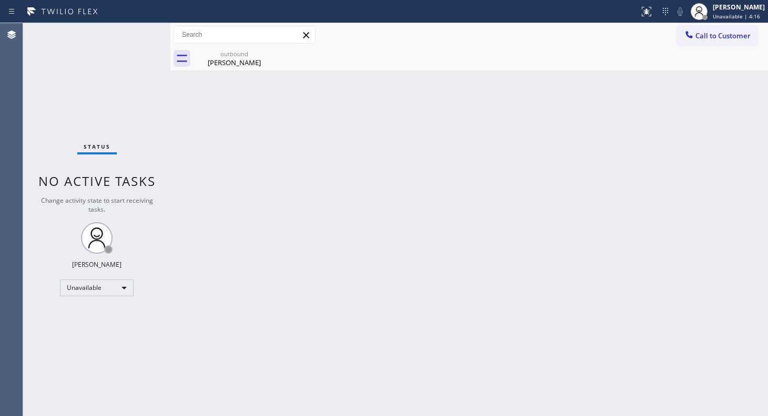
drag, startPoint x: 91, startPoint y: 277, endPoint x: 88, endPoint y: 283, distance: 6.6
click at [89, 281] on div "Status No active tasks Change activity state to start receiving tasks. JENIZA A…" at bounding box center [96, 219] width 147 height 393
click at [90, 285] on div "Unavailable" at bounding box center [97, 288] width 74 height 17
click at [82, 341] on li "Break" at bounding box center [96, 341] width 72 height 13
click at [82, 283] on div "Break" at bounding box center [97, 288] width 74 height 17
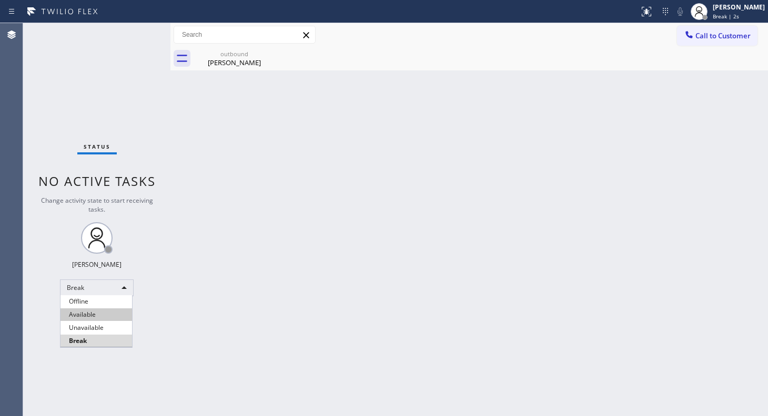
click at [77, 309] on li "Available" at bounding box center [96, 315] width 72 height 13
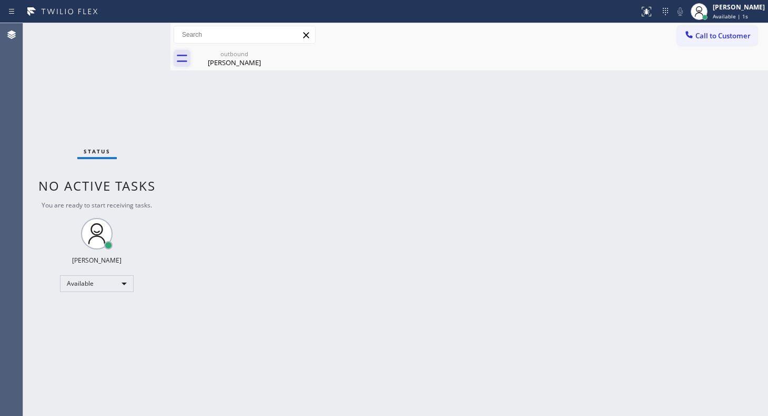
drag, startPoint x: 171, startPoint y: 51, endPoint x: 196, endPoint y: 57, distance: 25.4
click at [170, 53] on div at bounding box center [170, 219] width 0 height 393
click at [252, 56] on div "outbound" at bounding box center [240, 54] width 79 height 8
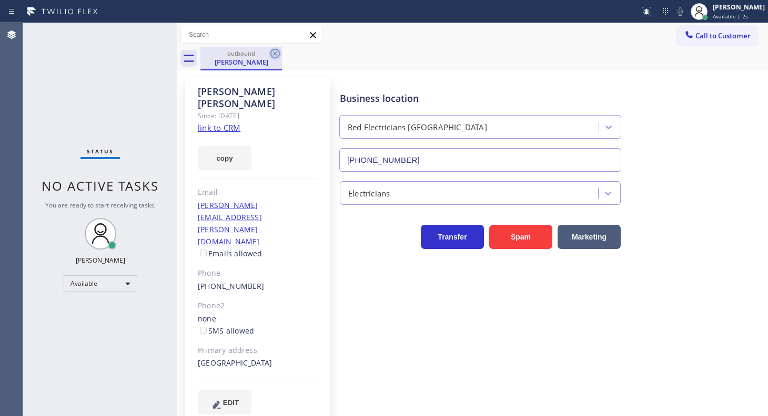
click at [271, 54] on icon at bounding box center [274, 53] width 9 height 9
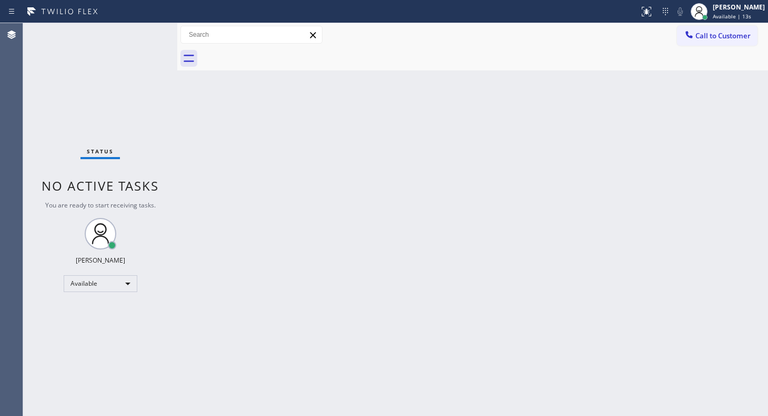
click at [152, 33] on div "Status No active tasks You are ready to start receiving tasks. JENIZA ALCAYDE A…" at bounding box center [100, 219] width 154 height 393
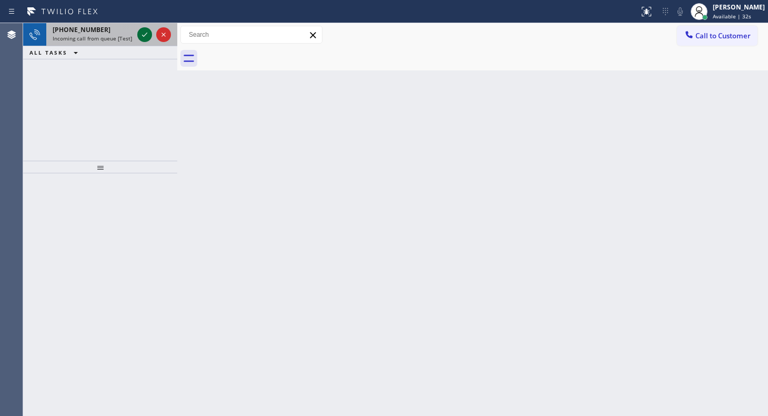
click at [146, 34] on icon at bounding box center [144, 35] width 5 height 4
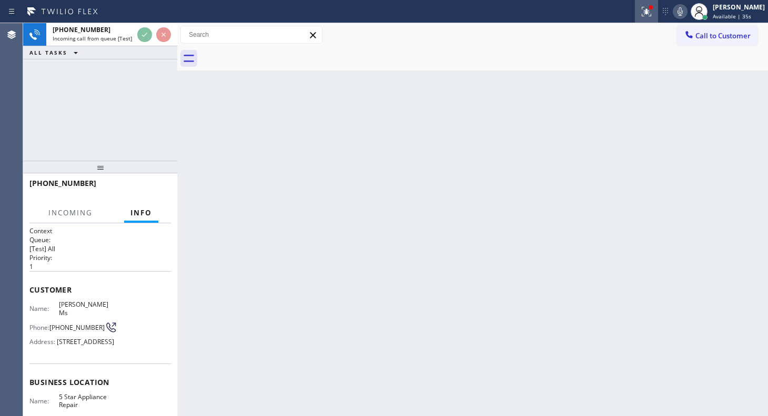
click at [637, 10] on div at bounding box center [646, 11] width 23 height 13
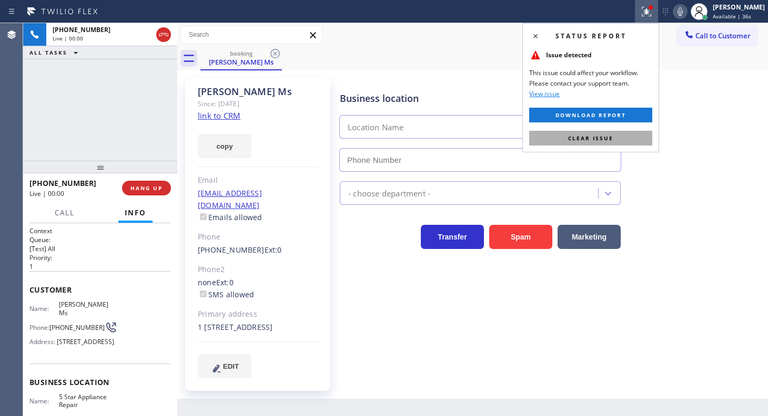
click at [615, 137] on button "Clear issue" at bounding box center [590, 138] width 123 height 15
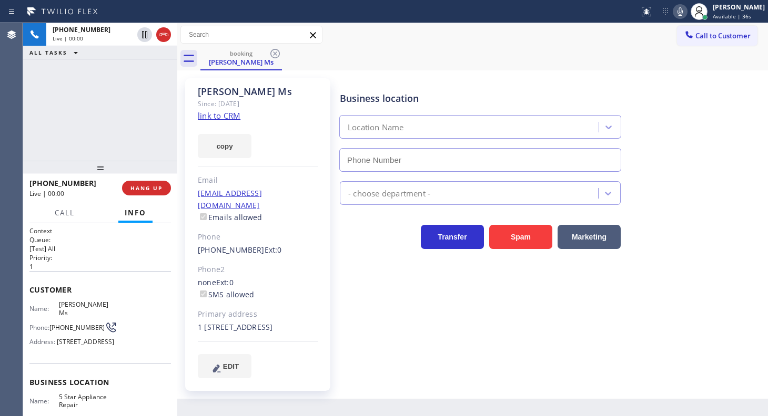
type input "[PHONE_NUMBER]"
click at [215, 116] on link "link to CRM" at bounding box center [219, 115] width 43 height 11
click at [150, 85] on div "[PHONE_NUMBER] Live | 00:25 ALL TASKS ALL TASKS ACTIVE TASKS TASKS IN WRAP UP" at bounding box center [100, 92] width 154 height 138
click at [675, 8] on icon at bounding box center [680, 11] width 13 height 13
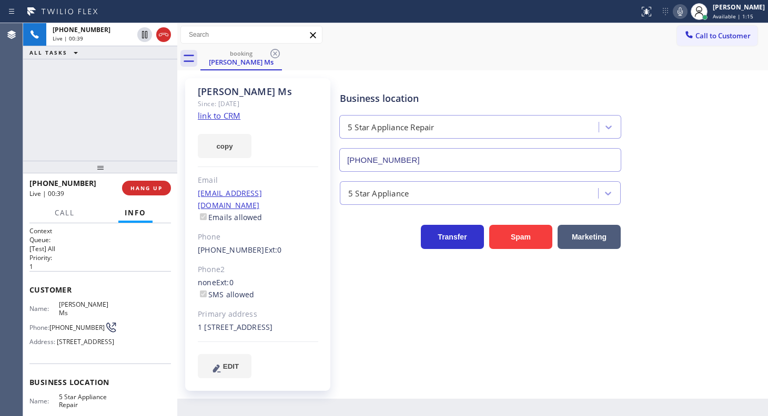
click at [678, 17] on button at bounding box center [680, 11] width 15 height 15
click at [676, 13] on icon at bounding box center [680, 11] width 13 height 13
drag, startPoint x: 126, startPoint y: 118, endPoint x: 123, endPoint y: 129, distance: 11.4
click at [123, 129] on div "[PHONE_NUMBER] Live | 01:42 ALL TASKS ALL TASKS ACTIVE TASKS TASKS IN WRAP UP" at bounding box center [100, 92] width 154 height 138
click at [106, 114] on div "[PHONE_NUMBER] Live | 01:42 ALL TASKS ALL TASKS ACTIVE TASKS TASKS IN WRAP UP" at bounding box center [100, 92] width 154 height 138
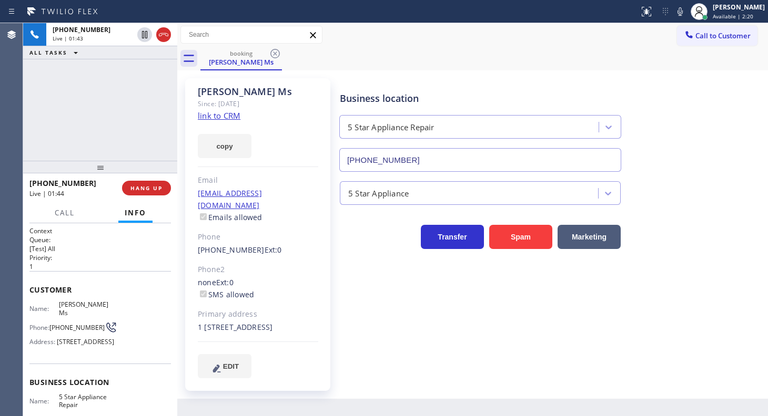
click at [442, 311] on div "Business location 5 Star Appliance Repair [PHONE_NUMBER] 5 Star Appliance Trans…" at bounding box center [552, 228] width 428 height 294
click at [307, 117] on div "[PERSON_NAME] Ms Since: [DATE] link to CRM copy Email [EMAIL_ADDRESS][DOMAIN_NA…" at bounding box center [257, 234] width 145 height 313
click at [447, 369] on div "Business location 5 Star Appliance Repair [PHONE_NUMBER] 5 Star Appliance Trans…" at bounding box center [552, 228] width 428 height 294
click at [549, 83] on div "Business location 5 Star Appliance Repair [PHONE_NUMBER]" at bounding box center [480, 126] width 285 height 91
click at [680, 11] on icon at bounding box center [679, 11] width 5 height 8
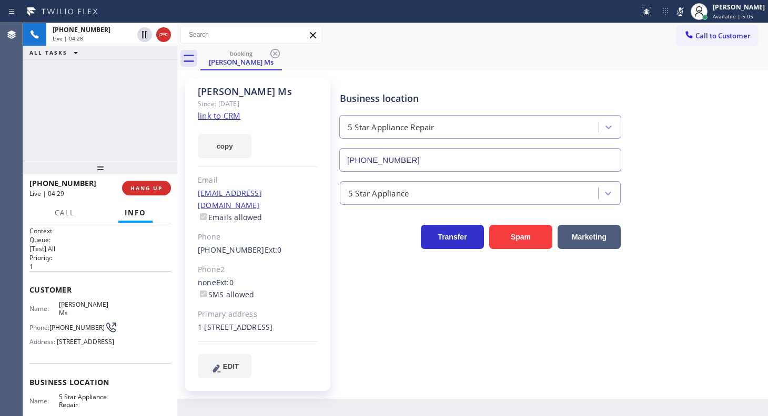
click at [680, 11] on rect at bounding box center [679, 10] width 7 height 7
click at [680, 11] on icon at bounding box center [679, 11] width 5 height 8
click at [680, 12] on icon at bounding box center [680, 11] width 13 height 13
click at [680, 14] on icon at bounding box center [679, 11] width 5 height 8
click at [158, 186] on span "HANG UP" at bounding box center [146, 188] width 32 height 7
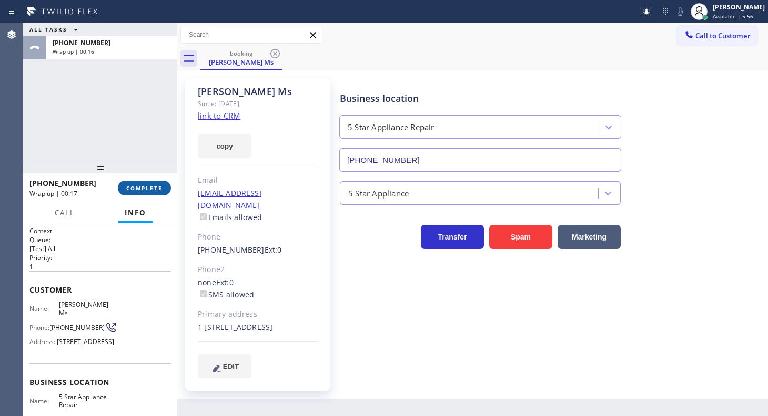
click at [156, 186] on span "COMPLETE" at bounding box center [144, 188] width 36 height 7
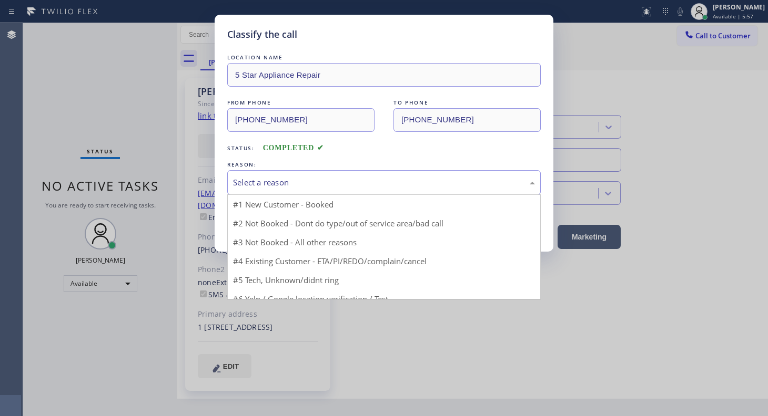
click at [260, 173] on div "Select a reason" at bounding box center [383, 182] width 313 height 25
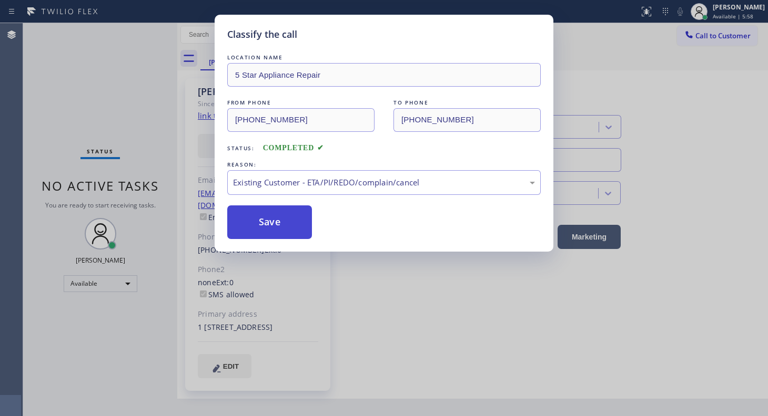
click at [266, 236] on button "Save" at bounding box center [269, 223] width 85 height 34
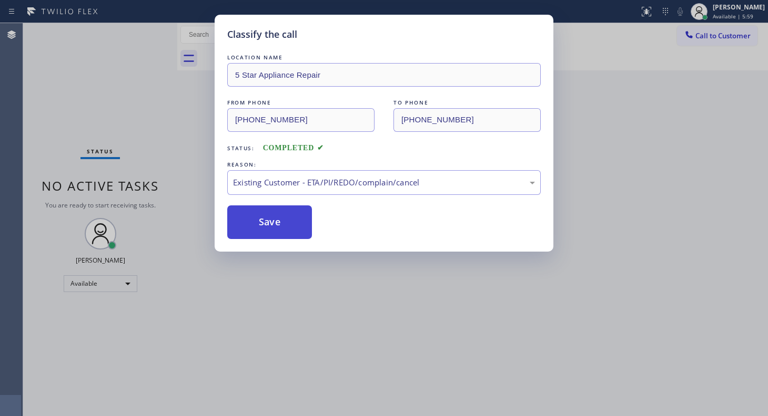
click at [266, 234] on button "Save" at bounding box center [269, 223] width 85 height 34
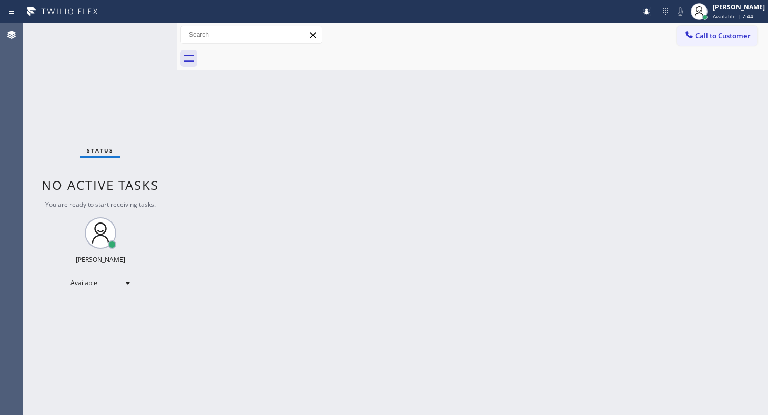
click at [80, 96] on div "Status No active tasks You are ready to start receiving tasks. JENIZA ALCAYDE A…" at bounding box center [100, 219] width 154 height 392
click at [90, 284] on div "Available" at bounding box center [101, 283] width 74 height 17
click at [99, 333] on li "Break" at bounding box center [100, 336] width 72 height 13
click at [98, 337] on div "Status No active tasks Change activity state to start receiving tasks. JENIZA A…" at bounding box center [100, 219] width 154 height 392
click at [110, 97] on div "Status No active tasks Change activity state to start receiving tasks. JENIZA A…" at bounding box center [100, 219] width 154 height 392
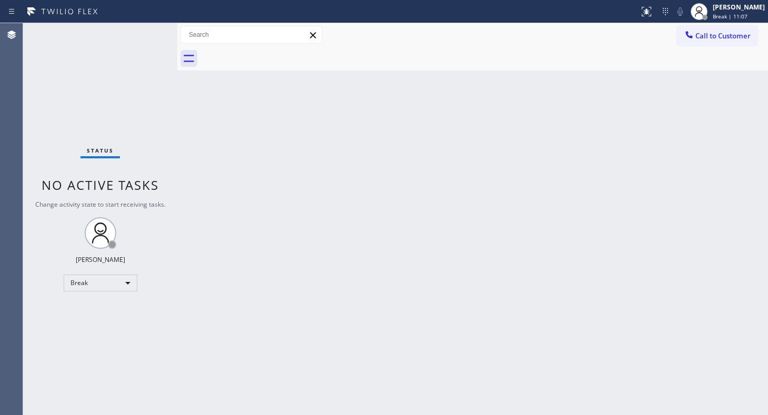
click at [87, 68] on div "Status No active tasks Change activity state to start receiving tasks. JENIZA A…" at bounding box center [100, 219] width 154 height 392
drag, startPoint x: 113, startPoint y: 60, endPoint x: 105, endPoint y: 77, distance: 19.1
click at [106, 76] on div "Status No active tasks Change activity state to start receiving tasks. JENIZA A…" at bounding box center [100, 219] width 154 height 392
click at [94, 276] on div "Break" at bounding box center [101, 283] width 74 height 17
click at [95, 310] on li "Available" at bounding box center [100, 310] width 72 height 13
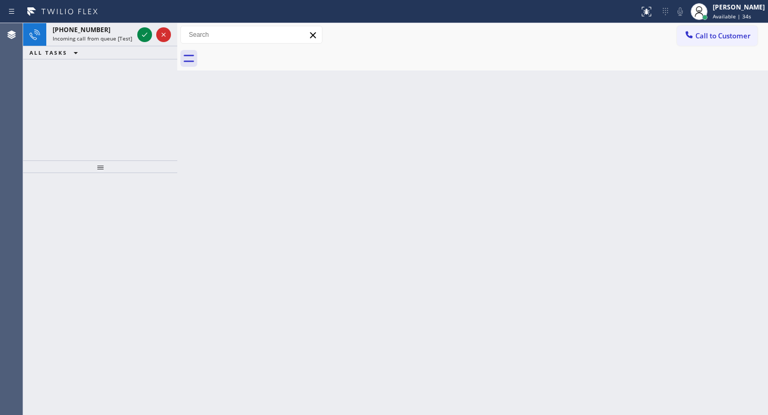
drag, startPoint x: 22, startPoint y: 87, endPoint x: 76, endPoint y: 56, distance: 62.4
click at [38, 82] on div "Agent Desktop Classify the call LOCATION NAME Subzero Repair Professionals FROM…" at bounding box center [384, 219] width 768 height 392
click at [149, 36] on icon at bounding box center [144, 34] width 13 height 13
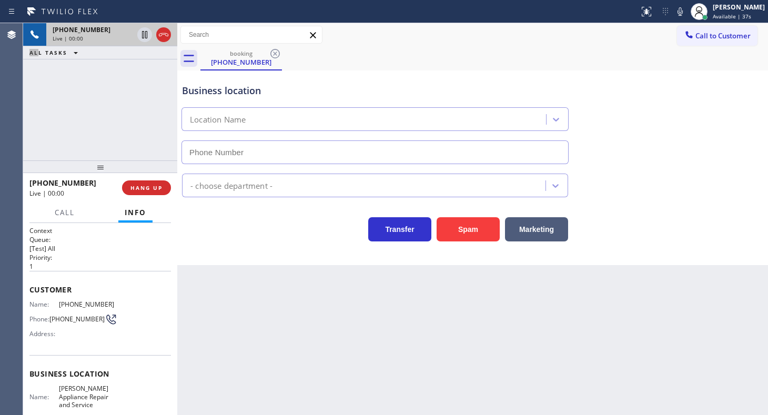
type input "[PHONE_NUMBER]"
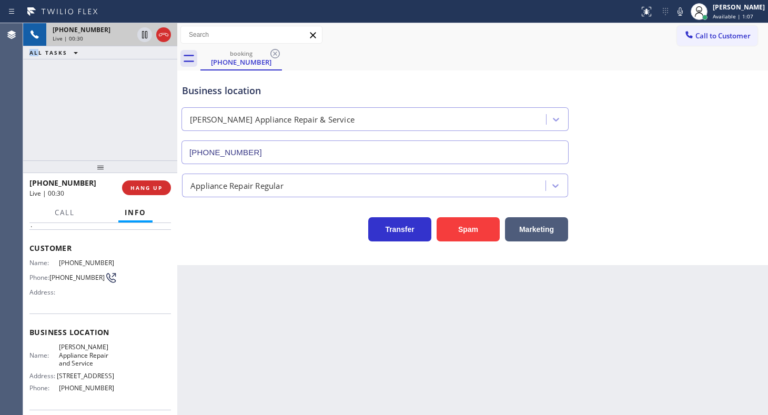
scroll to position [78, 0]
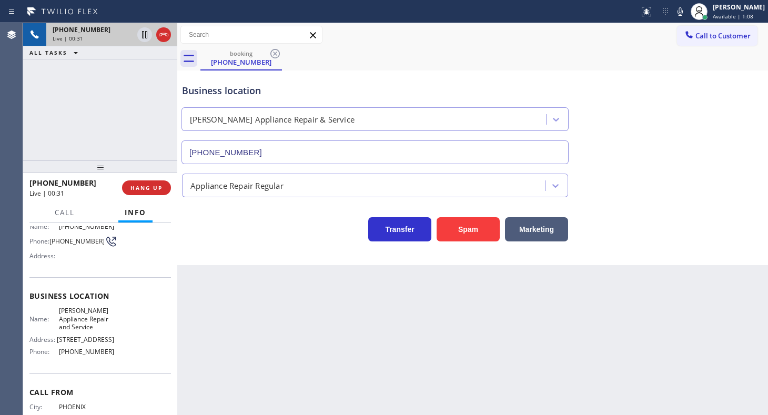
click at [767, 217] on div "Business location [PERSON_NAME] Appliance Repair & Service [PHONE_NUMBER] Appli…" at bounding box center [472, 167] width 591 height 195
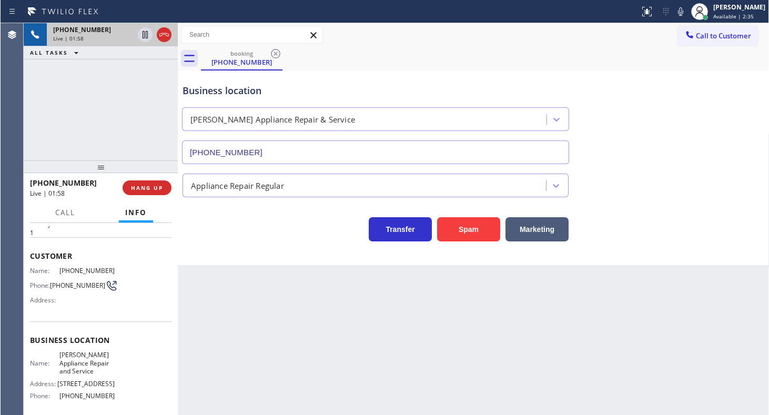
scroll to position [0, 0]
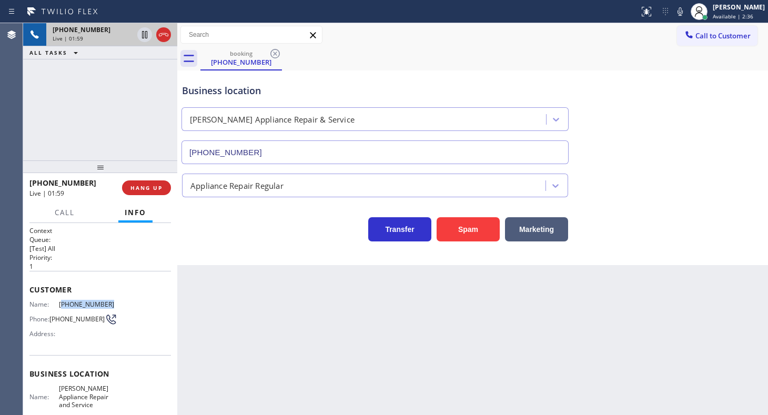
drag, startPoint x: 60, startPoint y: 301, endPoint x: 115, endPoint y: 301, distance: 54.7
click at [115, 301] on div "Name: [PHONE_NUMBER] Phone: [PHONE_NUMBER] Address:" at bounding box center [99, 321] width 141 height 42
click at [58, 210] on span "Call" at bounding box center [65, 212] width 20 height 9
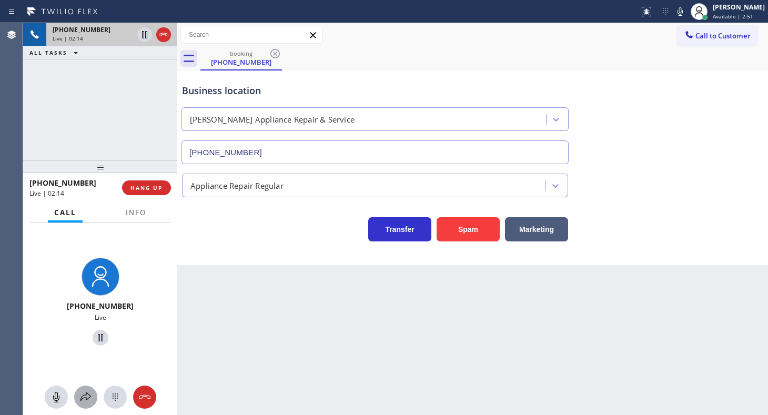
click at [85, 387] on button at bounding box center [85, 396] width 23 height 23
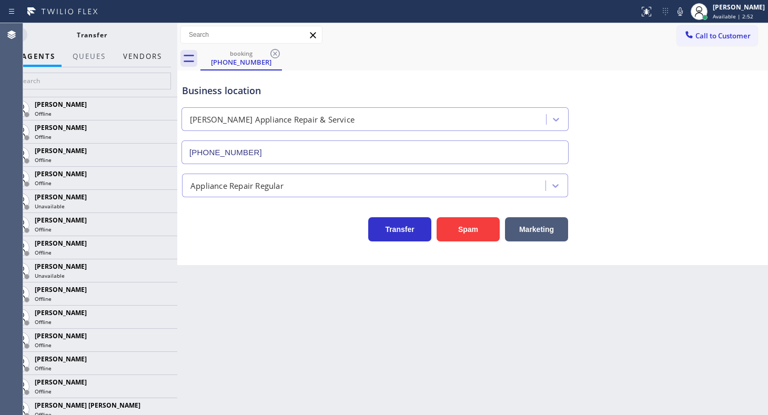
click at [152, 58] on button "Vendors" at bounding box center [143, 56] width 52 height 21
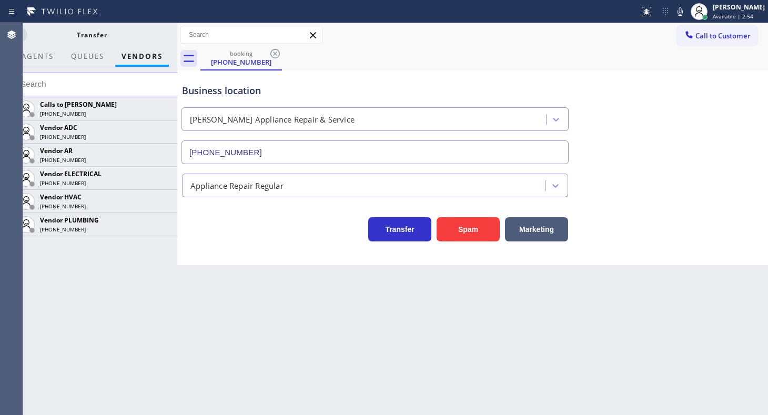
click at [0, 0] on icon at bounding box center [0, 0] width 0 height 0
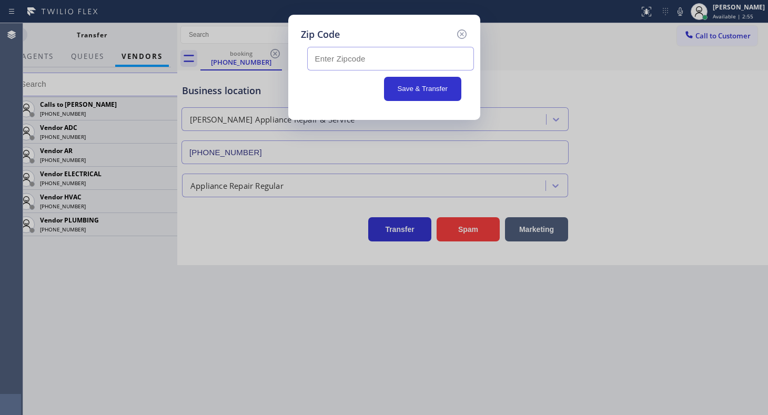
click at [342, 58] on input "text" at bounding box center [390, 59] width 167 height 24
type input "85383"
click at [411, 82] on button "Save & Transfer" at bounding box center [422, 89] width 77 height 24
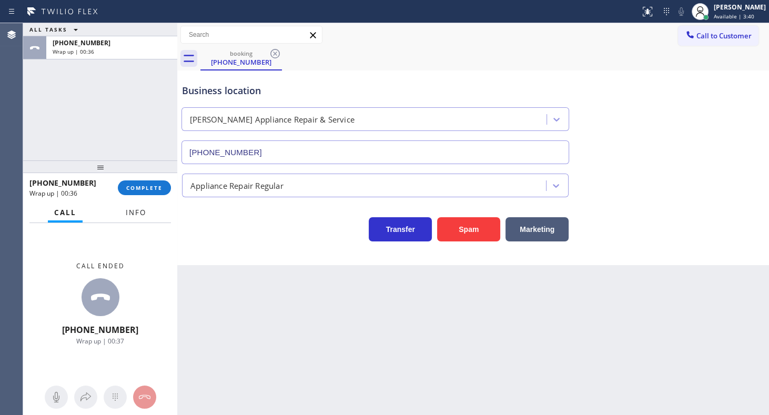
drag, startPoint x: 148, startPoint y: 207, endPoint x: 49, endPoint y: 336, distance: 162.4
click at [147, 207] on button "Info" at bounding box center [135, 212] width 33 height 21
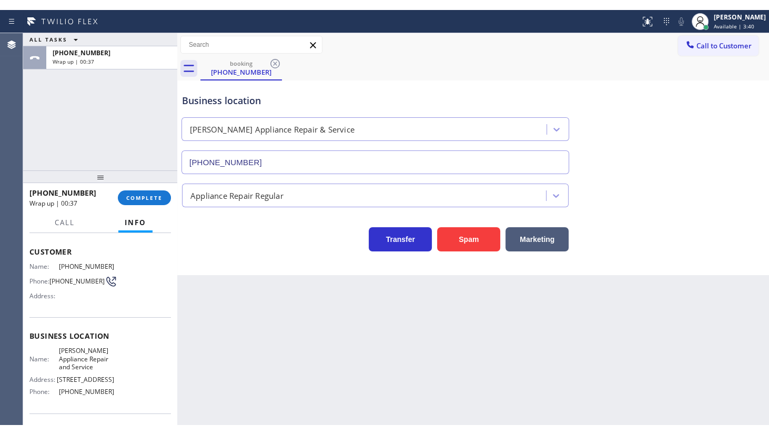
scroll to position [125, 0]
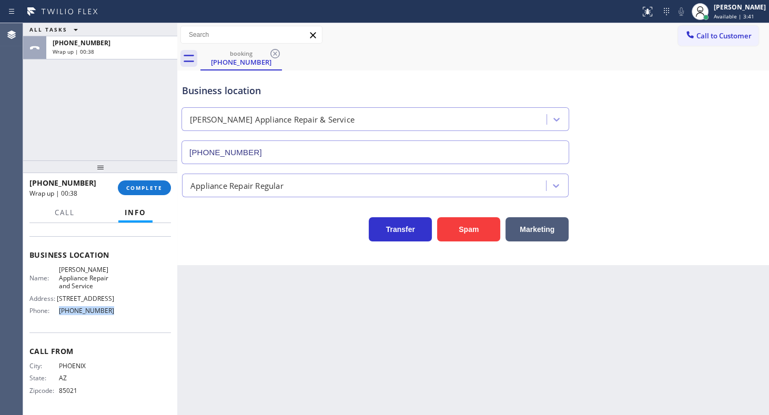
drag, startPoint x: 57, startPoint y: 309, endPoint x: 117, endPoint y: 314, distance: 60.2
click at [117, 314] on div "Name: [PERSON_NAME] Appliance Repair and Service Address: [STREET_ADDRESS] Phon…" at bounding box center [99, 292] width 141 height 53
drag, startPoint x: 136, startPoint y: 169, endPoint x: 134, endPoint y: 183, distance: 14.3
click at [134, 173] on div at bounding box center [100, 166] width 154 height 13
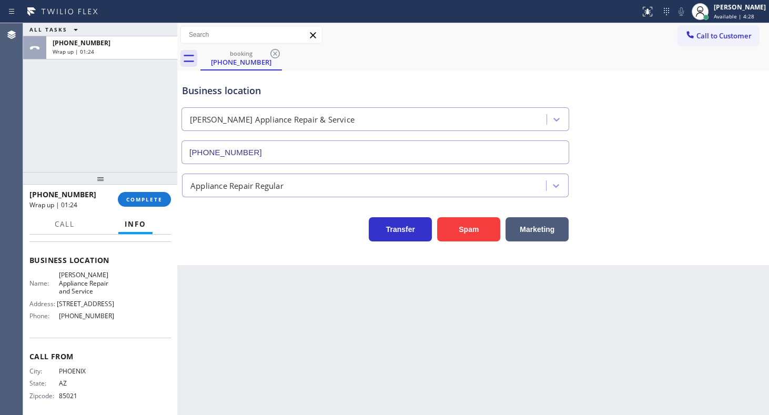
drag, startPoint x: 134, startPoint y: 183, endPoint x: 134, endPoint y: 190, distance: 6.8
click at [134, 185] on div at bounding box center [100, 178] width 154 height 13
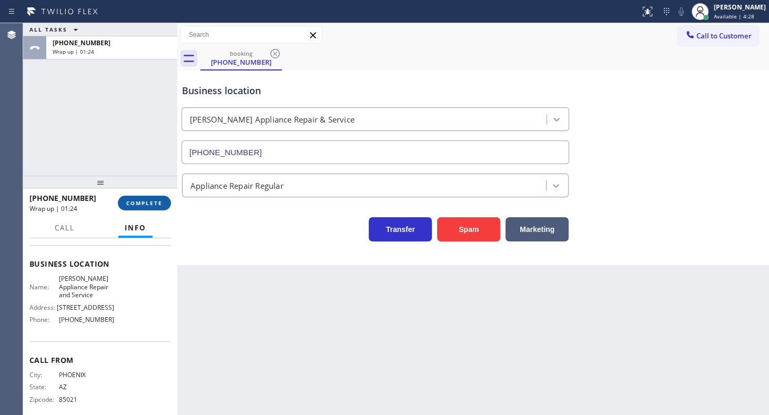
click at [135, 199] on button "COMPLETE" at bounding box center [144, 203] width 53 height 15
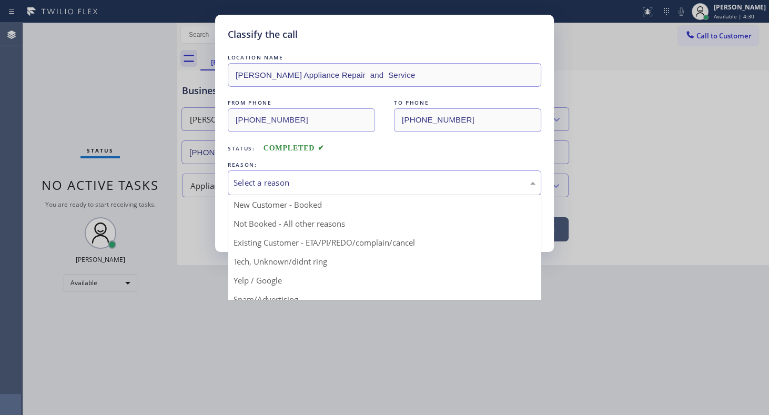
drag, startPoint x: 243, startPoint y: 184, endPoint x: 247, endPoint y: 213, distance: 29.1
click at [243, 185] on div "Select a reason" at bounding box center [384, 183] width 302 height 12
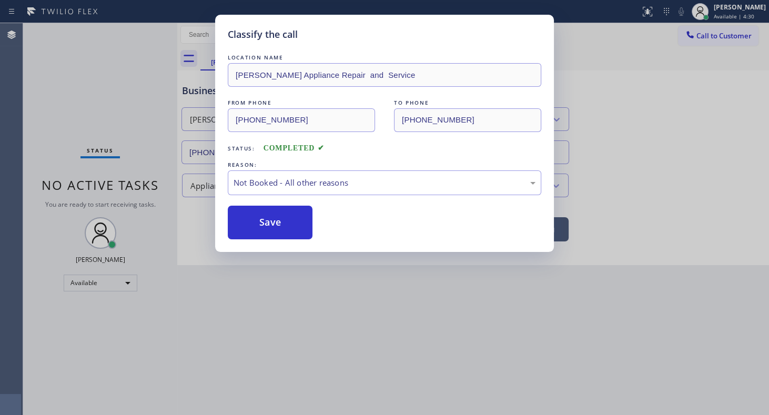
click at [243, 222] on button "Save" at bounding box center [270, 223] width 85 height 34
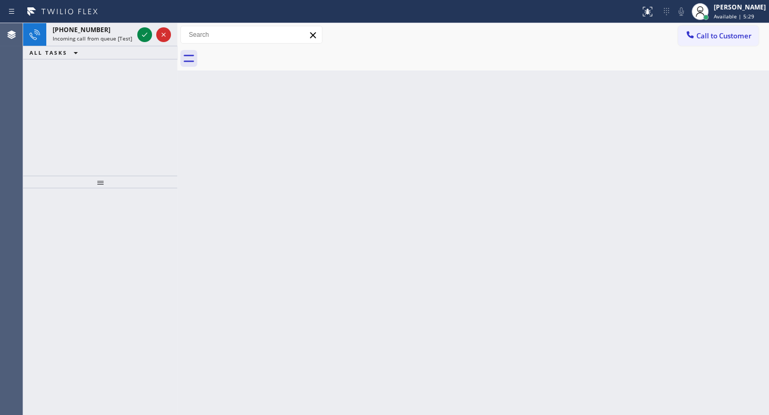
drag, startPoint x: 102, startPoint y: 85, endPoint x: 117, endPoint y: 68, distance: 22.0
click at [102, 84] on div "[PHONE_NUMBER] Incoming call from queue [Test] All ALL TASKS ALL TASKS ACTIVE T…" at bounding box center [100, 99] width 154 height 153
click at [139, 34] on icon at bounding box center [144, 34] width 13 height 13
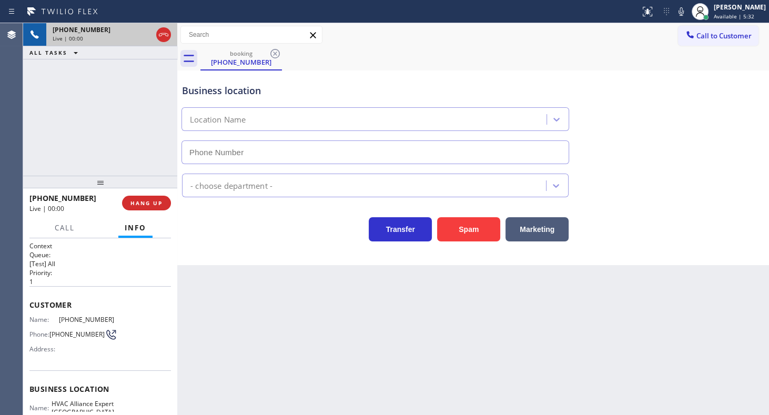
type input "[PHONE_NUMBER]"
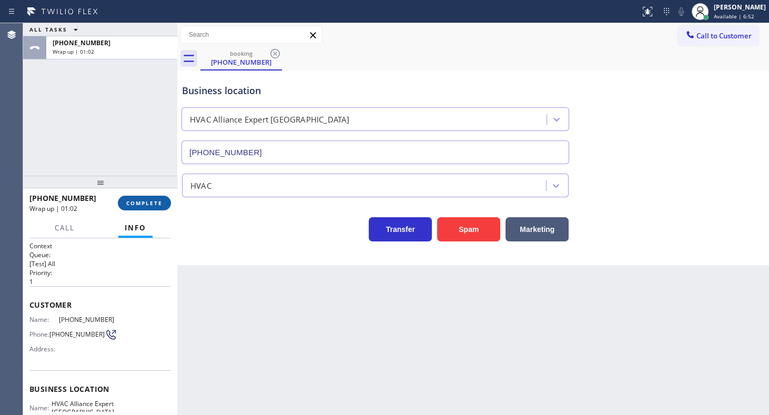
click at [147, 205] on span "COMPLETE" at bounding box center [144, 202] width 36 height 7
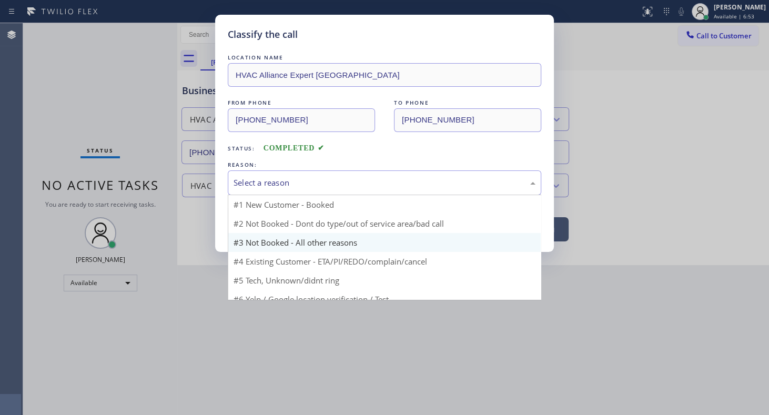
drag, startPoint x: 264, startPoint y: 182, endPoint x: 261, endPoint y: 213, distance: 30.6
click at [263, 194] on div "Select a reason #1 New Customer - Booked #2 Not Booked - Dont do type/out of se…" at bounding box center [384, 182] width 313 height 25
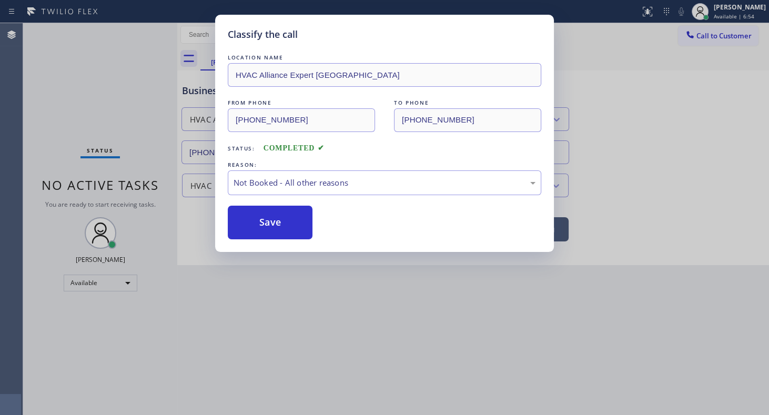
click at [260, 220] on button "Save" at bounding box center [270, 223] width 85 height 34
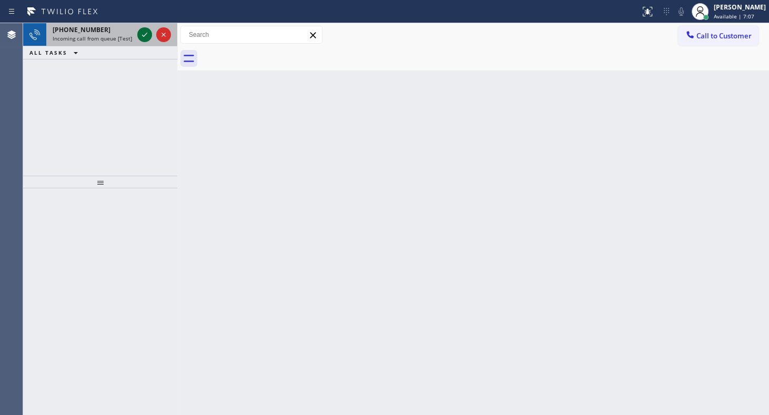
click at [138, 30] on icon at bounding box center [144, 34] width 13 height 13
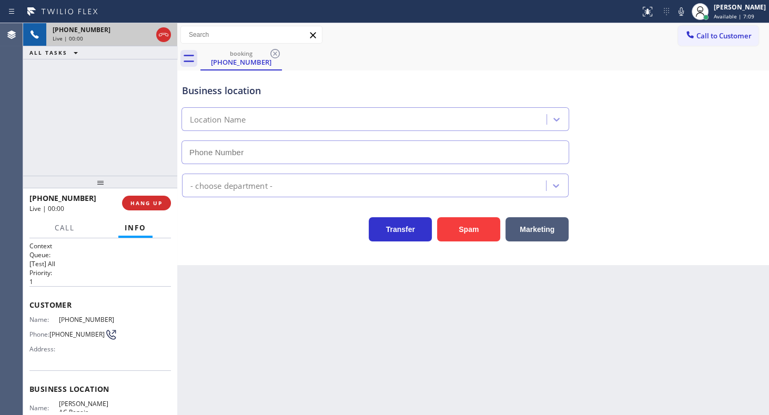
type input "[PHONE_NUMBER]"
click at [146, 198] on button "HANG UP" at bounding box center [146, 203] width 49 height 15
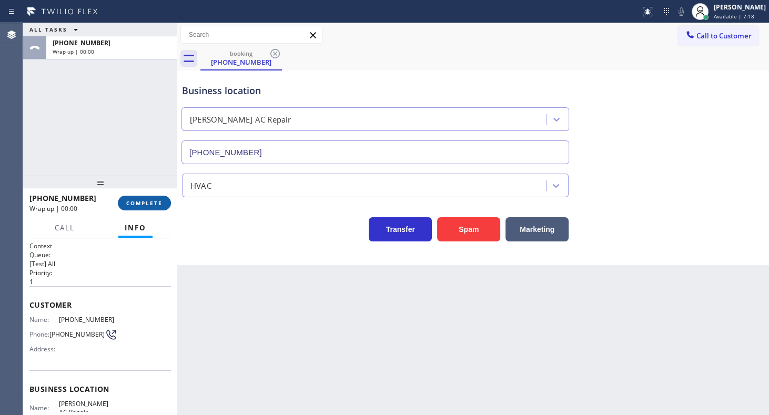
click at [145, 201] on button "COMPLETE" at bounding box center [144, 203] width 53 height 15
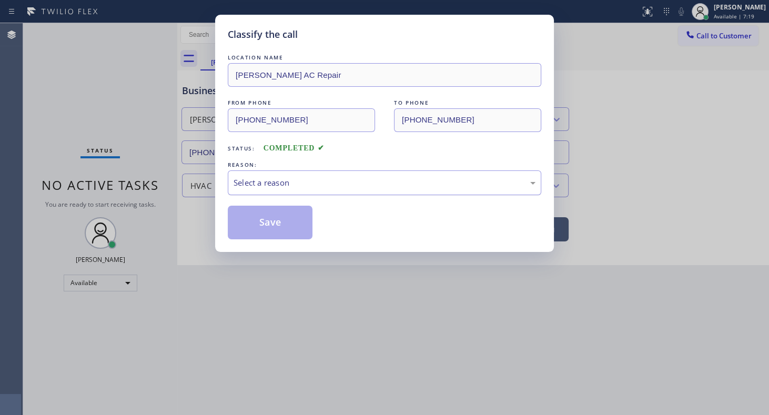
drag, startPoint x: 245, startPoint y: 181, endPoint x: 241, endPoint y: 189, distance: 8.5
click at [244, 183] on div "Select a reason" at bounding box center [384, 183] width 302 height 12
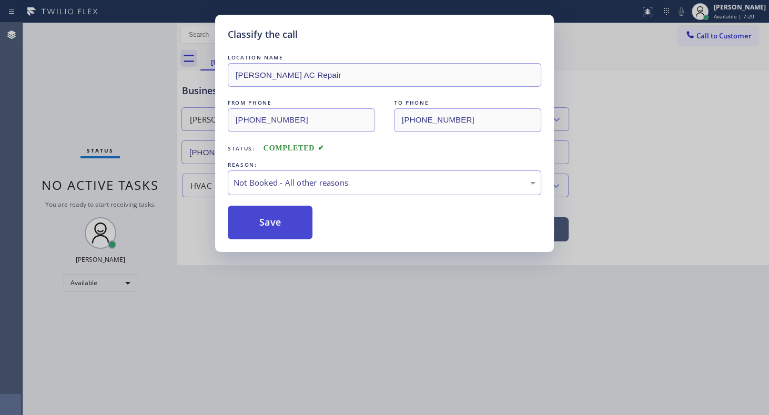
click at [237, 225] on button "Save" at bounding box center [270, 223] width 85 height 34
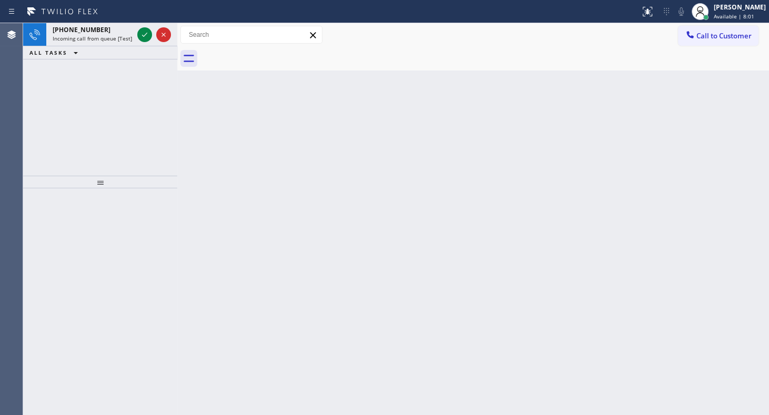
drag, startPoint x: 140, startPoint y: 33, endPoint x: 131, endPoint y: 37, distance: 9.9
click at [147, 36] on icon at bounding box center [144, 34] width 13 height 13
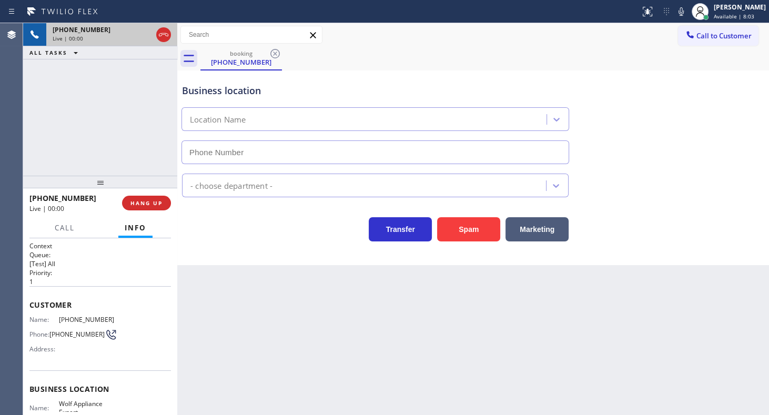
type input "[PHONE_NUMBER]"
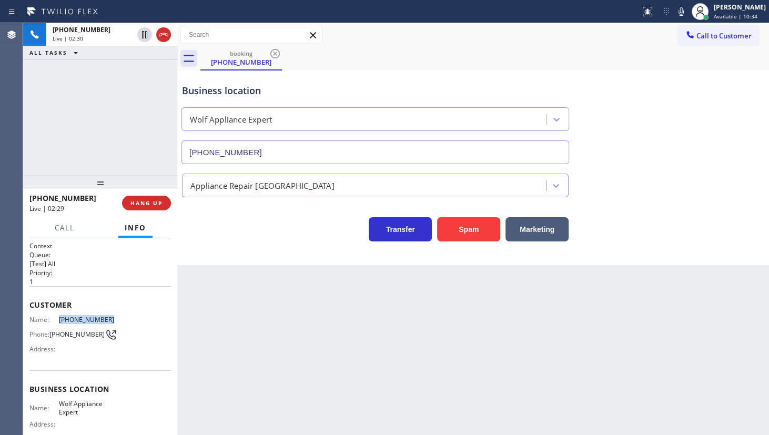
drag, startPoint x: 57, startPoint y: 317, endPoint x: 113, endPoint y: 320, distance: 55.3
click at [113, 320] on div "Name: [PHONE_NUMBER] Phone: [PHONE_NUMBER] Address:" at bounding box center [99, 337] width 141 height 42
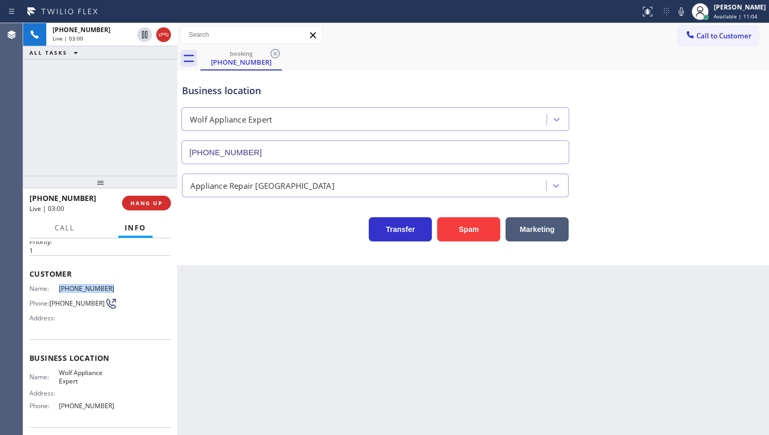
scroll to position [47, 0]
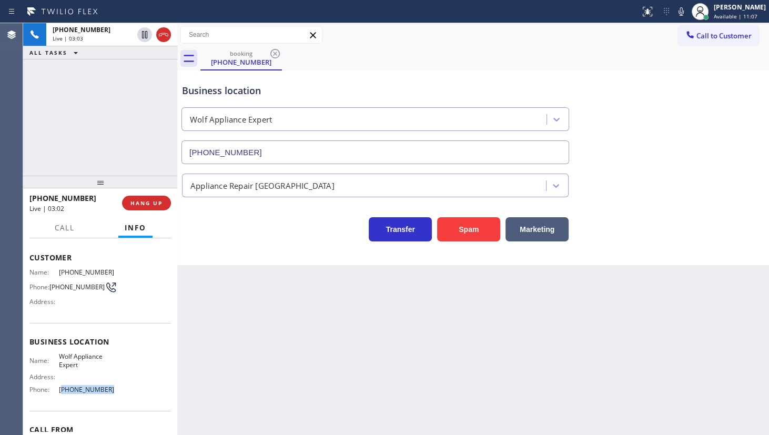
drag, startPoint x: 61, startPoint y: 389, endPoint x: 127, endPoint y: 391, distance: 65.8
click at [127, 391] on div "Name: Wolf Appliance Expert Address: Phone: [PHONE_NUMBER]" at bounding box center [99, 374] width 141 height 45
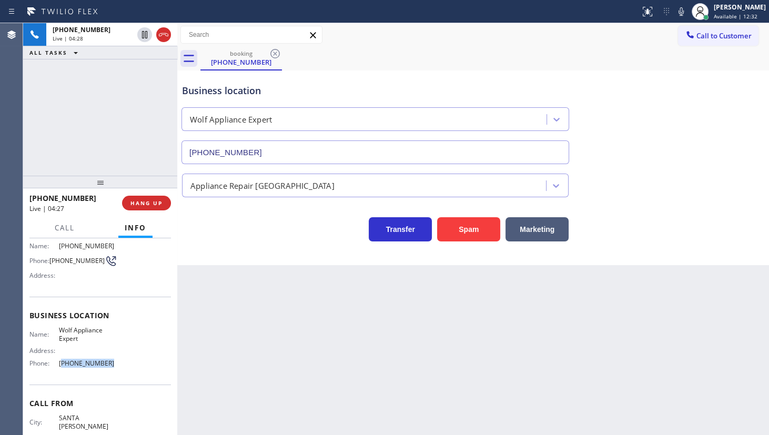
scroll to position [95, 0]
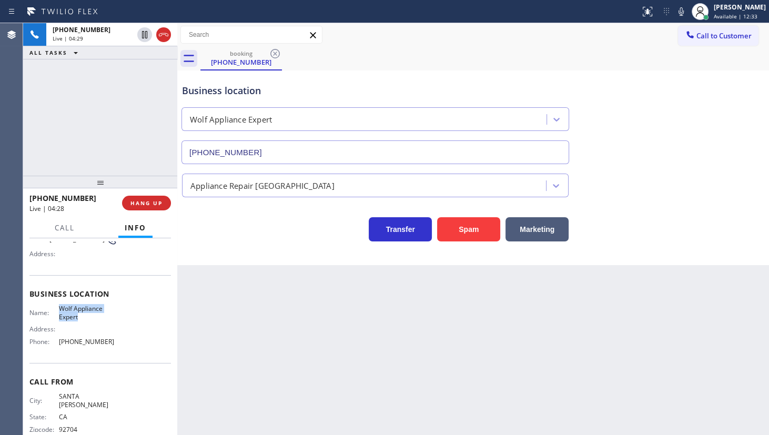
drag, startPoint x: 59, startPoint y: 310, endPoint x: 96, endPoint y: 314, distance: 36.6
click at [96, 314] on span "Wolf Appliance Expert" at bounding box center [86, 312] width 55 height 16
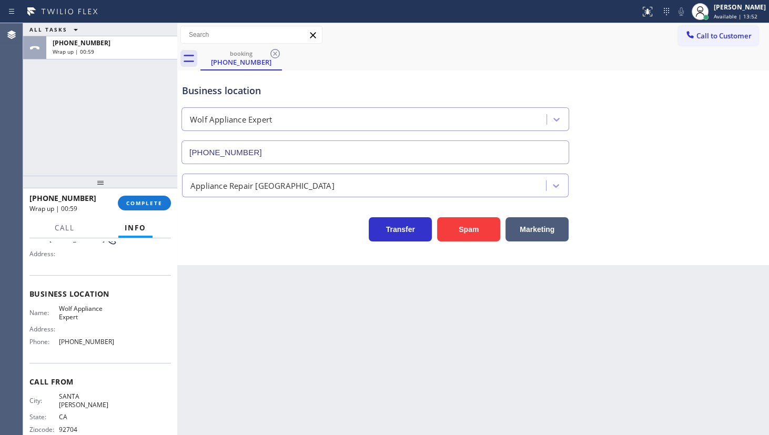
click at [135, 194] on div "[PHONE_NUMBER] Wrap up | 00:59 COMPLETE" at bounding box center [99, 202] width 141 height 27
click at [137, 198] on button "COMPLETE" at bounding box center [144, 203] width 53 height 15
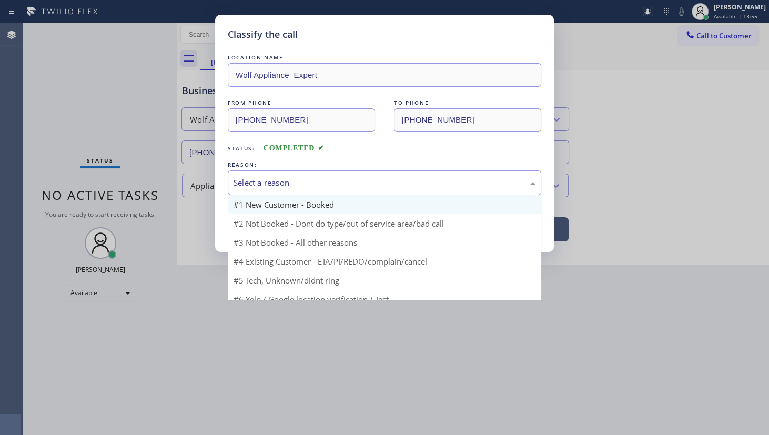
drag, startPoint x: 247, startPoint y: 179, endPoint x: 243, endPoint y: 199, distance: 20.3
click at [246, 183] on div "Select a reason" at bounding box center [384, 183] width 302 height 12
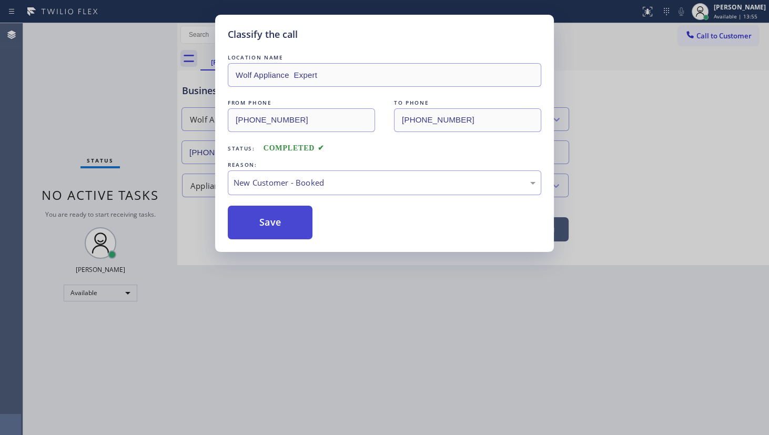
click at [247, 216] on button "Save" at bounding box center [270, 223] width 85 height 34
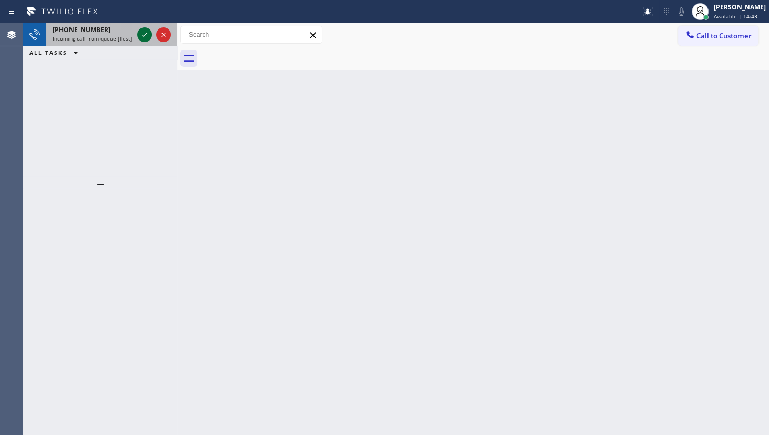
drag, startPoint x: 144, startPoint y: 26, endPoint x: 146, endPoint y: 36, distance: 10.2
click at [144, 26] on div at bounding box center [154, 34] width 38 height 23
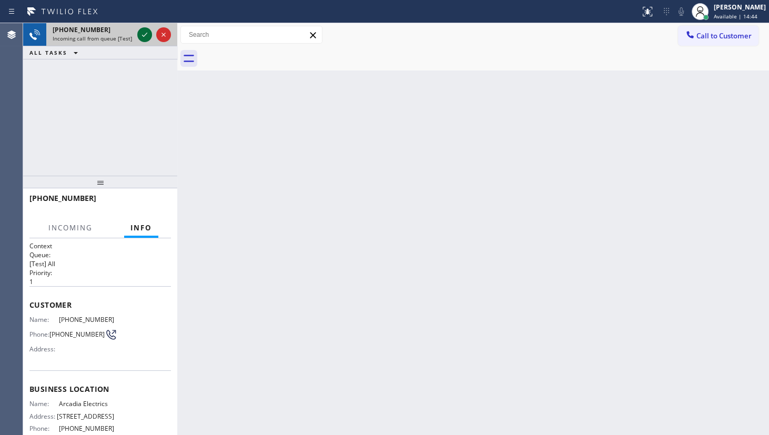
click at [146, 40] on icon at bounding box center [144, 34] width 13 height 13
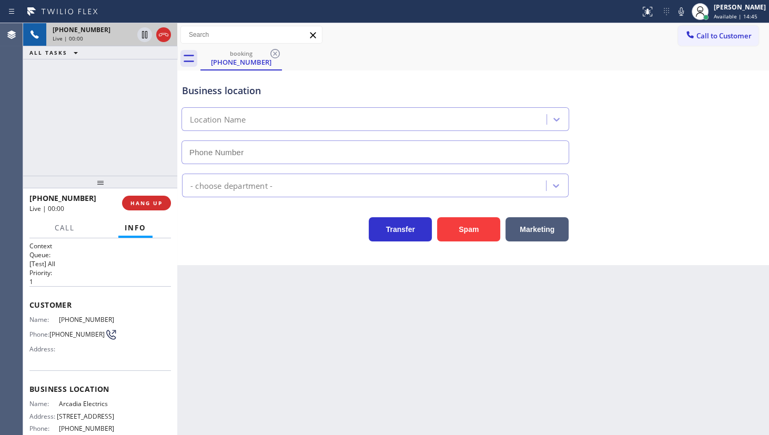
type input "[PHONE_NUMBER]"
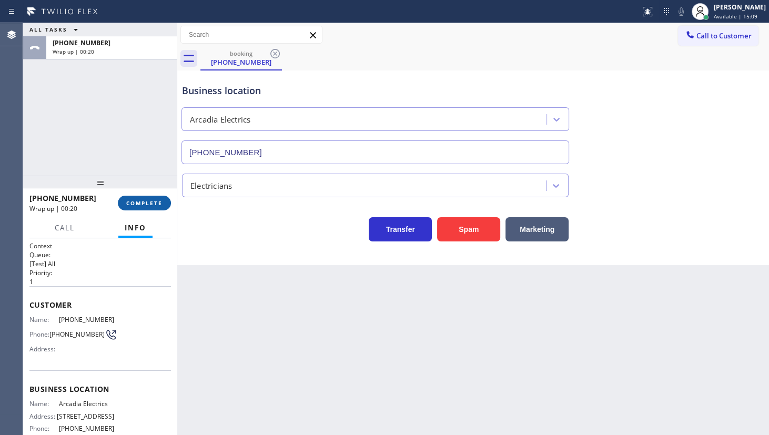
click at [143, 205] on span "COMPLETE" at bounding box center [144, 202] width 36 height 7
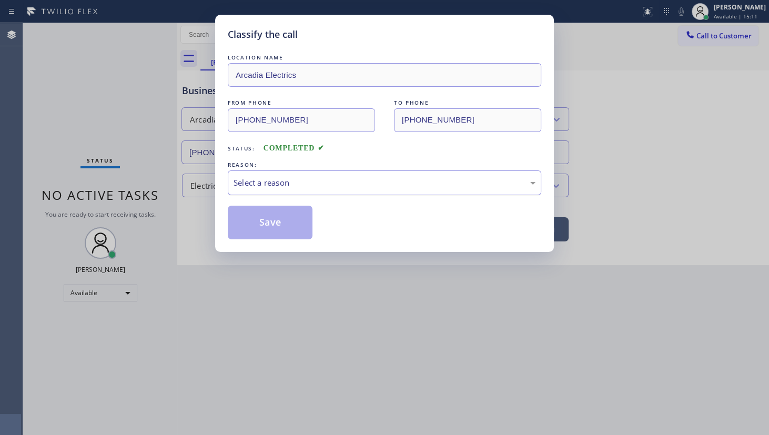
click at [261, 186] on div "Select a reason" at bounding box center [384, 183] width 302 height 12
click at [255, 226] on button "Save" at bounding box center [270, 223] width 85 height 34
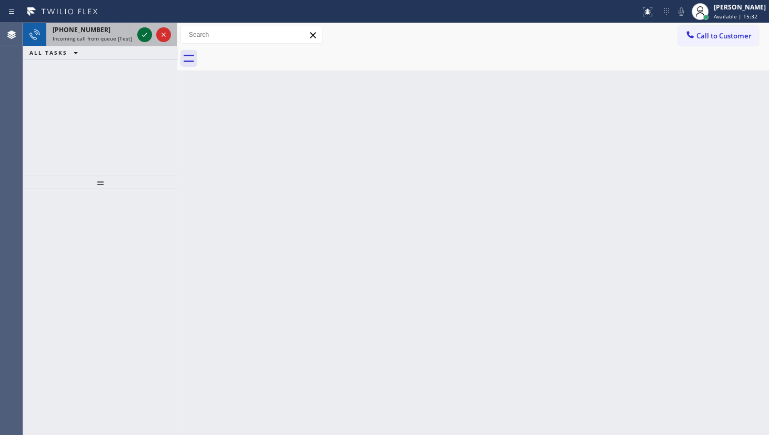
click at [139, 36] on icon at bounding box center [144, 34] width 13 height 13
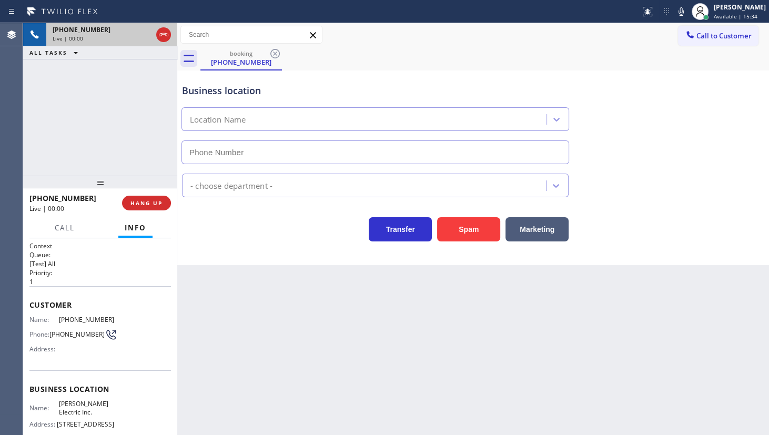
type input "[PHONE_NUMBER]"
click at [147, 202] on span "HANG UP" at bounding box center [146, 202] width 32 height 7
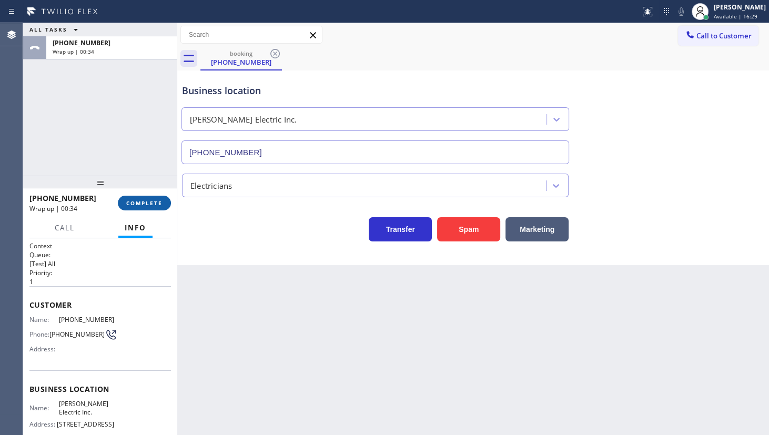
click at [140, 205] on span "COMPLETE" at bounding box center [144, 202] width 36 height 7
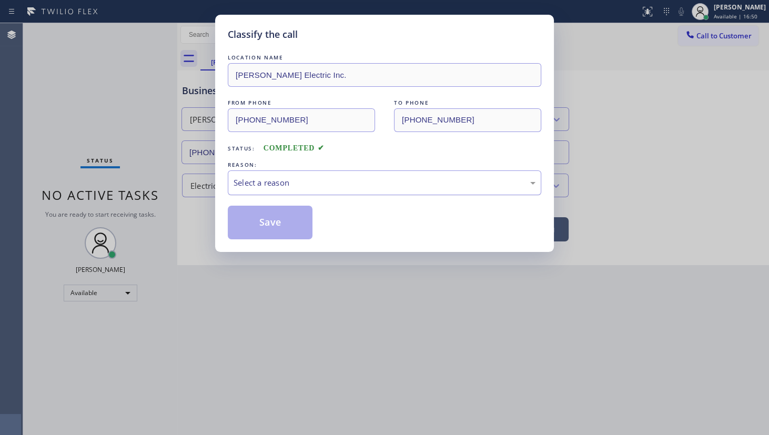
click at [272, 189] on div "Select a reason" at bounding box center [384, 182] width 313 height 25
click at [269, 221] on button "Save" at bounding box center [270, 223] width 85 height 34
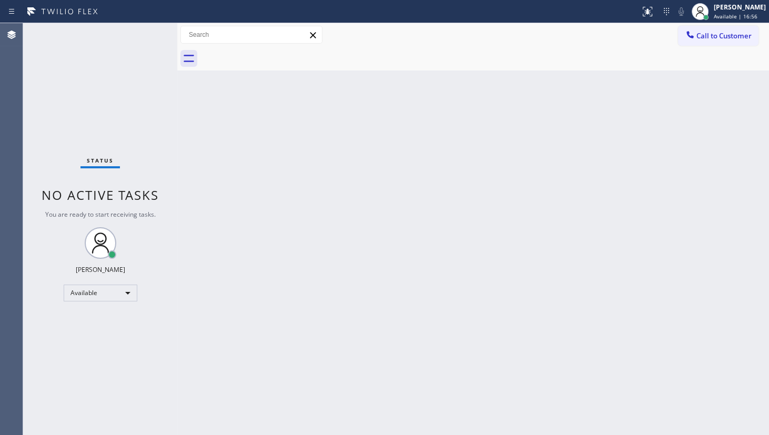
click at [455, 226] on div "Back to Dashboard Change Sender ID Customers Technicians Select a contact Outbo…" at bounding box center [473, 229] width 592 height 412
click at [123, 78] on div "Status No active tasks You are ready to start receiving tasks. JENIZA ALCAYDE A…" at bounding box center [100, 229] width 154 height 412
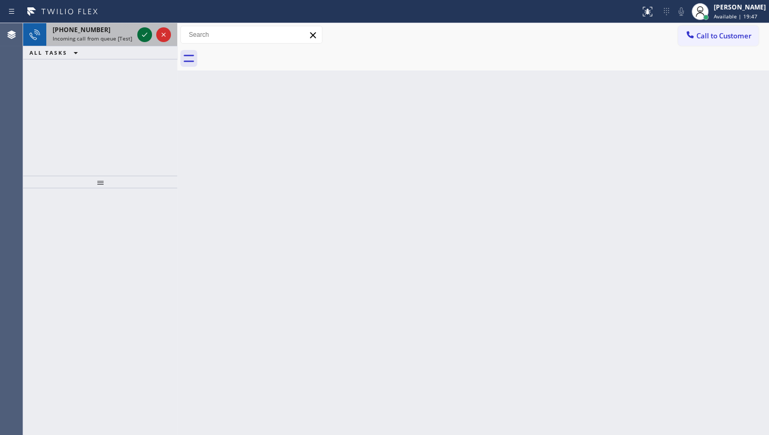
click at [142, 33] on icon at bounding box center [144, 34] width 13 height 13
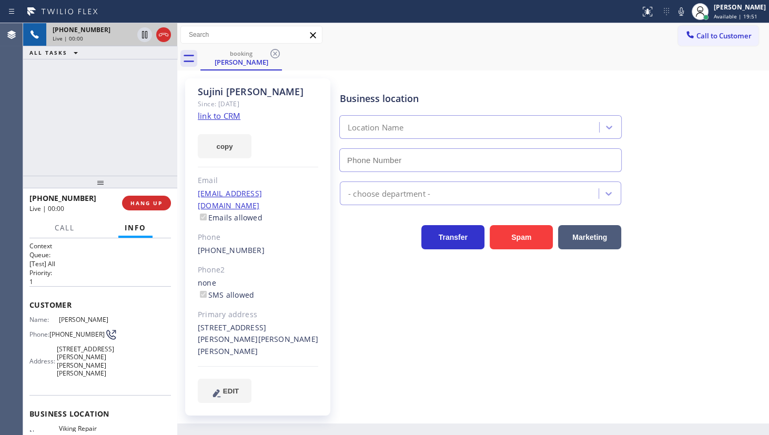
type input "[PHONE_NUMBER]"
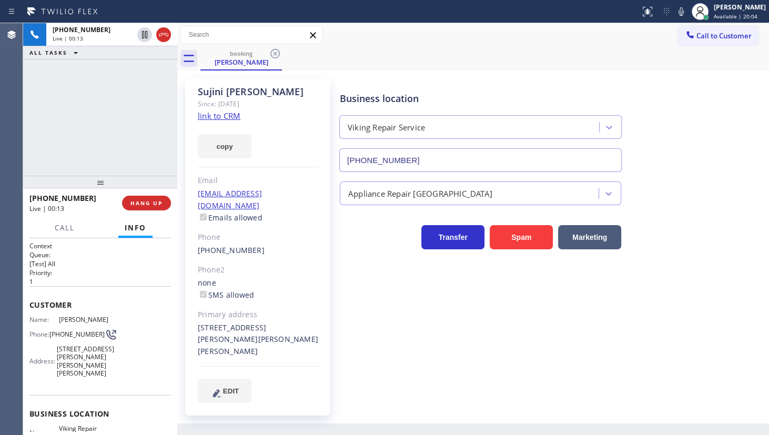
click at [207, 111] on link "link to CRM" at bounding box center [219, 115] width 43 height 11
click at [141, 32] on icon at bounding box center [144, 34] width 13 height 13
drag, startPoint x: 678, startPoint y: 13, endPoint x: 667, endPoint y: 37, distance: 26.4
click at [679, 13] on icon at bounding box center [681, 11] width 13 height 13
drag, startPoint x: 130, startPoint y: 87, endPoint x: 130, endPoint y: 75, distance: 12.6
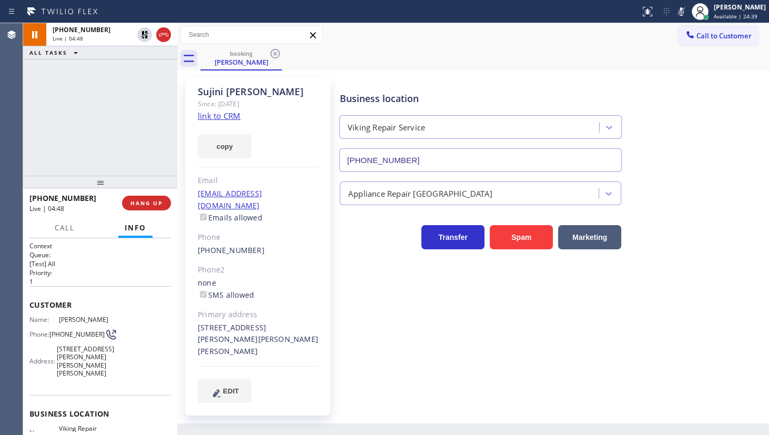
click at [130, 84] on div "[PHONE_NUMBER] Live | 04:48 ALL TASKS ALL TASKS ACTIVE TASKS TASKS IN WRAP UP" at bounding box center [100, 99] width 154 height 153
click at [142, 35] on icon at bounding box center [144, 34] width 13 height 13
click at [677, 9] on icon at bounding box center [681, 11] width 13 height 13
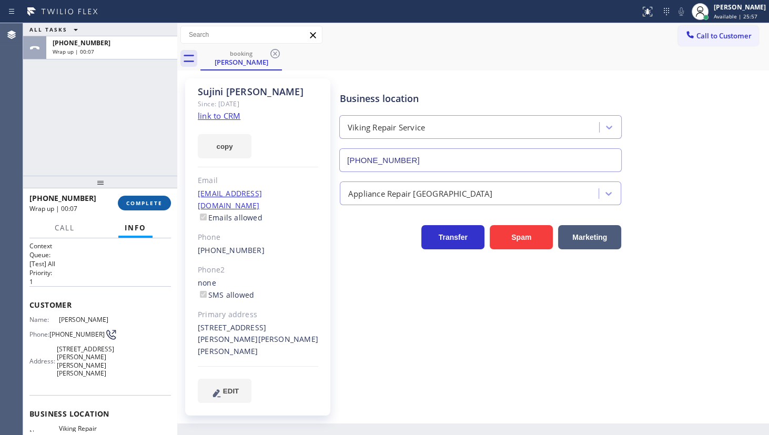
click at [136, 207] on button "COMPLETE" at bounding box center [144, 203] width 53 height 15
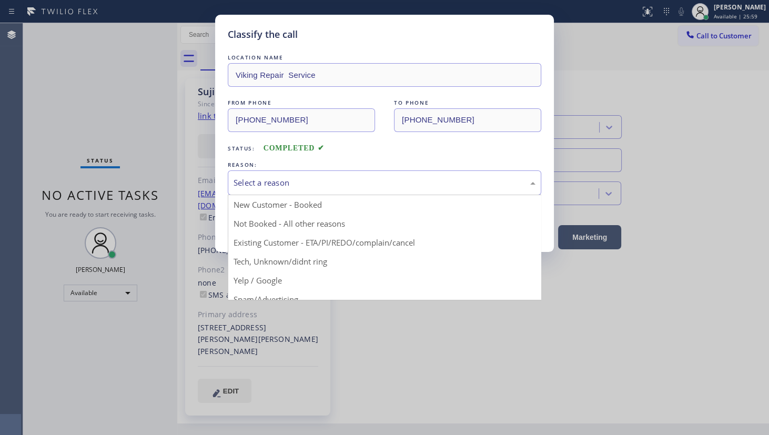
drag, startPoint x: 252, startPoint y: 181, endPoint x: 252, endPoint y: 227, distance: 45.8
click at [252, 187] on div "Select a reason" at bounding box center [384, 183] width 302 height 12
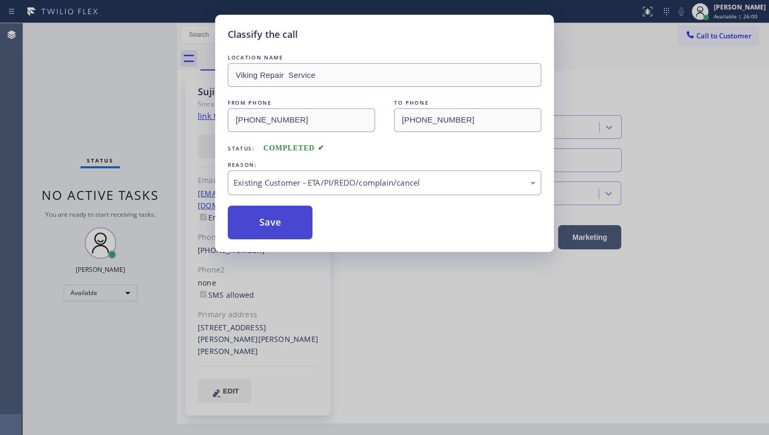
drag, startPoint x: 252, startPoint y: 238, endPoint x: 255, endPoint y: 225, distance: 13.9
click at [255, 225] on button "Save" at bounding box center [270, 223] width 85 height 34
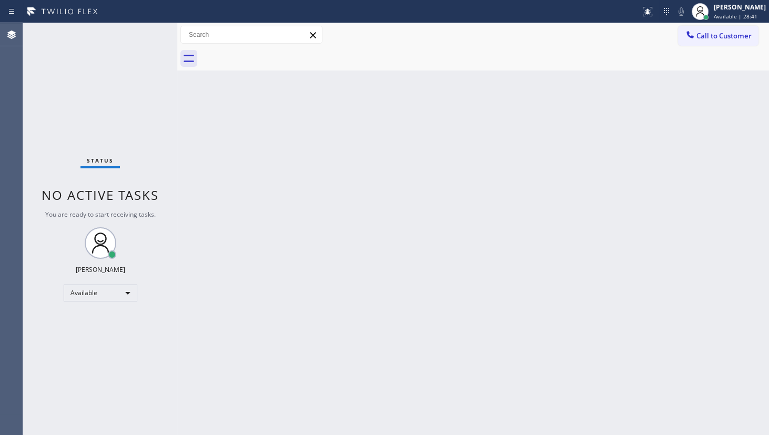
drag, startPoint x: 139, startPoint y: 33, endPoint x: 144, endPoint y: 38, distance: 7.1
click at [143, 33] on div "Status No active tasks You are ready to start receiving tasks. JENIZA ALCAYDE A…" at bounding box center [100, 229] width 154 height 412
click at [492, 143] on div "Back to Dashboard Change Sender ID Customers Technicians Select a contact Outbo…" at bounding box center [473, 229] width 592 height 412
click at [38, 116] on div "Status No active tasks You are ready to start receiving tasks. JENIZA ALCAYDE A…" at bounding box center [100, 229] width 154 height 412
click at [98, 288] on div "Available" at bounding box center [101, 292] width 74 height 17
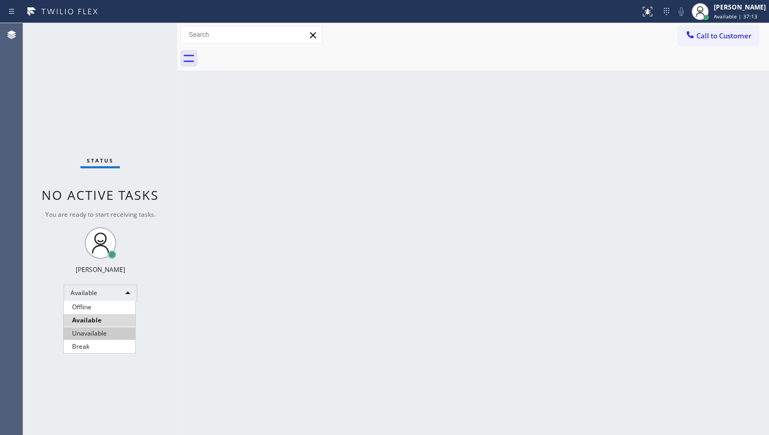
click at [94, 328] on li "Unavailable" at bounding box center [100, 333] width 72 height 13
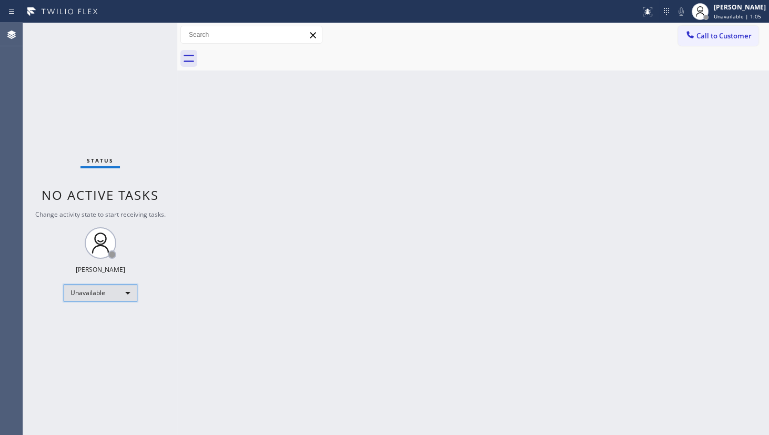
click at [87, 291] on div "Unavailable" at bounding box center [101, 292] width 74 height 17
click at [105, 319] on li "Available" at bounding box center [100, 320] width 72 height 13
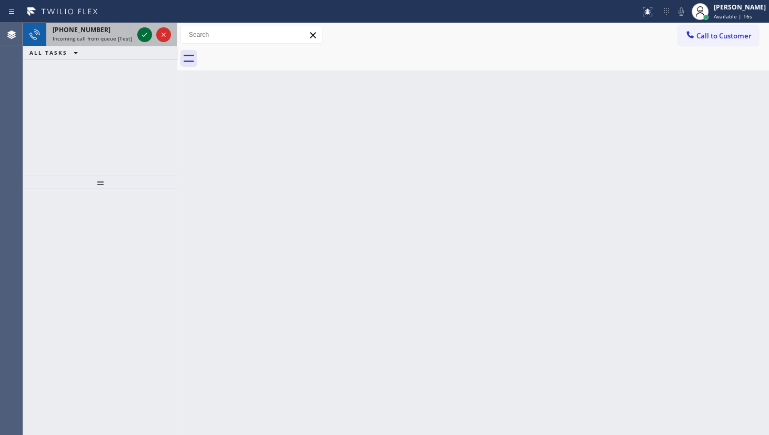
click at [145, 36] on icon at bounding box center [144, 34] width 13 height 13
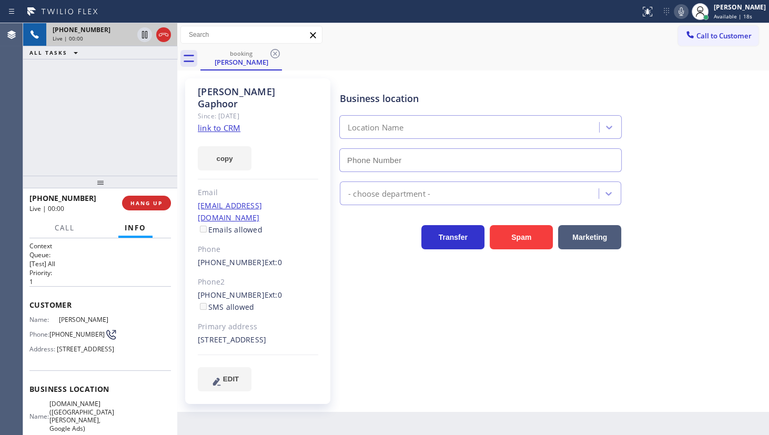
type input "[PHONE_NUMBER]"
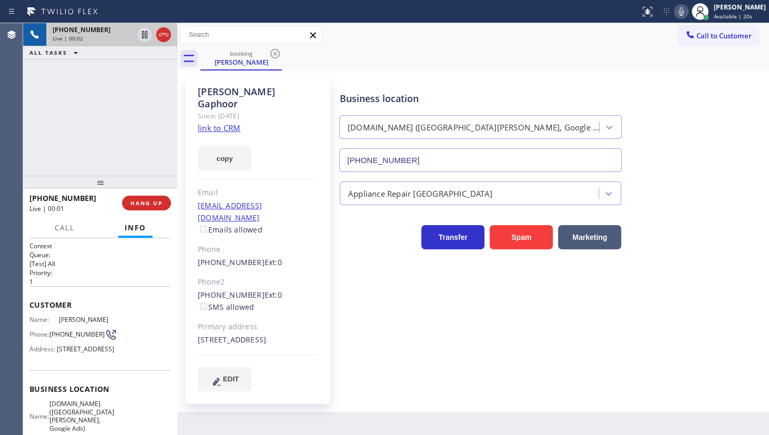
click at [232, 123] on link "link to CRM" at bounding box center [219, 128] width 43 height 11
click at [143, 204] on span "HANG UP" at bounding box center [146, 202] width 32 height 7
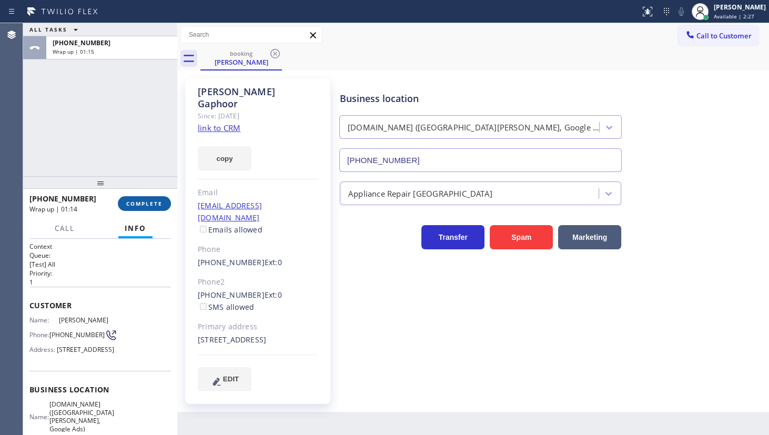
drag, startPoint x: 135, startPoint y: 191, endPoint x: 137, endPoint y: 207, distance: 15.9
click at [135, 189] on div at bounding box center [100, 182] width 154 height 13
click at [137, 207] on span "COMPLETE" at bounding box center [144, 204] width 36 height 7
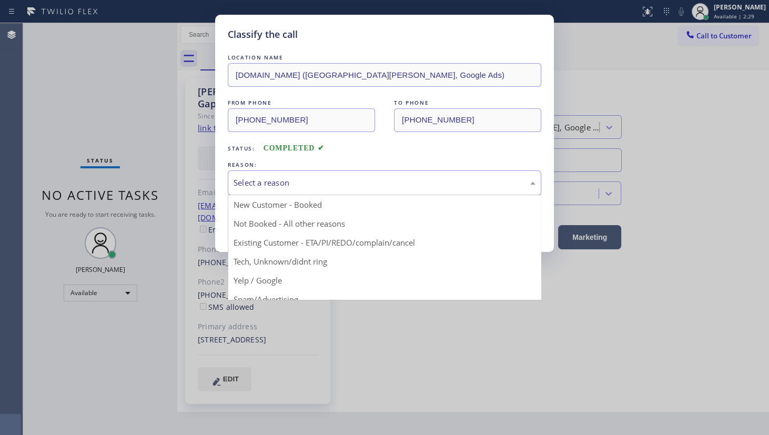
click at [296, 183] on div "Select a reason" at bounding box center [384, 183] width 302 height 12
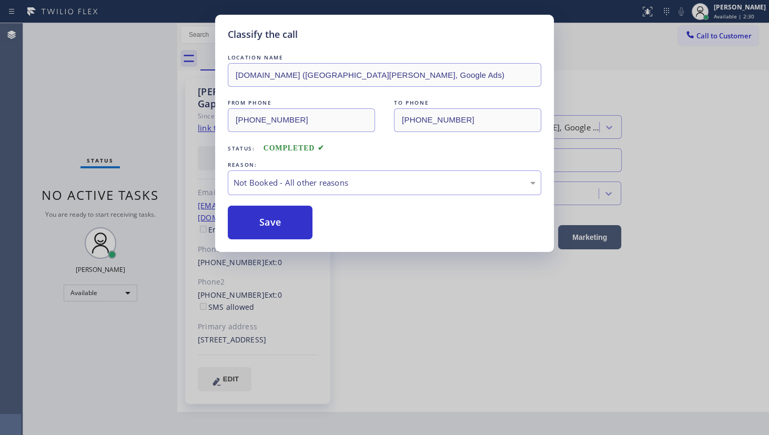
click at [266, 218] on button "Save" at bounding box center [270, 223] width 85 height 34
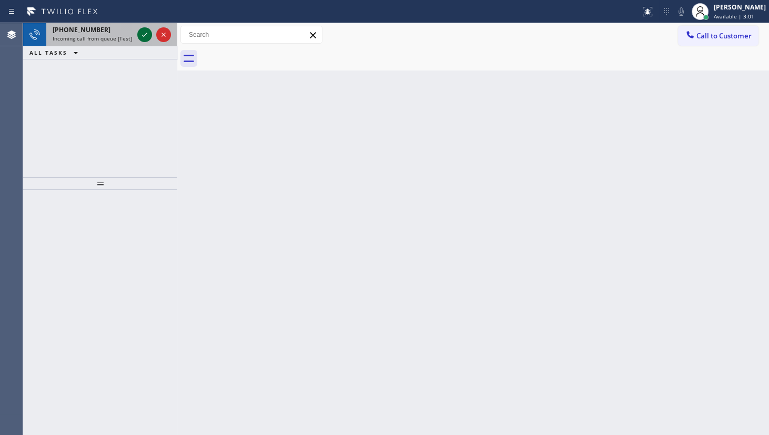
click at [139, 32] on icon at bounding box center [144, 34] width 13 height 13
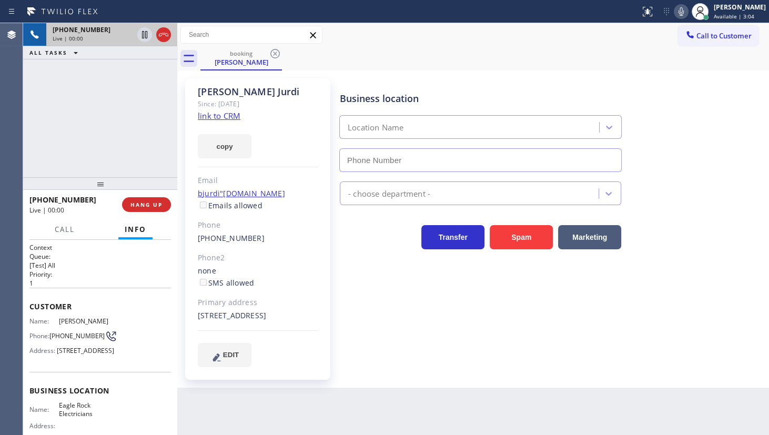
type input "[PHONE_NUMBER]"
click at [209, 116] on link "link to CRM" at bounding box center [219, 115] width 43 height 11
click at [680, 9] on icon at bounding box center [680, 11] width 5 height 8
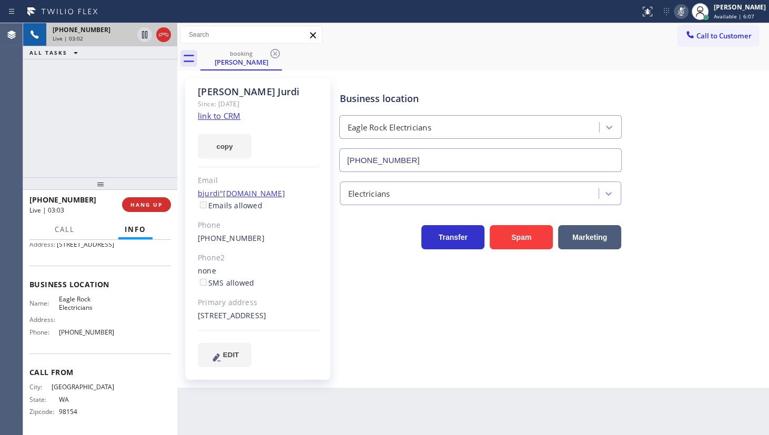
scroll to position [121, 0]
drag, startPoint x: 56, startPoint y: 333, endPoint x: 131, endPoint y: 330, distance: 75.8
click at [131, 330] on div "Name: Eagle Rock Electricians Address: Phone: [PHONE_NUMBER]" at bounding box center [99, 316] width 141 height 45
click at [677, 11] on icon at bounding box center [681, 11] width 13 height 13
click at [50, 166] on div "[PHONE_NUMBER] Live | 05:34 ALL TASKS ALL TASKS ACTIVE TASKS TASKS IN WRAP UP" at bounding box center [100, 100] width 154 height 154
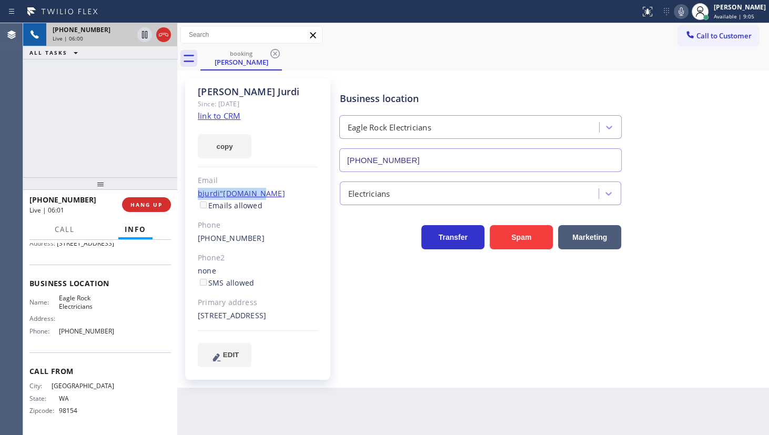
drag, startPoint x: 261, startPoint y: 194, endPoint x: 197, endPoint y: 191, distance: 64.7
click at [197, 191] on div "[PERSON_NAME] Since: [DATE] link to CRM copy Email bjurdi"[DOMAIN_NAME] Emails …" at bounding box center [257, 228] width 145 height 301
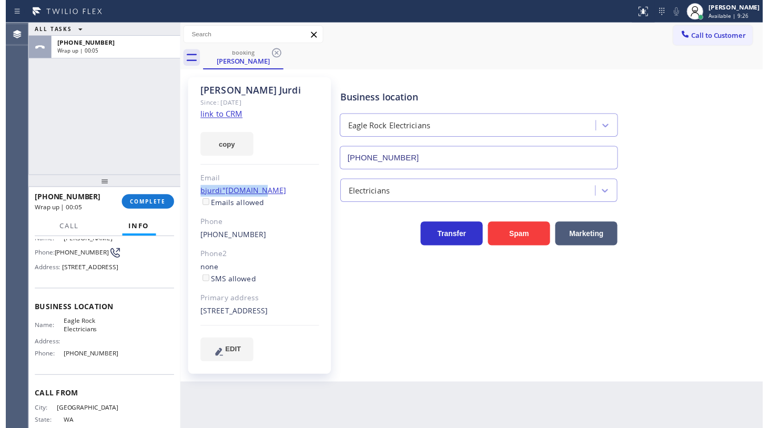
scroll to position [74, 0]
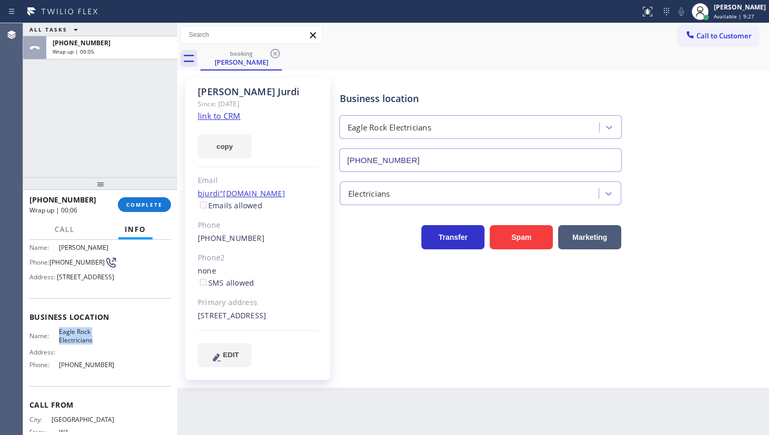
drag, startPoint x: 58, startPoint y: 343, endPoint x: 110, endPoint y: 348, distance: 52.2
click at [103, 344] on span "Eagle Rock Electricians" at bounding box center [86, 336] width 55 height 16
click at [148, 208] on span "COMPLETE" at bounding box center [144, 204] width 36 height 7
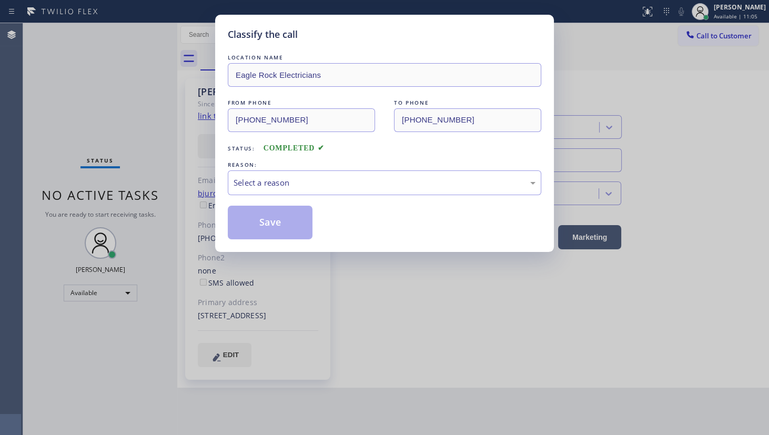
click at [246, 195] on div "LOCATION NAME Eagle Rock Electricians FROM PHONE [PHONE_NUMBER] TO PHONE [PHONE…" at bounding box center [384, 145] width 313 height 187
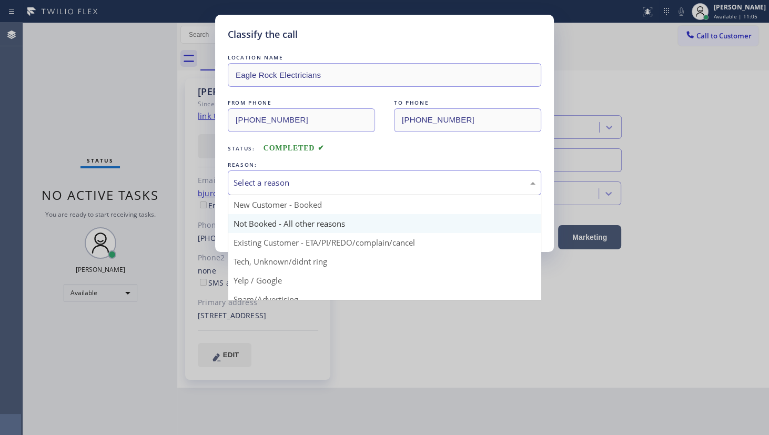
drag, startPoint x: 249, startPoint y: 185, endPoint x: 249, endPoint y: 220, distance: 34.7
click at [247, 190] on div "Select a reason" at bounding box center [384, 182] width 313 height 25
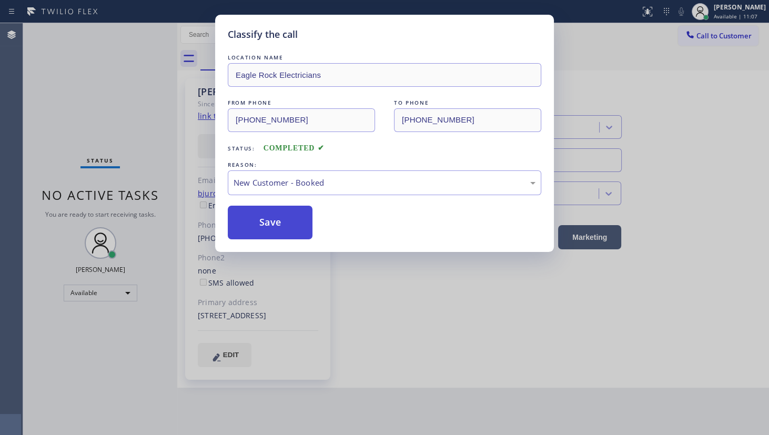
click at [260, 211] on button "Save" at bounding box center [270, 223] width 85 height 34
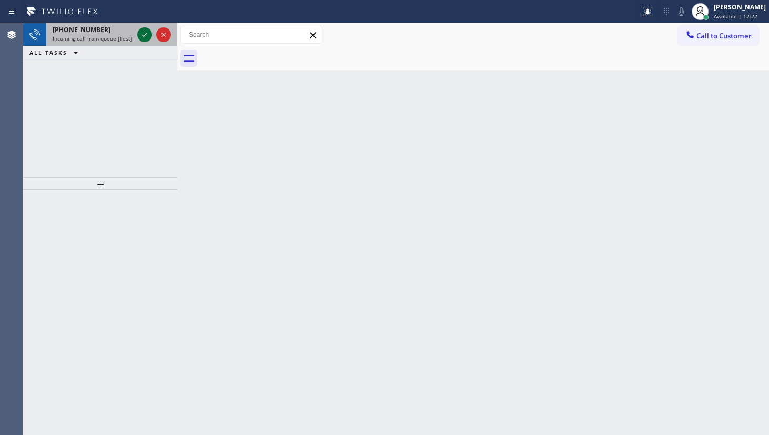
click at [146, 35] on icon at bounding box center [144, 34] width 13 height 13
click at [148, 32] on icon at bounding box center [144, 34] width 13 height 13
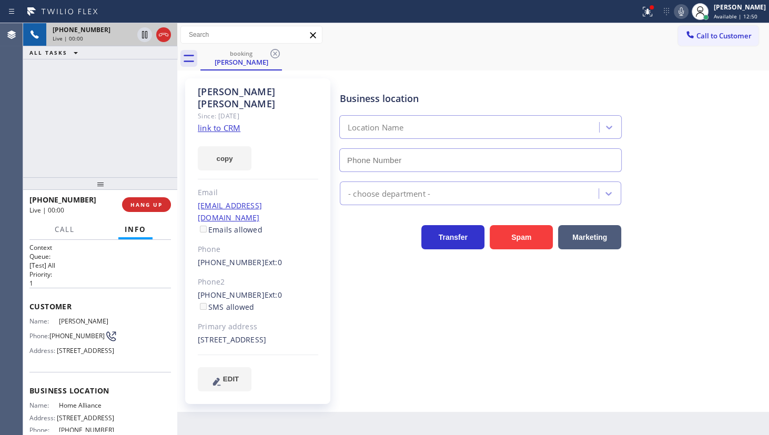
type input "[PHONE_NUMBER]"
click at [226, 123] on link "link to CRM" at bounding box center [219, 128] width 43 height 11
click at [156, 32] on div at bounding box center [154, 34] width 38 height 23
click at [158, 33] on icon at bounding box center [163, 34] width 13 height 13
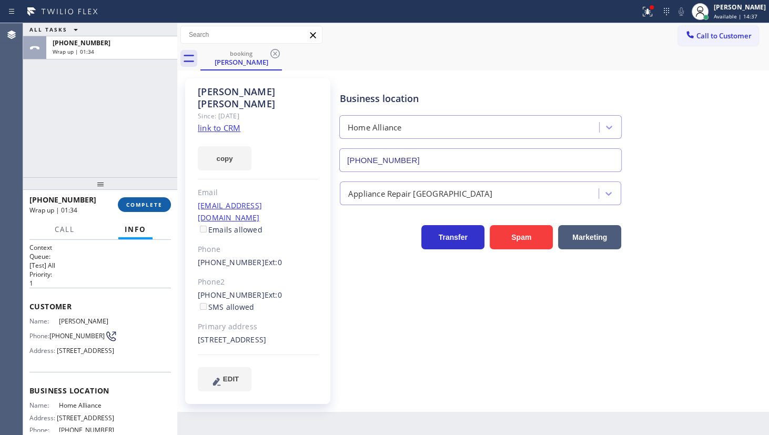
click at [150, 202] on span "COMPLETE" at bounding box center [144, 204] width 36 height 7
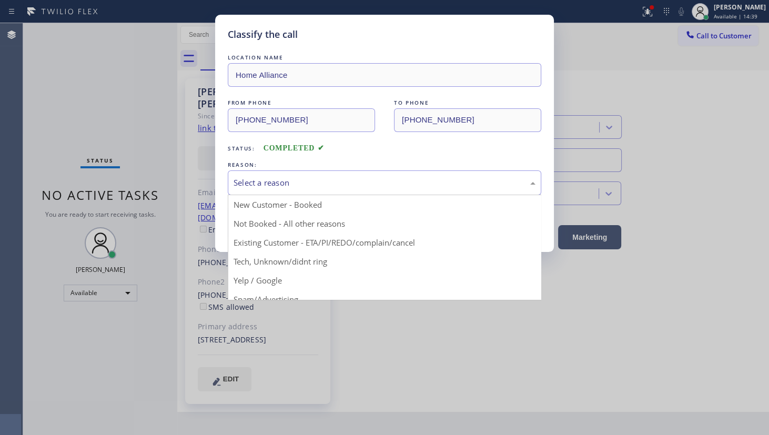
click at [279, 182] on div "Select a reason" at bounding box center [384, 183] width 302 height 12
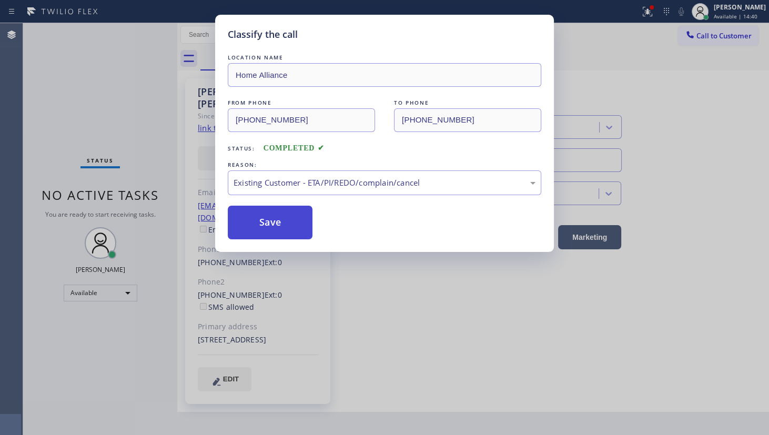
drag, startPoint x: 263, startPoint y: 241, endPoint x: 265, endPoint y: 227, distance: 14.4
click at [265, 227] on button "Save" at bounding box center [270, 223] width 85 height 34
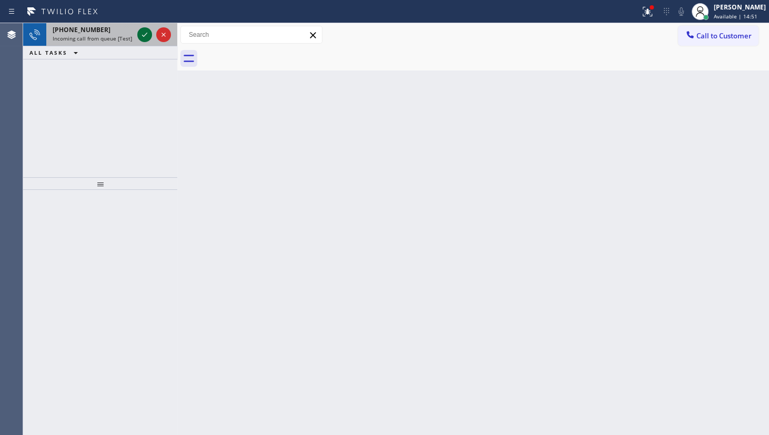
click at [145, 34] on icon at bounding box center [144, 35] width 5 height 4
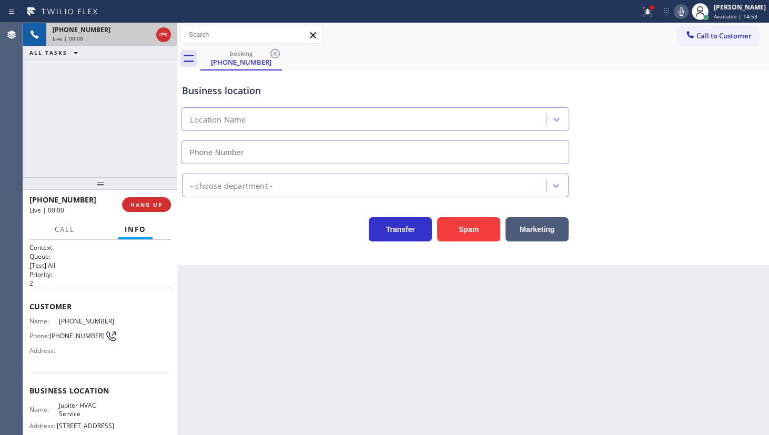
type input "[PHONE_NUMBER]"
click at [147, 204] on span "HANG UP" at bounding box center [146, 204] width 32 height 7
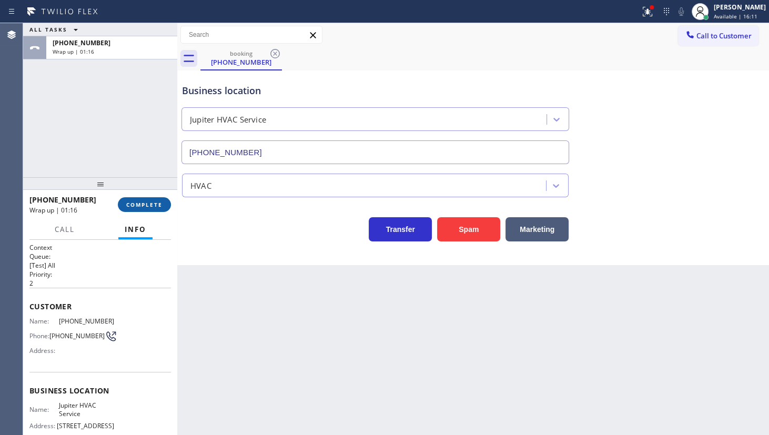
click at [149, 205] on span "COMPLETE" at bounding box center [144, 204] width 36 height 7
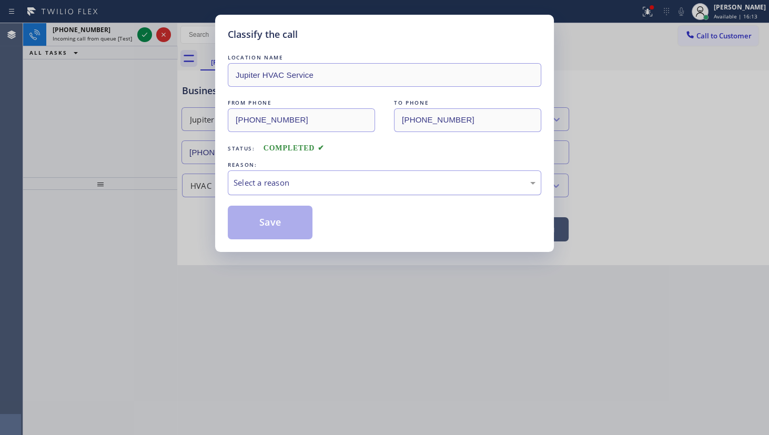
drag, startPoint x: 262, startPoint y: 184, endPoint x: 259, endPoint y: 192, distance: 8.8
click at [261, 185] on div "Select a reason" at bounding box center [384, 183] width 302 height 12
click at [257, 218] on button "Save" at bounding box center [270, 223] width 85 height 34
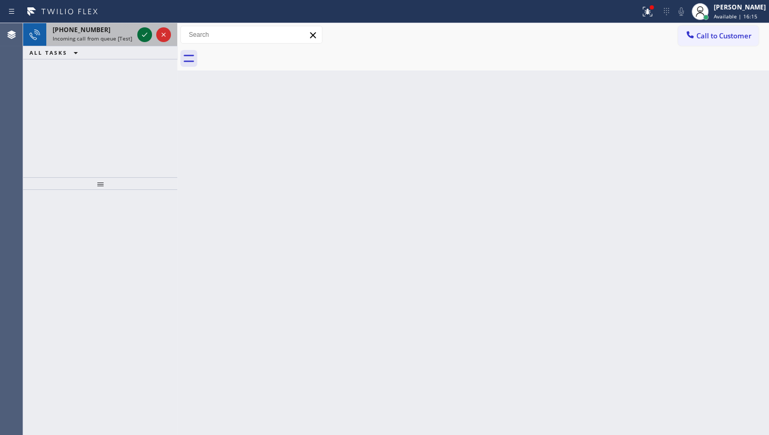
click at [146, 38] on icon at bounding box center [144, 34] width 13 height 13
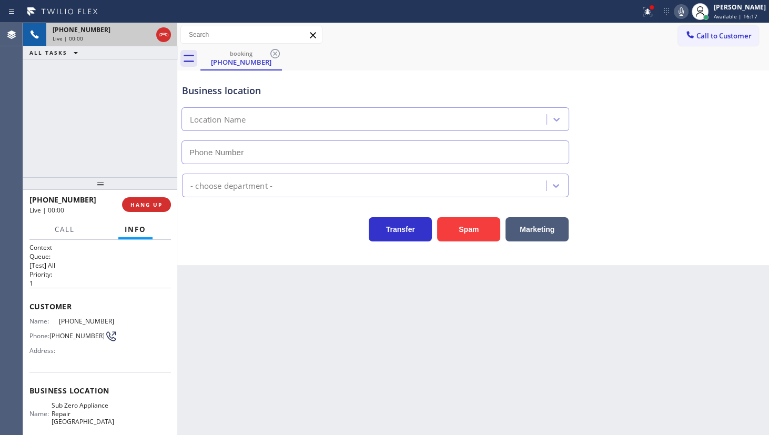
type input "[PHONE_NUMBER]"
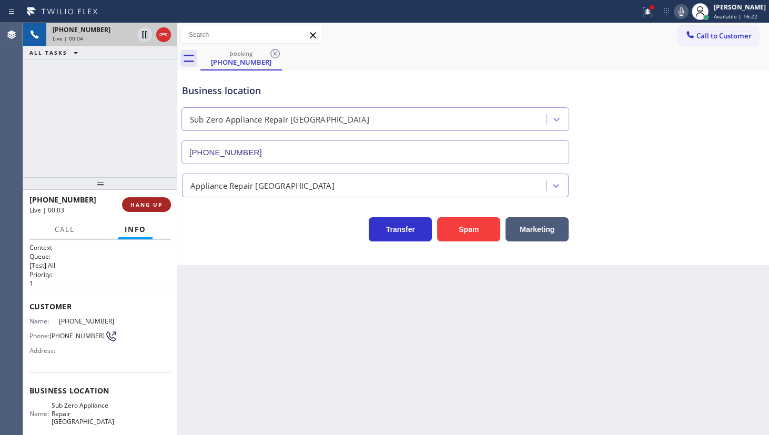
click at [153, 200] on button "HANG UP" at bounding box center [146, 204] width 49 height 15
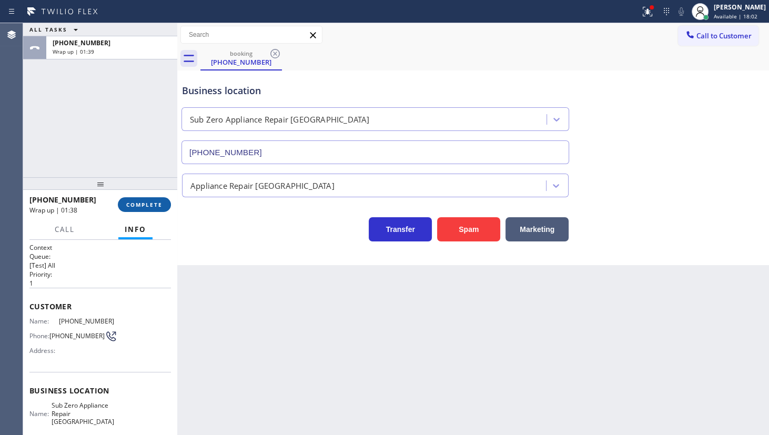
click at [153, 200] on button "COMPLETE" at bounding box center [144, 204] width 53 height 15
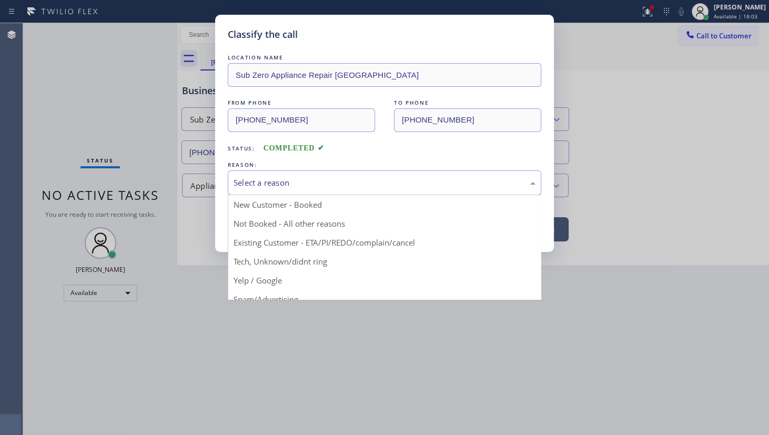
drag, startPoint x: 241, startPoint y: 181, endPoint x: 242, endPoint y: 204, distance: 22.1
click at [241, 184] on div "Select a reason" at bounding box center [384, 183] width 302 height 12
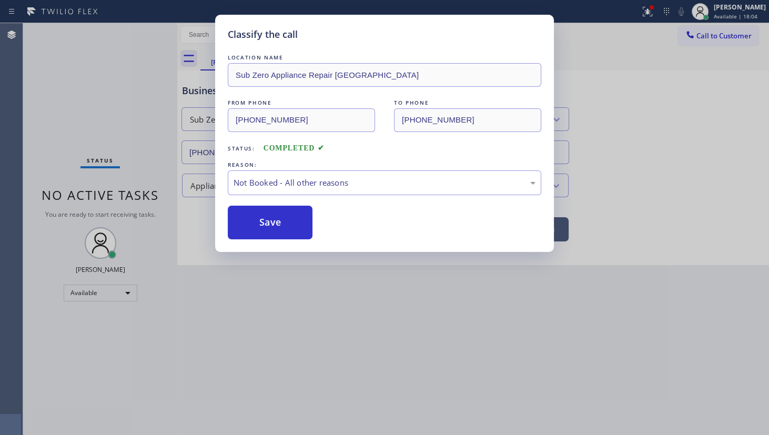
click at [248, 218] on button "Save" at bounding box center [270, 223] width 85 height 34
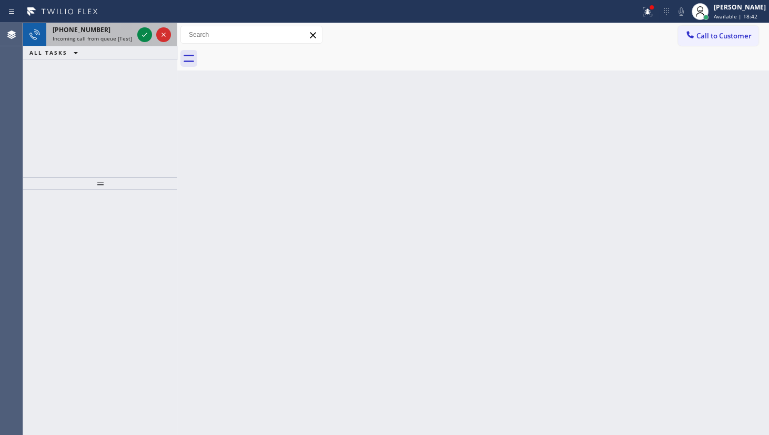
click at [147, 25] on div at bounding box center [154, 34] width 38 height 23
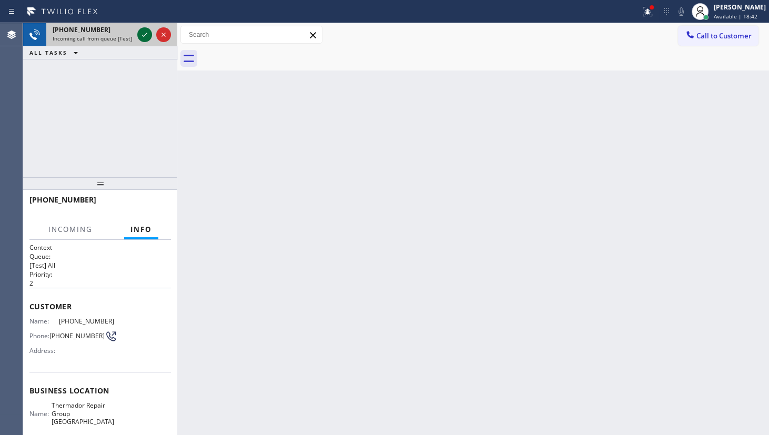
click at [145, 34] on icon at bounding box center [144, 34] width 13 height 13
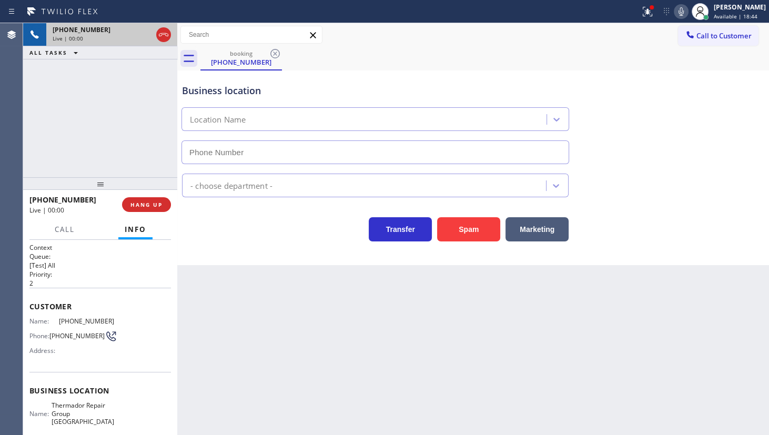
type input "[PHONE_NUMBER]"
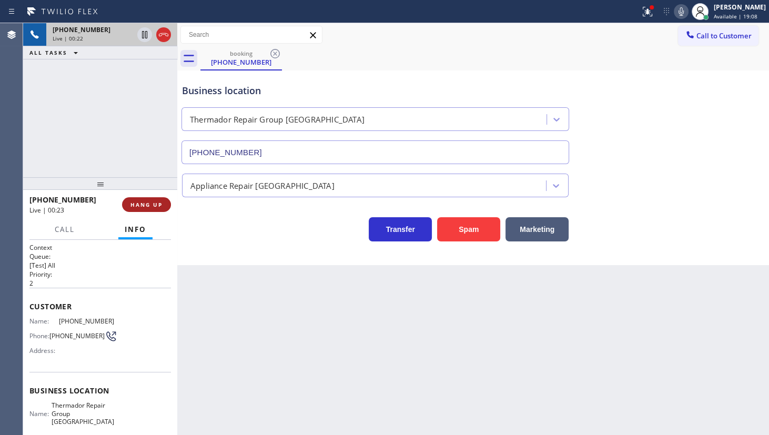
click at [152, 204] on span "HANG UP" at bounding box center [146, 204] width 32 height 7
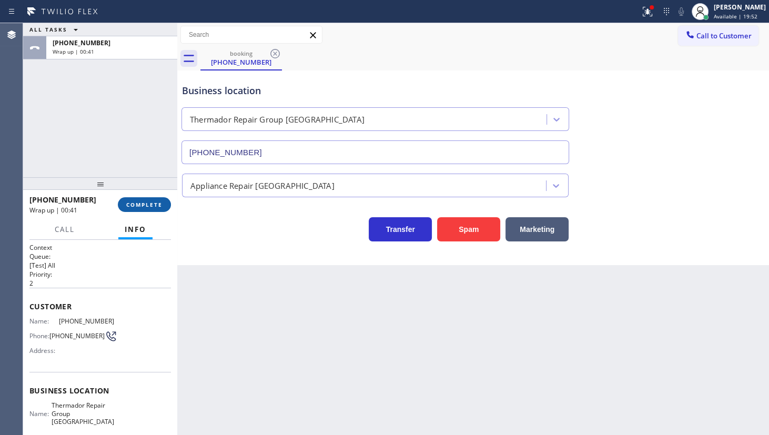
click at [152, 204] on span "COMPLETE" at bounding box center [144, 204] width 36 height 7
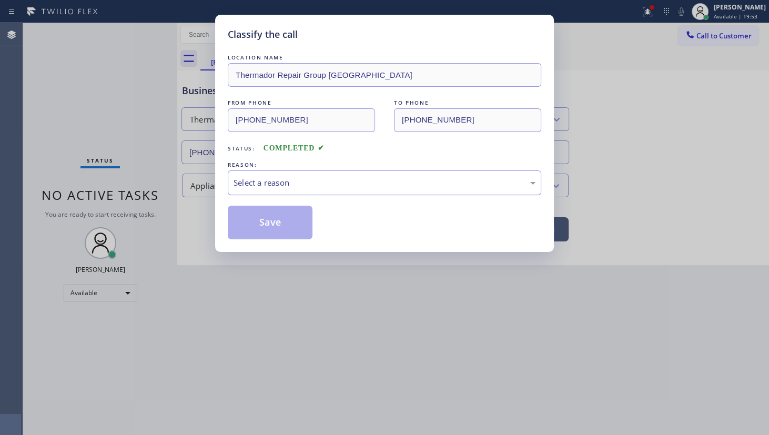
click at [261, 182] on div "Select a reason" at bounding box center [384, 183] width 302 height 12
click at [261, 222] on button "Save" at bounding box center [270, 223] width 85 height 34
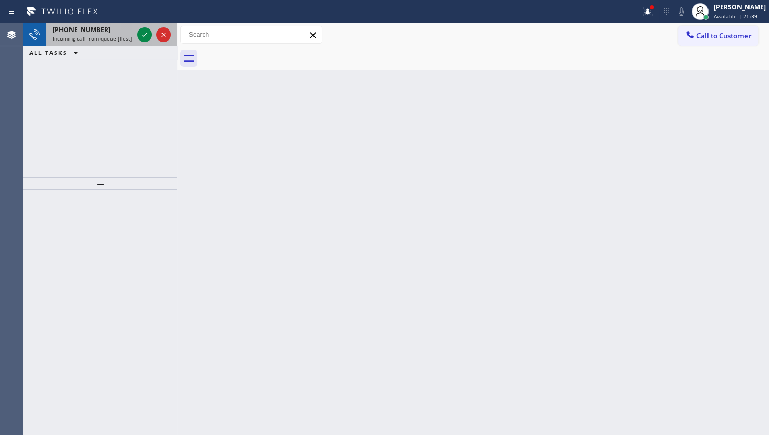
drag, startPoint x: 72, startPoint y: 28, endPoint x: 84, endPoint y: 35, distance: 13.4
click at [74, 35] on div "[PHONE_NUMBER] Incoming call from queue [Test] All" at bounding box center [90, 34] width 89 height 23
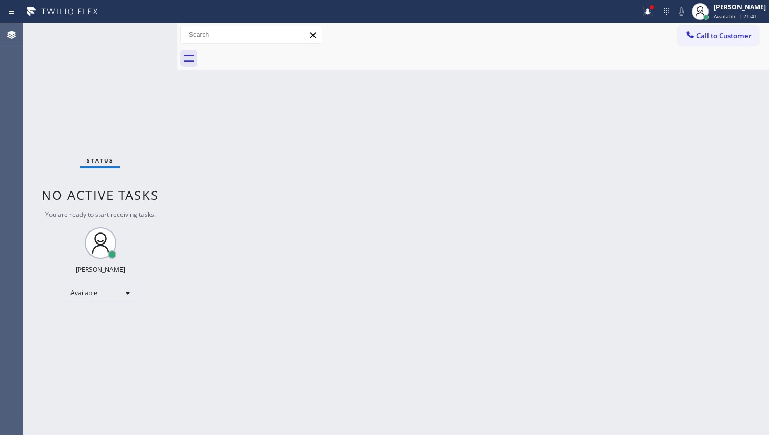
click at [144, 33] on div "Status No active tasks You are ready to start receiving tasks. JENIZA ALCAYDE A…" at bounding box center [100, 229] width 154 height 412
click at [635, 4] on div at bounding box center [320, 11] width 632 height 17
click at [652, 9] on div at bounding box center [651, 7] width 6 height 6
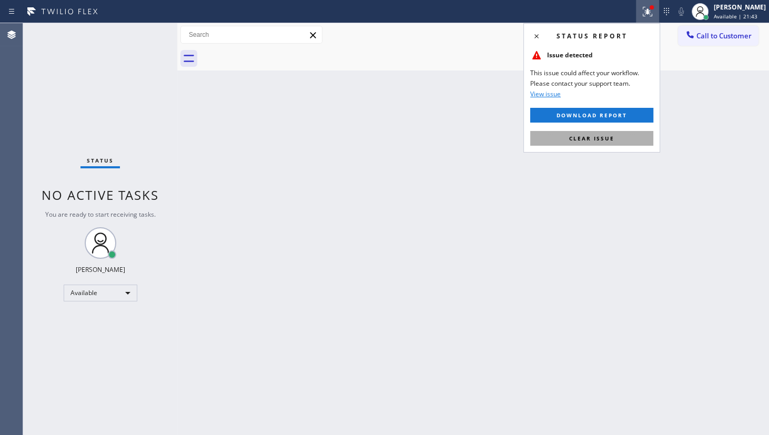
click at [626, 138] on button "Clear issue" at bounding box center [591, 138] width 123 height 15
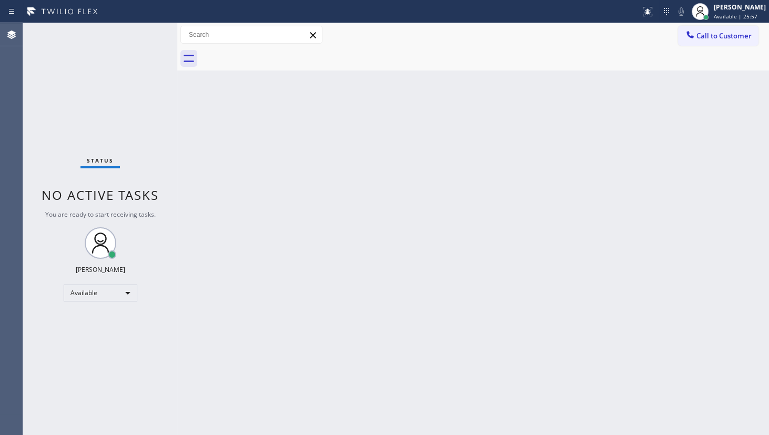
click at [132, 37] on div "Status No active tasks You are ready to start receiving tasks. JENIZA ALCAYDE A…" at bounding box center [100, 229] width 154 height 412
click at [115, 80] on div "Status No active tasks You are ready to start receiving tasks. JENIZA ALCAYDE A…" at bounding box center [100, 229] width 154 height 412
click at [541, 221] on div "Back to Dashboard Change Sender ID Customers Technicians Select a contact Outbo…" at bounding box center [473, 229] width 592 height 412
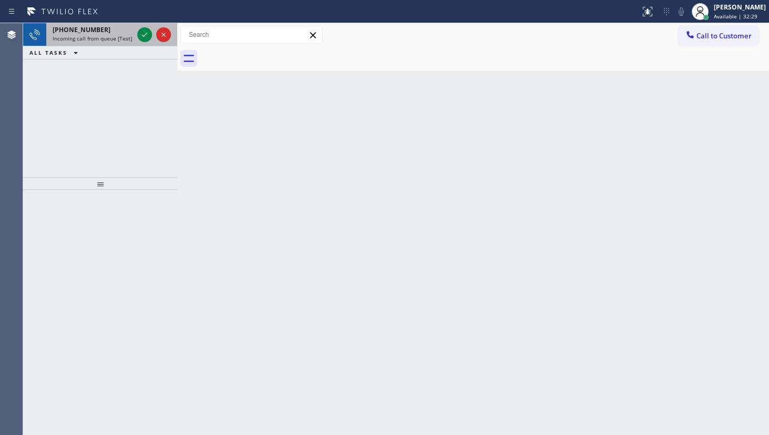
click at [136, 41] on div at bounding box center [154, 34] width 38 height 23
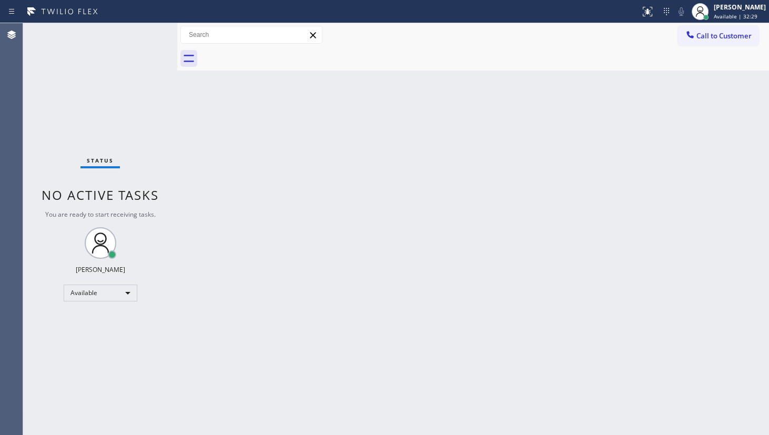
drag, startPoint x: 137, startPoint y: 32, endPoint x: 137, endPoint y: 42, distance: 10.5
click at [138, 43] on div "Status No active tasks You are ready to start receiving tasks. JENIZA ALCAYDE A…" at bounding box center [100, 229] width 154 height 412
click at [138, 42] on div "Status No active tasks You are ready to start receiving tasks. JENIZA ALCAYDE A…" at bounding box center [100, 229] width 154 height 412
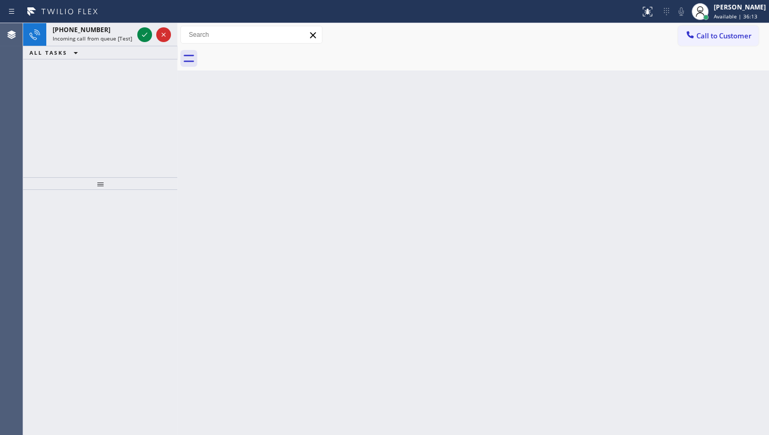
click at [251, 120] on div "Back to Dashboard Change Sender ID Customers Technicians Select a contact Outbo…" at bounding box center [473, 229] width 592 height 412
click at [258, 109] on div "Back to Dashboard Change Sender ID Customers Technicians Select a contact Outbo…" at bounding box center [473, 229] width 592 height 412
click at [260, 105] on div "Back to Dashboard Change Sender ID Customers Technicians Select a contact Outbo…" at bounding box center [473, 229] width 592 height 412
click at [139, 35] on icon at bounding box center [144, 34] width 13 height 13
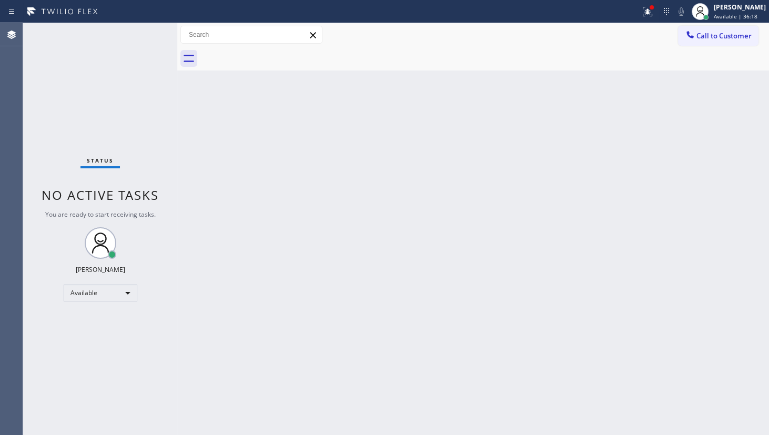
click at [150, 37] on div "Status No active tasks You are ready to start receiving tasks. JENIZA ALCAYDE A…" at bounding box center [100, 229] width 154 height 412
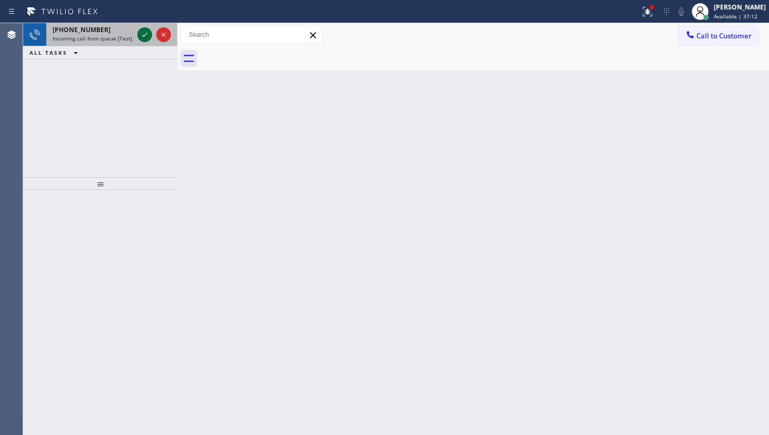
click at [150, 37] on icon at bounding box center [144, 34] width 13 height 13
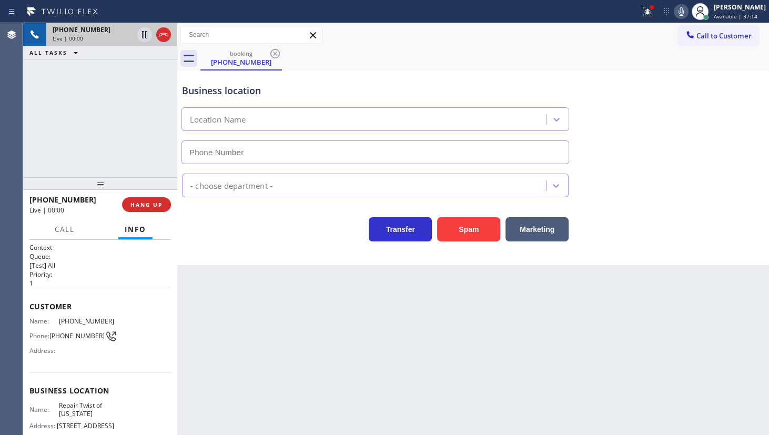
type input "[PHONE_NUMBER]"
click at [646, 16] on icon at bounding box center [647, 11] width 13 height 13
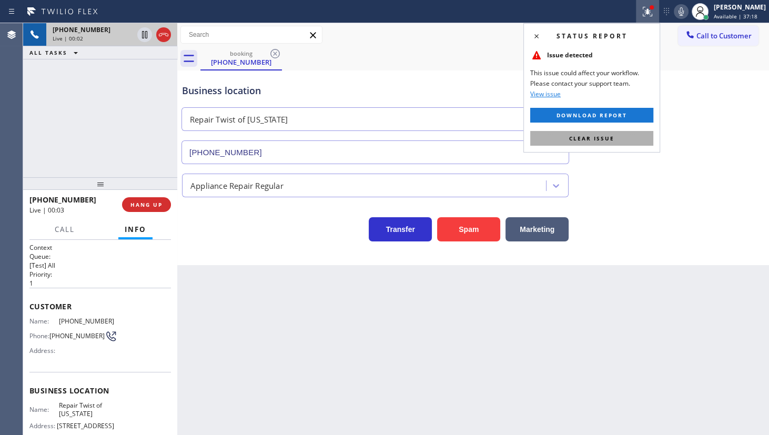
click at [632, 141] on button "Clear issue" at bounding box center [591, 138] width 123 height 15
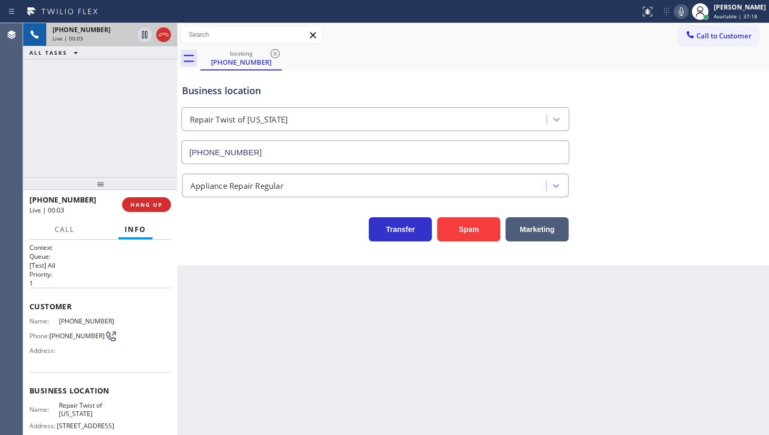
click at [144, 190] on div at bounding box center [100, 183] width 154 height 13
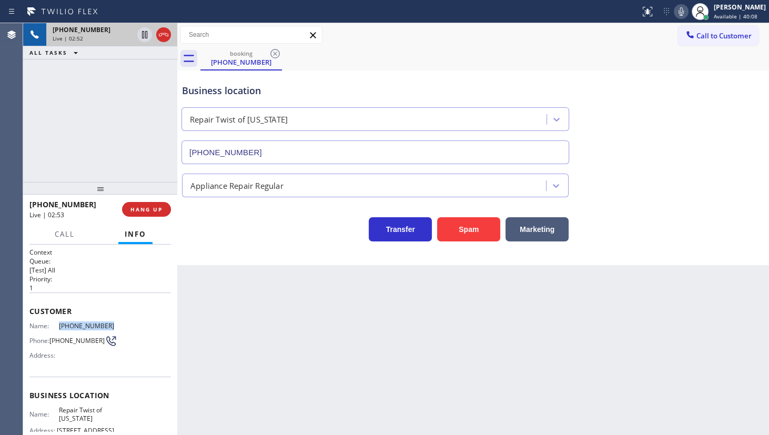
drag, startPoint x: 61, startPoint y: 326, endPoint x: 120, endPoint y: 330, distance: 59.0
click at [120, 330] on div "Name: [PHONE_NUMBER] Phone: [PHONE_NUMBER] Address:" at bounding box center [99, 343] width 141 height 42
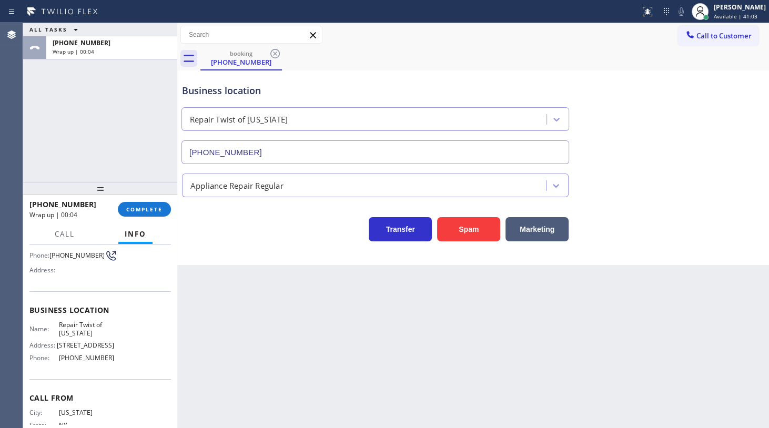
scroll to position [134, 0]
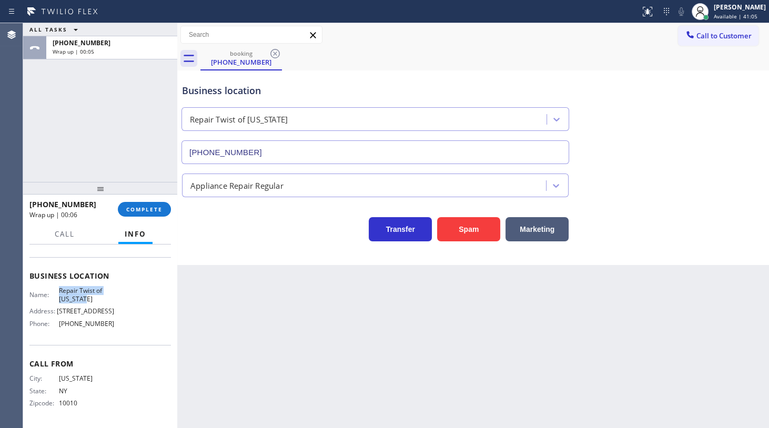
drag, startPoint x: 55, startPoint y: 273, endPoint x: 105, endPoint y: 284, distance: 51.1
click at [105, 287] on div "Name: Repair Twist of [US_STATE]" at bounding box center [71, 295] width 85 height 16
click at [64, 323] on span "[PHONE_NUMBER]" at bounding box center [86, 324] width 55 height 8
drag, startPoint x: 58, startPoint y: 326, endPoint x: 137, endPoint y: 330, distance: 79.0
click at [137, 330] on div "Name: Repair Twist of [US_STATE] Address: [STREET_ADDRESS] Phone: [PHONE_NUMBER]" at bounding box center [99, 309] width 141 height 45
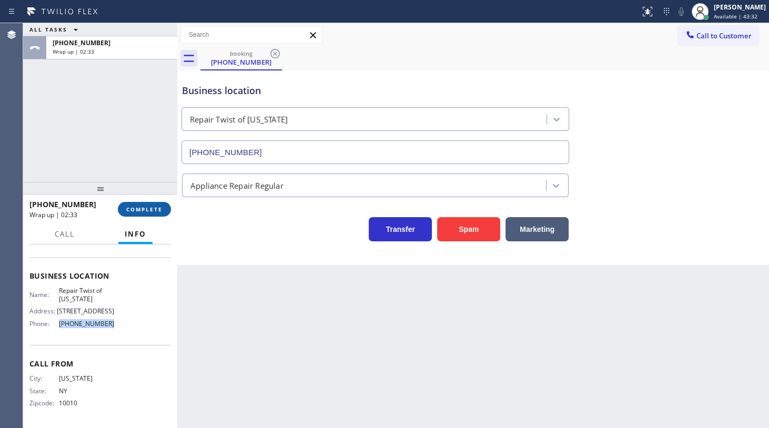
click at [149, 210] on span "COMPLETE" at bounding box center [144, 209] width 36 height 7
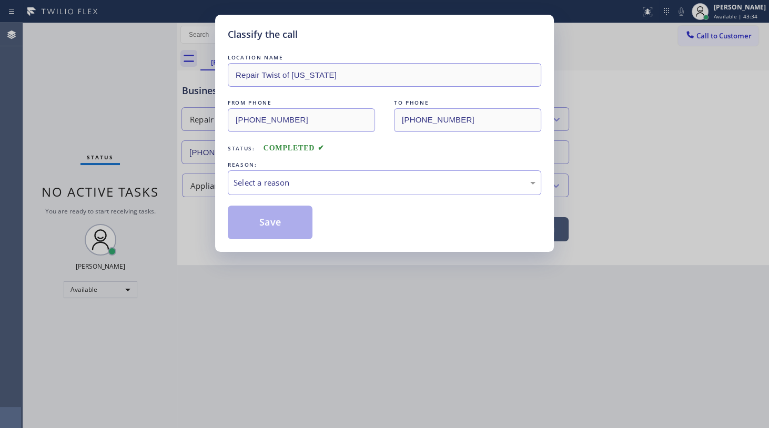
click at [266, 195] on div "LOCATION NAME Repair Twist of [US_STATE] FROM PHONE [PHONE_NUMBER] TO PHONE [PH…" at bounding box center [384, 145] width 313 height 187
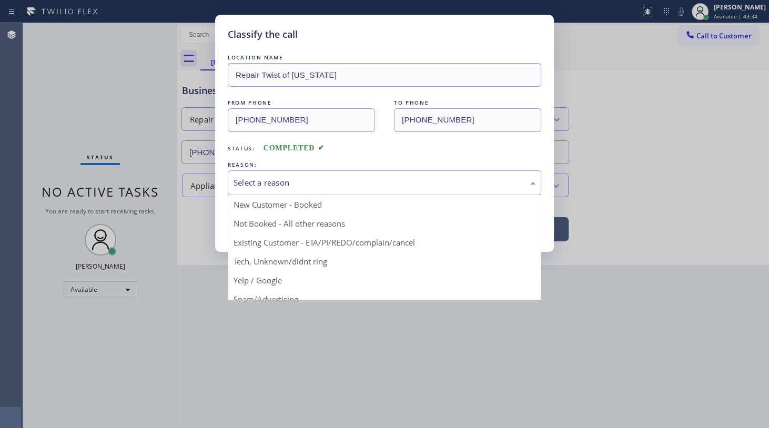
click at [268, 185] on div "Select a reason" at bounding box center [384, 183] width 302 height 12
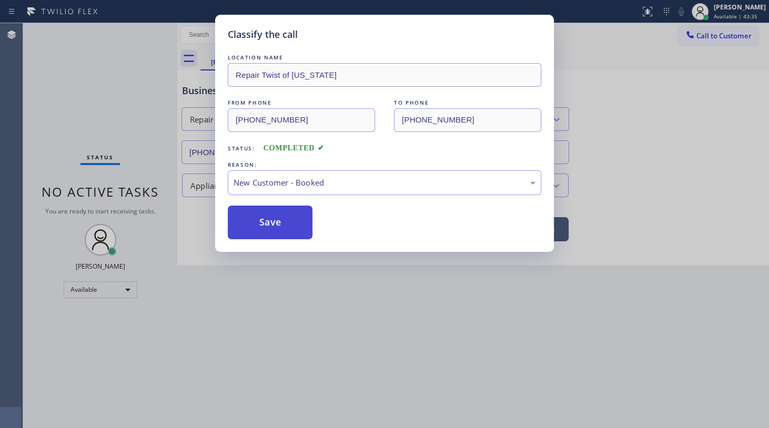
click at [266, 217] on button "Save" at bounding box center [270, 223] width 85 height 34
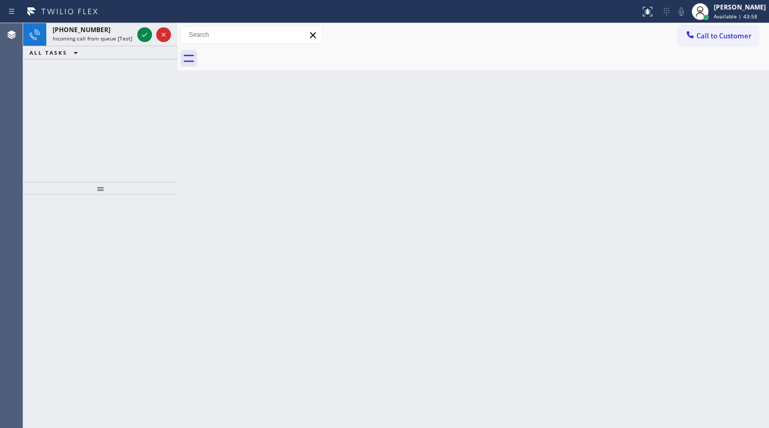
click at [118, 53] on div "ALL TASKS ALL TASKS ACTIVE TASKS TASKS IN WRAP UP" at bounding box center [100, 52] width 154 height 13
click at [145, 30] on icon at bounding box center [144, 34] width 13 height 13
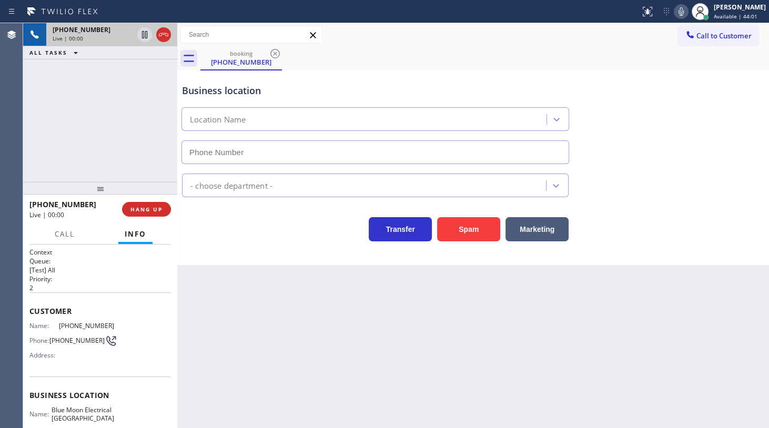
type input "[PHONE_NUMBER]"
click at [163, 209] on button "HANG UP" at bounding box center [146, 209] width 49 height 15
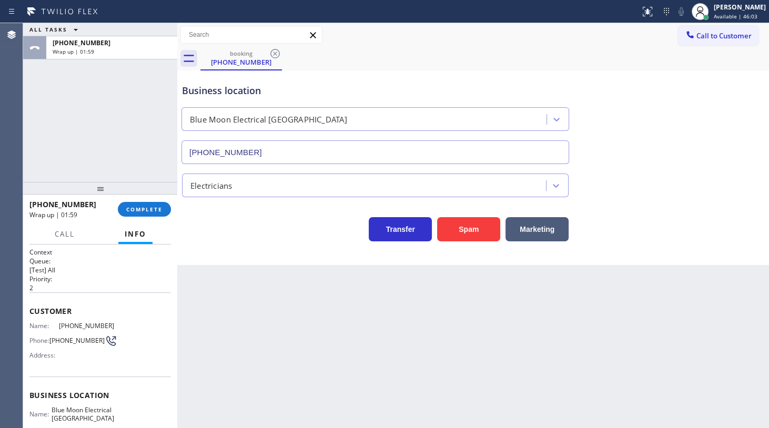
click at [453, 351] on div "Back to Dashboard Change Sender ID Customers Technicians Select a contact Outbo…" at bounding box center [473, 225] width 592 height 405
click at [737, 8] on div "[PERSON_NAME]" at bounding box center [740, 7] width 52 height 9
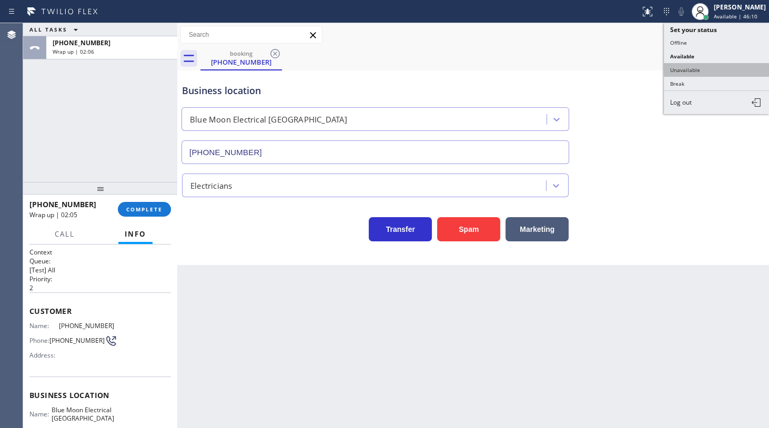
click at [683, 67] on button "Unavailable" at bounding box center [716, 70] width 105 height 14
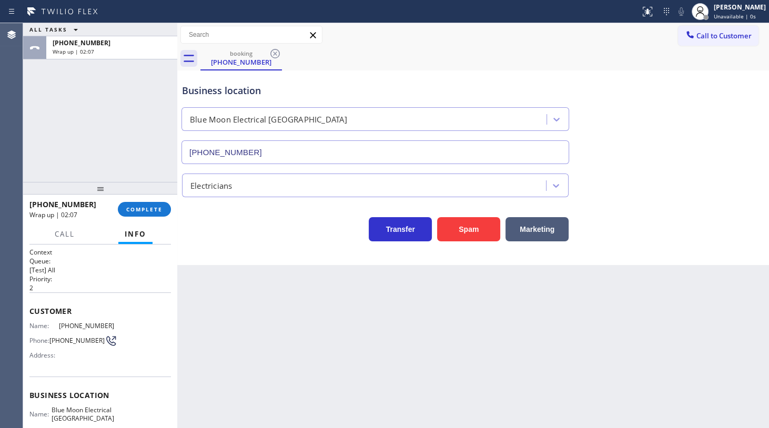
click at [656, 111] on div "Business location Blue Moon Electrical [GEOGRAPHIC_DATA] [PHONE_NUMBER]" at bounding box center [473, 116] width 586 height 95
click at [63, 148] on div "ALL TASKS ALL TASKS ACTIVE TASKS TASKS IN WRAP UP [PHONE_NUMBER] Wrap up | 02:08" at bounding box center [100, 102] width 154 height 159
click at [141, 211] on span "COMPLETE" at bounding box center [144, 209] width 36 height 7
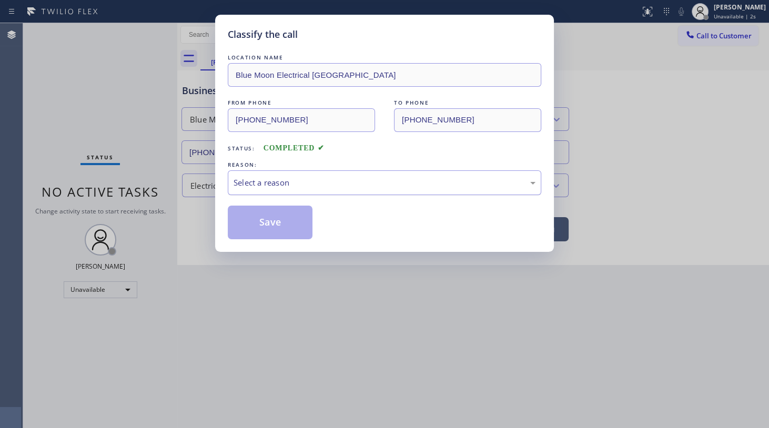
click at [265, 177] on div "Select a reason" at bounding box center [384, 183] width 302 height 12
click at [257, 221] on button "Save" at bounding box center [270, 223] width 85 height 34
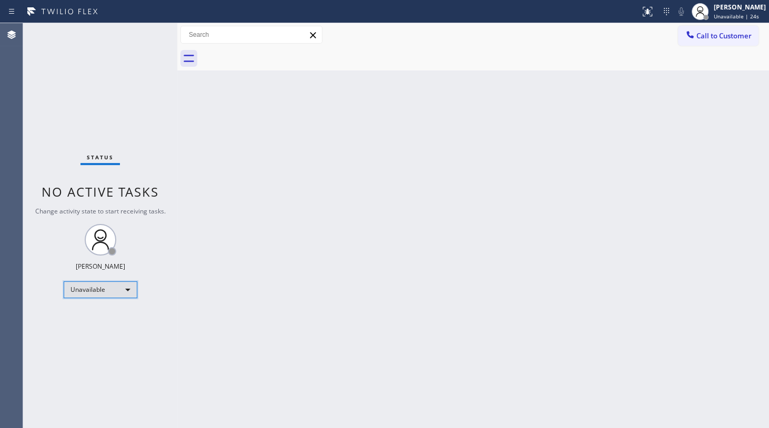
click at [81, 289] on div "Unavailable" at bounding box center [101, 289] width 74 height 17
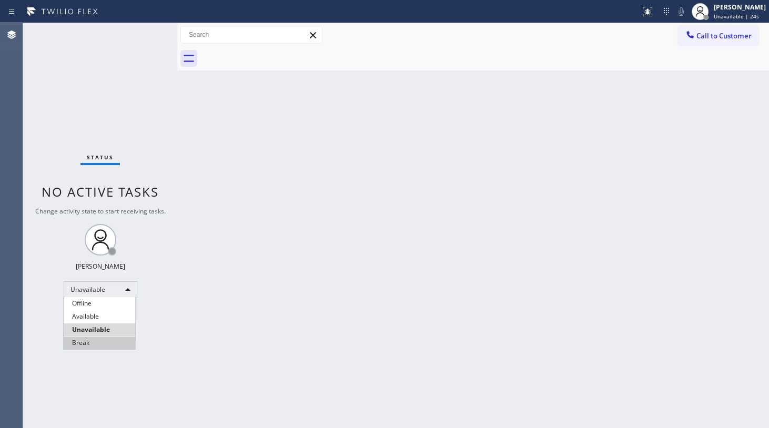
click at [79, 340] on li "Break" at bounding box center [100, 343] width 72 height 13
